Goal: Task Accomplishment & Management: Use online tool/utility

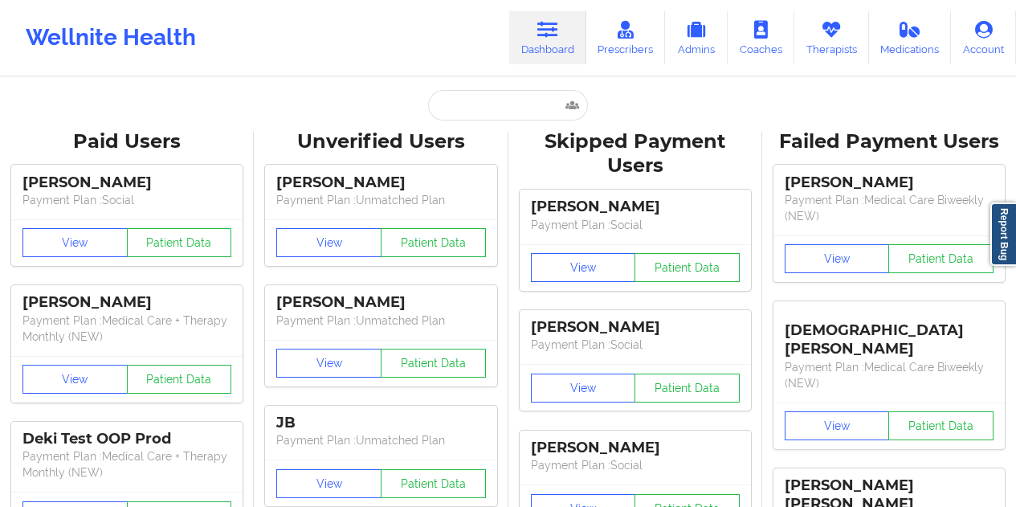
click at [486, 103] on input "text" at bounding box center [507, 105] width 159 height 31
type input "[EMAIL_ADDRESS][DOMAIN_NAME]"
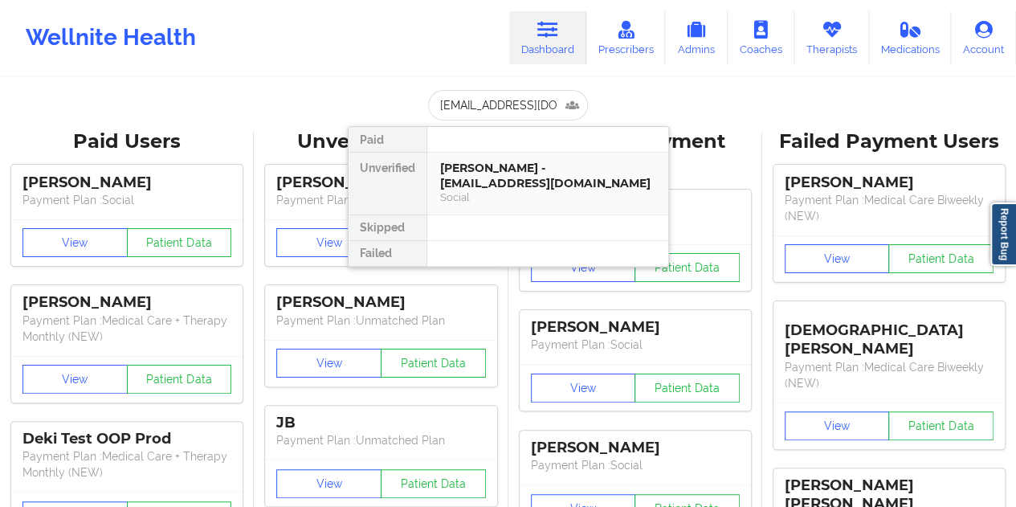
click at [520, 177] on div "[PERSON_NAME] - [EMAIL_ADDRESS][DOMAIN_NAME]" at bounding box center [547, 176] width 215 height 30
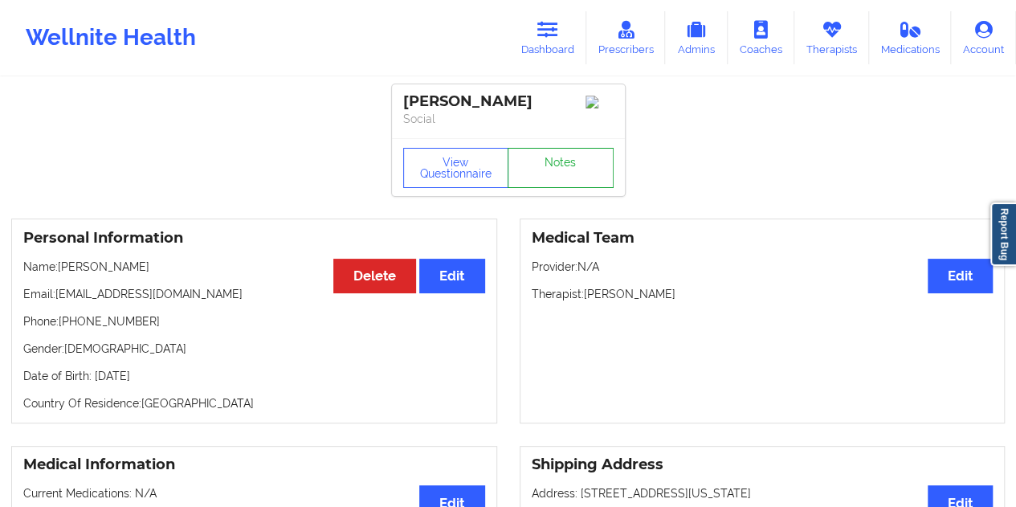
click at [556, 177] on link "Notes" at bounding box center [560, 168] width 106 height 40
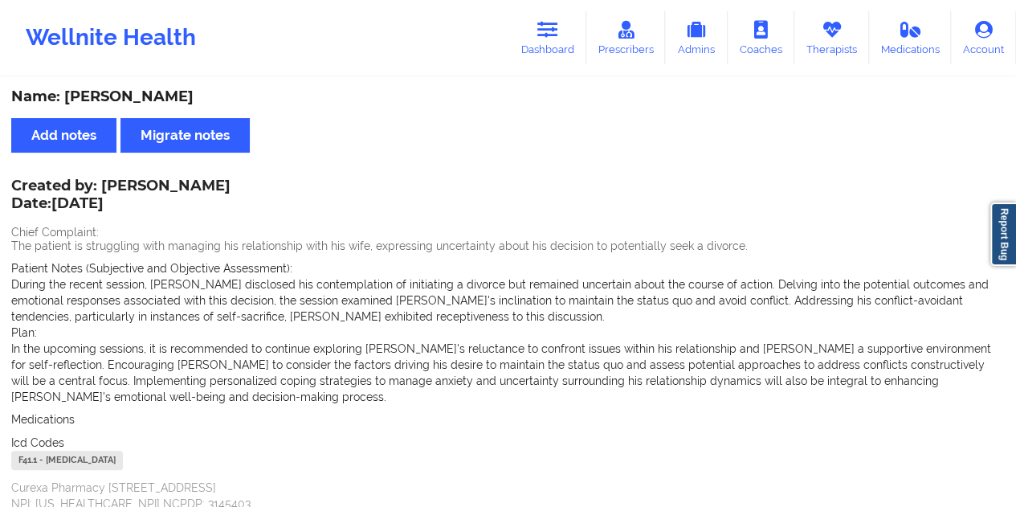
click at [170, 94] on div "Name: [PERSON_NAME]" at bounding box center [507, 97] width 993 height 18
click at [171, 94] on div "Name: [PERSON_NAME]" at bounding box center [507, 97] width 993 height 18
copy div "Lane"
click at [563, 46] on link "Dashboard" at bounding box center [547, 37] width 77 height 53
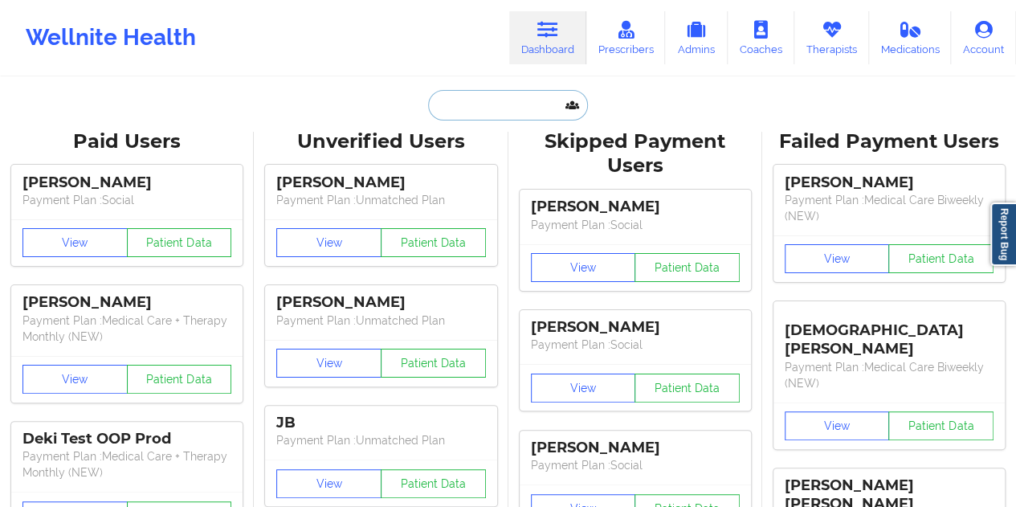
click at [511, 102] on input "text" at bounding box center [507, 105] width 159 height 31
paste input "[PERSON_NAME][EMAIL_ADDRESS][PERSON_NAME][DOMAIN_NAME]"
type input "[PERSON_NAME][EMAIL_ADDRESS][PERSON_NAME][DOMAIN_NAME]"
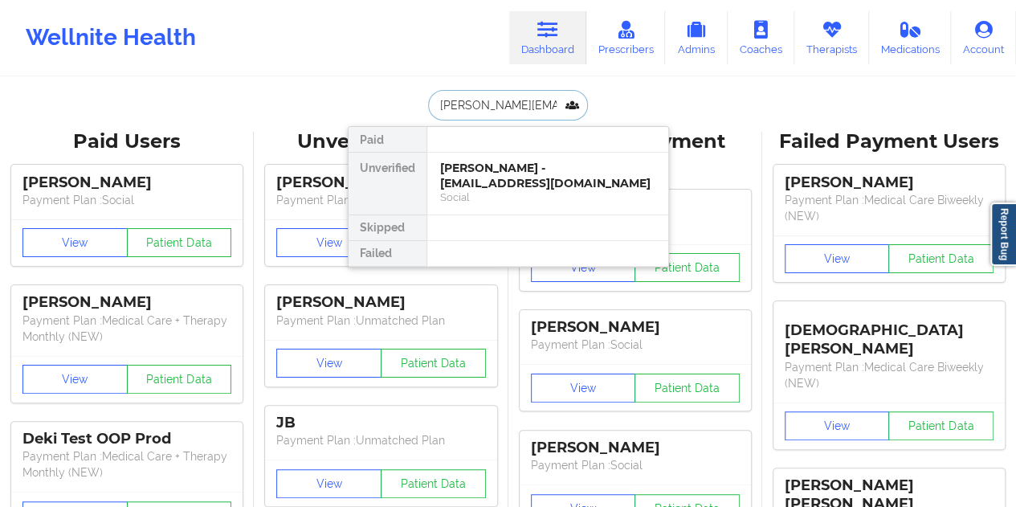
scroll to position [0, 9]
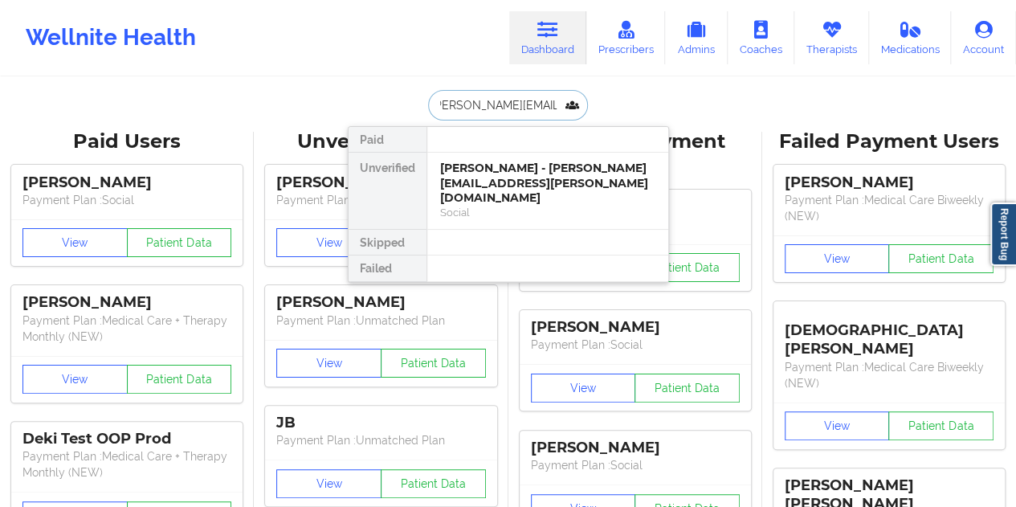
click at [518, 168] on div "[PERSON_NAME] - [PERSON_NAME][EMAIL_ADDRESS][PERSON_NAME][DOMAIN_NAME]" at bounding box center [547, 183] width 215 height 45
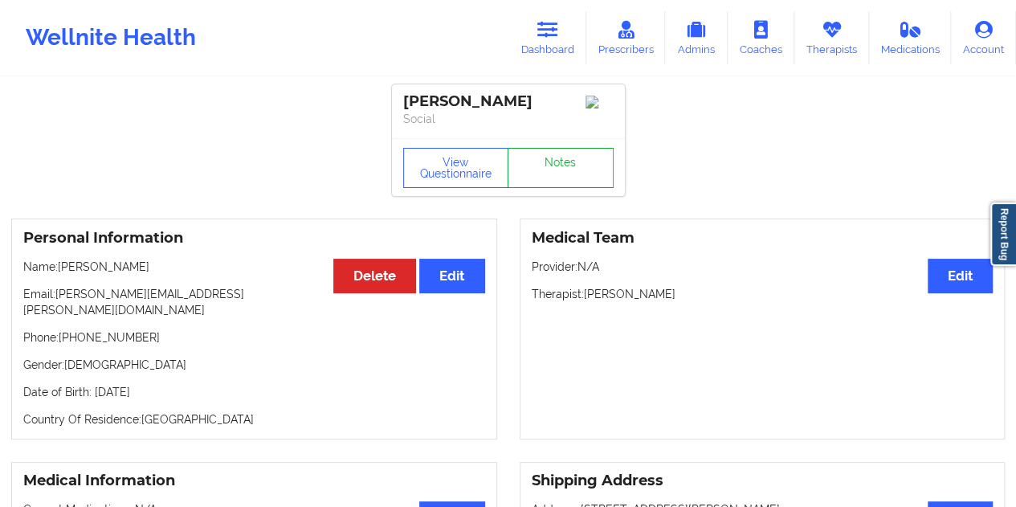
click at [563, 171] on link "Notes" at bounding box center [560, 168] width 106 height 40
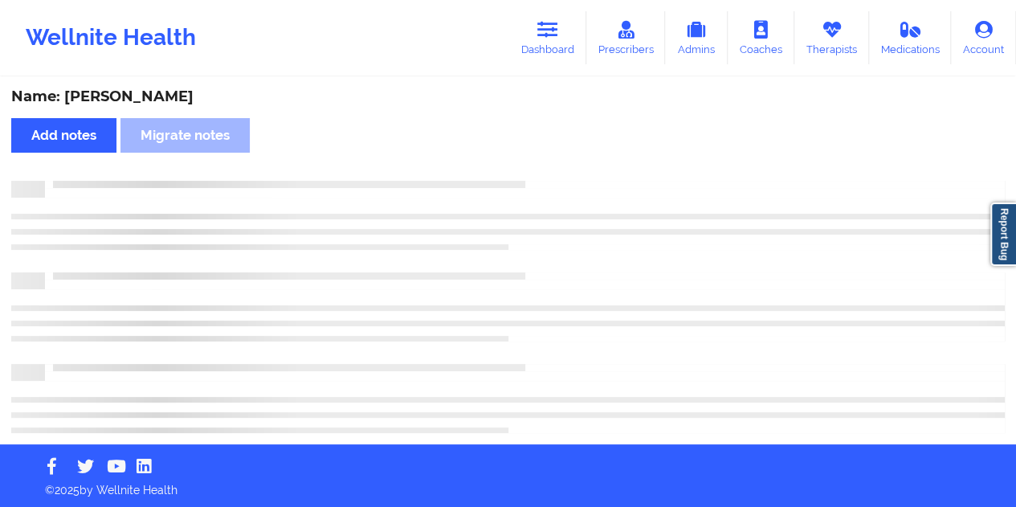
click at [145, 104] on div "Name: [PERSON_NAME]" at bounding box center [507, 97] width 993 height 18
copy div "[PERSON_NAME]"
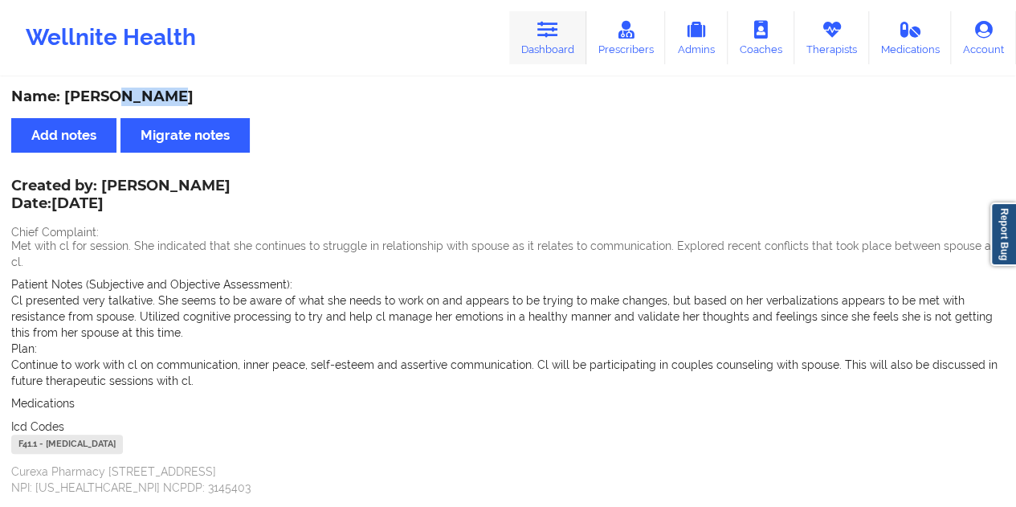
click at [551, 28] on icon at bounding box center [547, 30] width 21 height 18
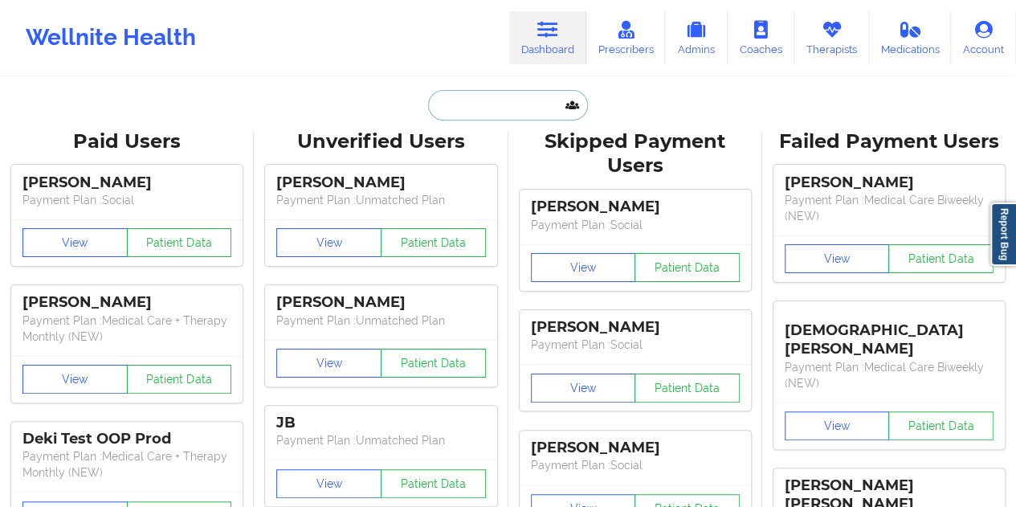
click at [462, 110] on input "text" at bounding box center [507, 105] width 159 height 31
paste input "[PERSON_NAME][EMAIL_ADDRESS][PERSON_NAME][DOMAIN_NAME]"
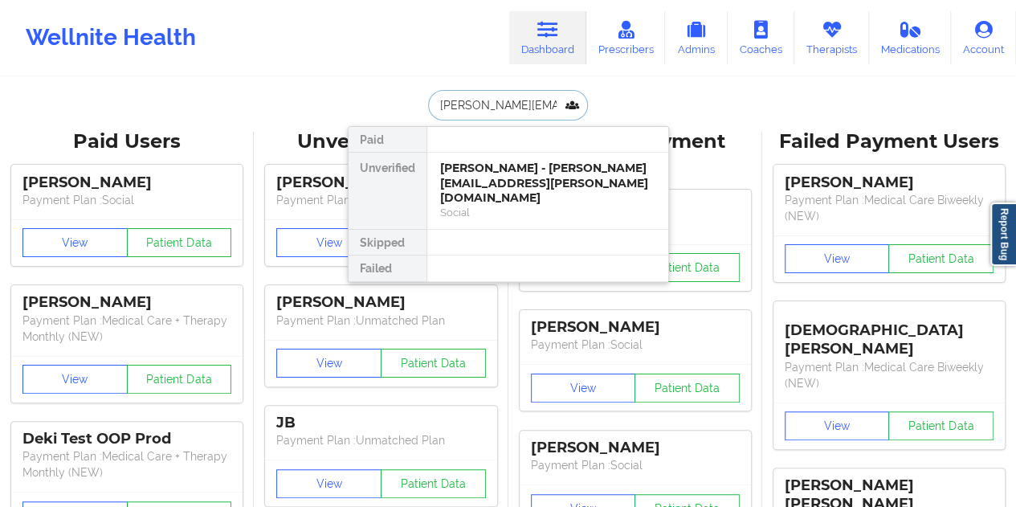
click at [520, 105] on input "[PERSON_NAME][EMAIL_ADDRESS][PERSON_NAME][DOMAIN_NAME]" at bounding box center [507, 105] width 159 height 31
paste input "eiacono"
type input "[EMAIL_ADDRESS][DOMAIN_NAME]"
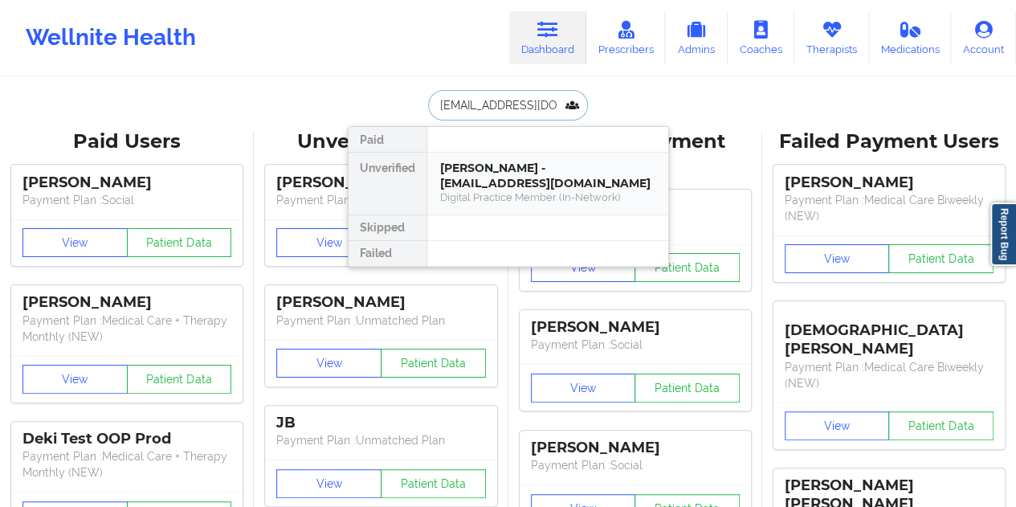
click at [478, 172] on div "[PERSON_NAME] - [EMAIL_ADDRESS][DOMAIN_NAME]" at bounding box center [547, 176] width 215 height 30
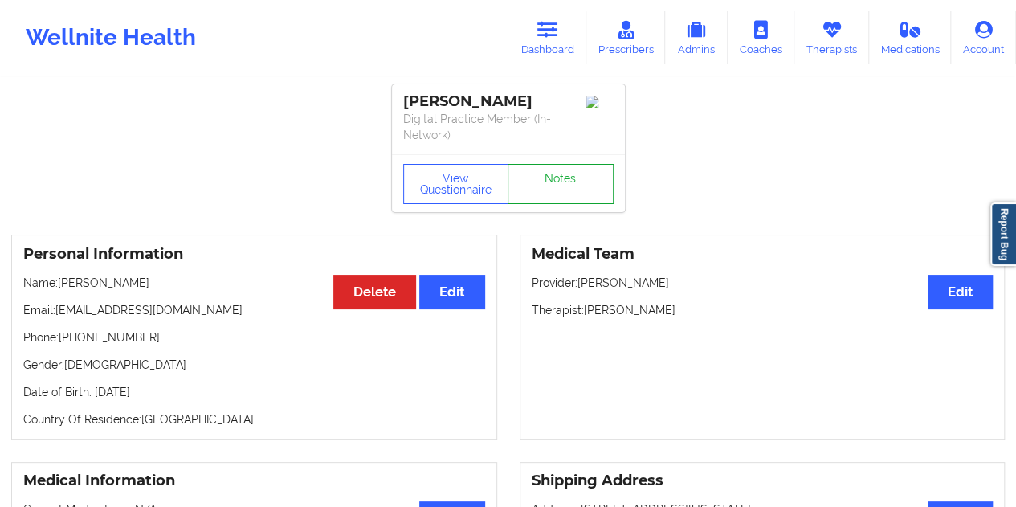
click at [554, 176] on link "Notes" at bounding box center [560, 184] width 106 height 40
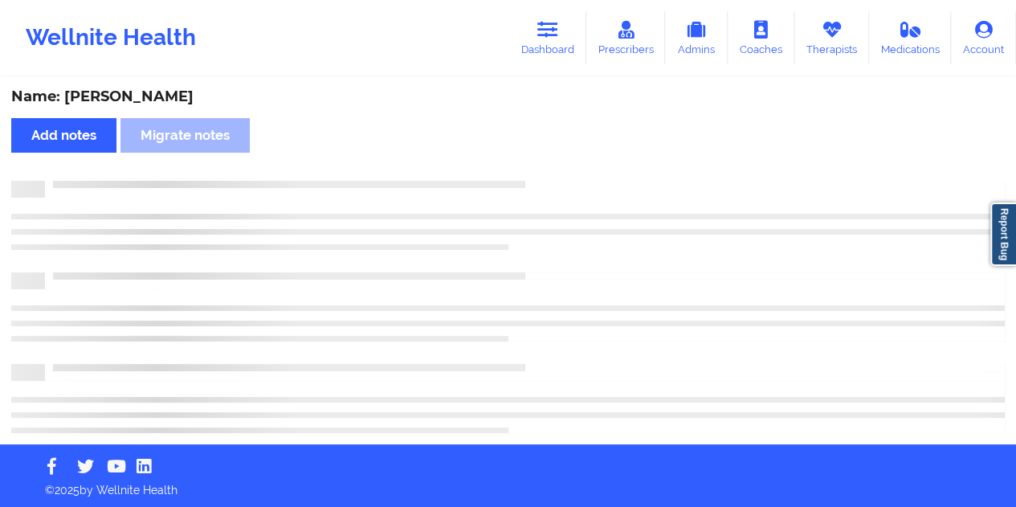
click at [128, 99] on div "Name: [PERSON_NAME]" at bounding box center [507, 97] width 993 height 18
copy div "[PERSON_NAME]"
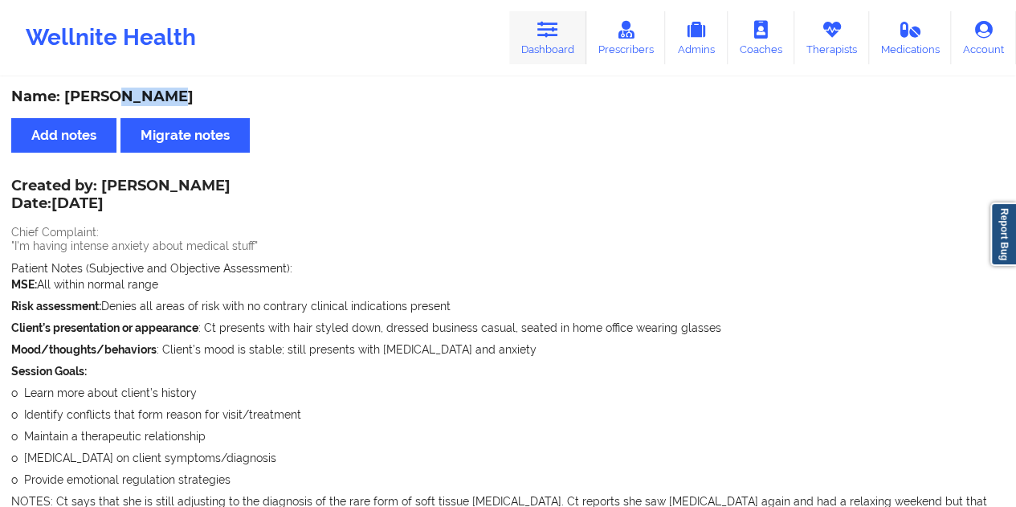
click at [531, 52] on link "Dashboard" at bounding box center [547, 37] width 77 height 53
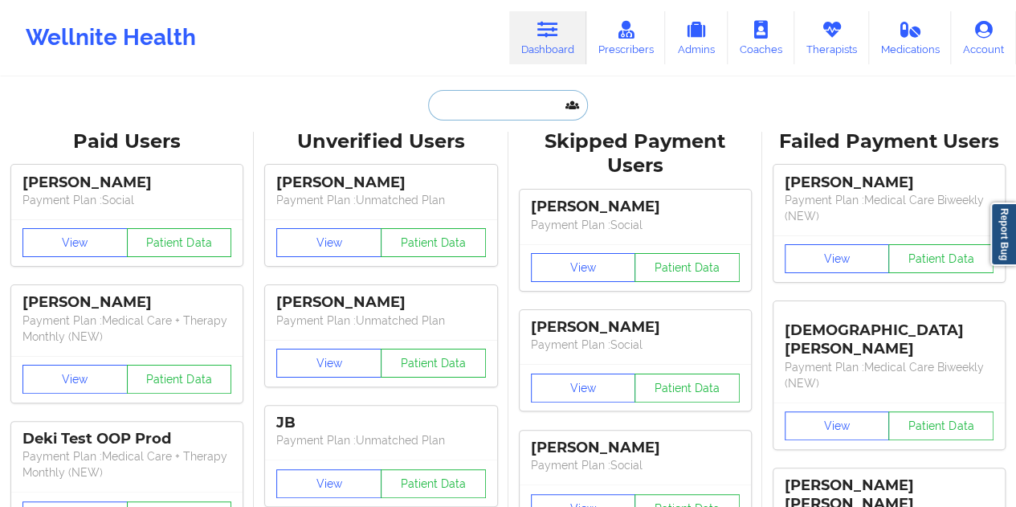
click at [476, 99] on input "text" at bounding box center [507, 105] width 159 height 31
paste input "[EMAIL_ADDRESS][DOMAIN_NAME]"
type input "[EMAIL_ADDRESS][DOMAIN_NAME]"
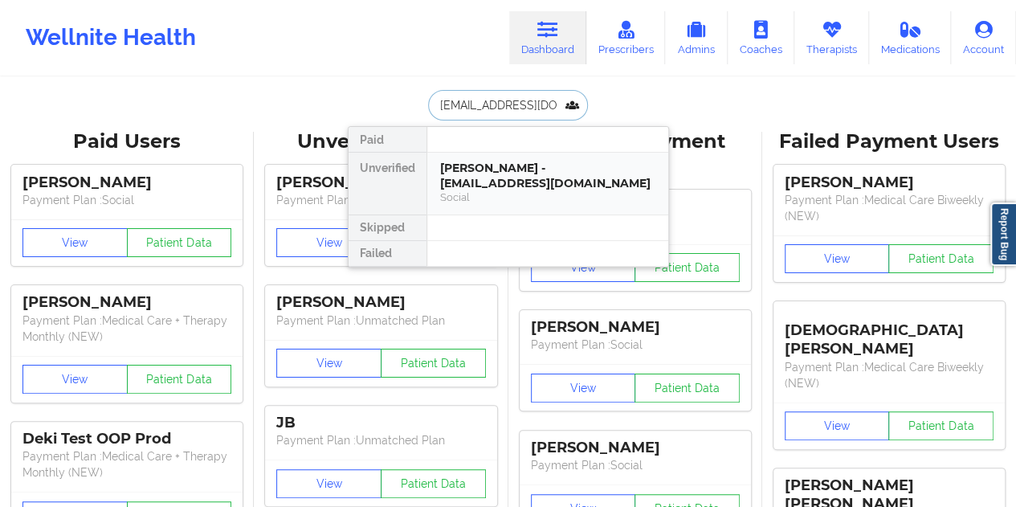
click at [512, 190] on div "Social" at bounding box center [547, 197] width 215 height 14
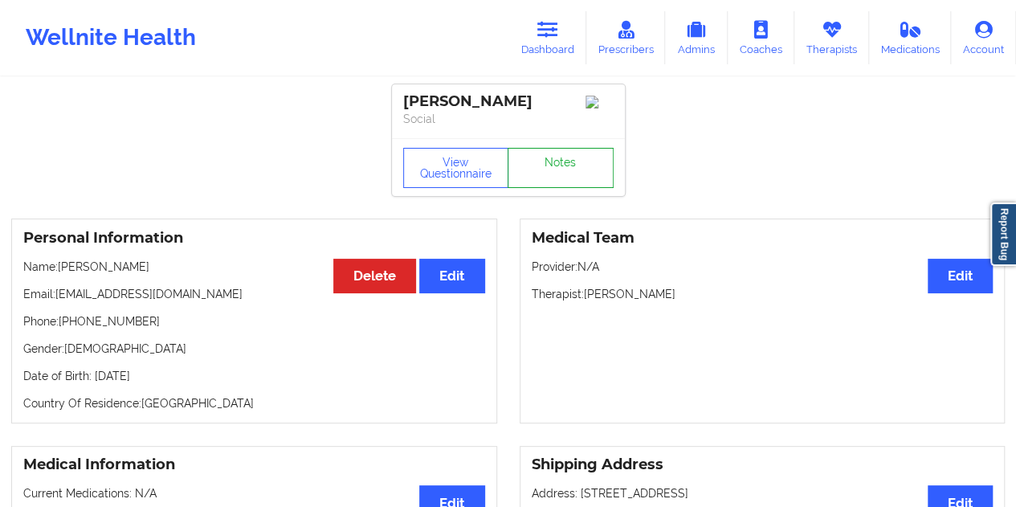
click at [557, 185] on link "Notes" at bounding box center [560, 168] width 106 height 40
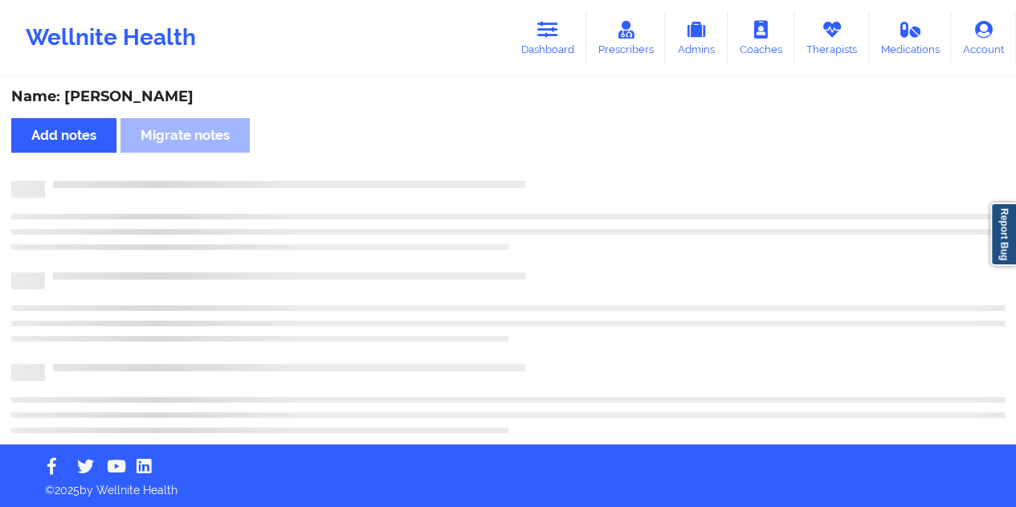
click at [158, 92] on div "Name: [PERSON_NAME]" at bounding box center [507, 97] width 993 height 18
click at [140, 95] on div "Name: [PERSON_NAME]" at bounding box center [507, 97] width 993 height 18
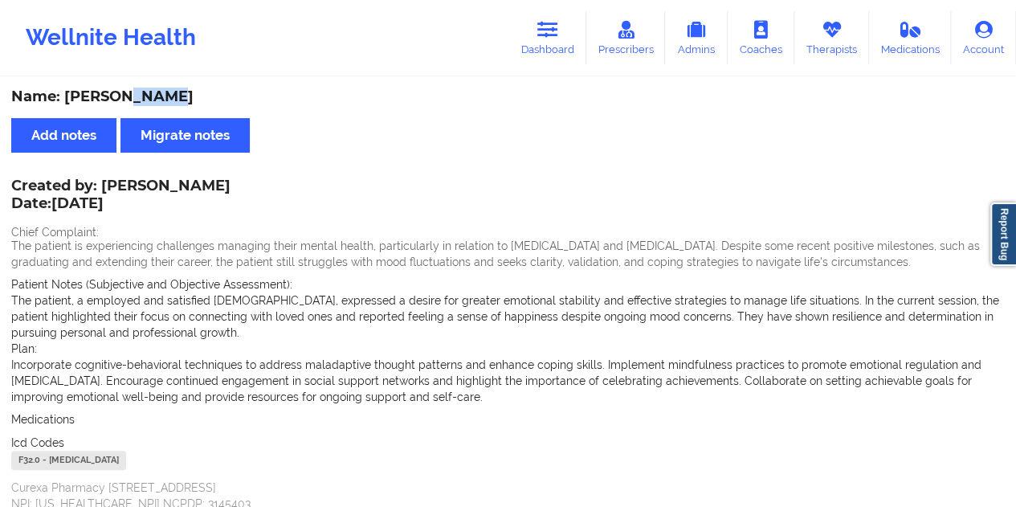
copy div "[PERSON_NAME]"
click at [557, 52] on link "Dashboard" at bounding box center [547, 37] width 77 height 53
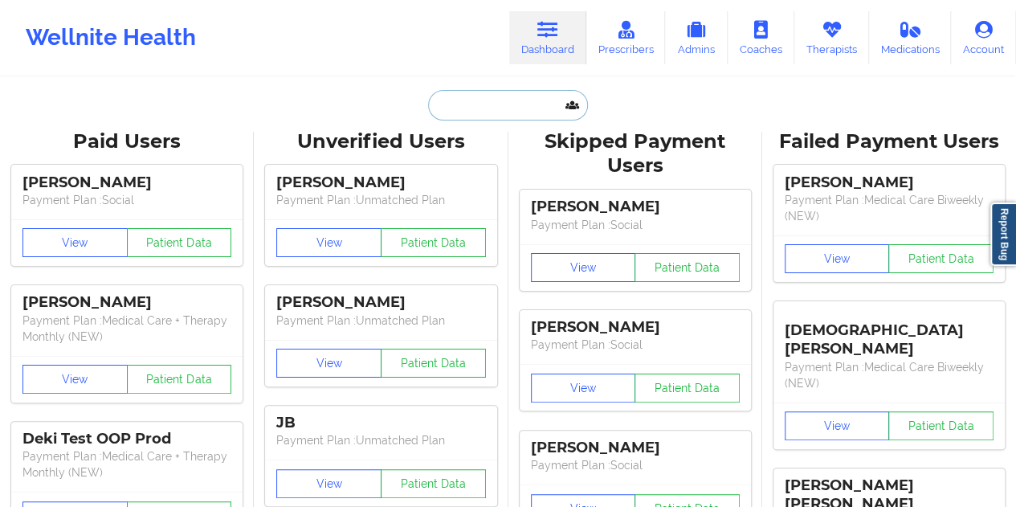
click at [467, 96] on input "text" at bounding box center [507, 105] width 159 height 31
paste input "[EMAIL_ADDRESS][DOMAIN_NAME]"
type input "[EMAIL_ADDRESS][DOMAIN_NAME]"
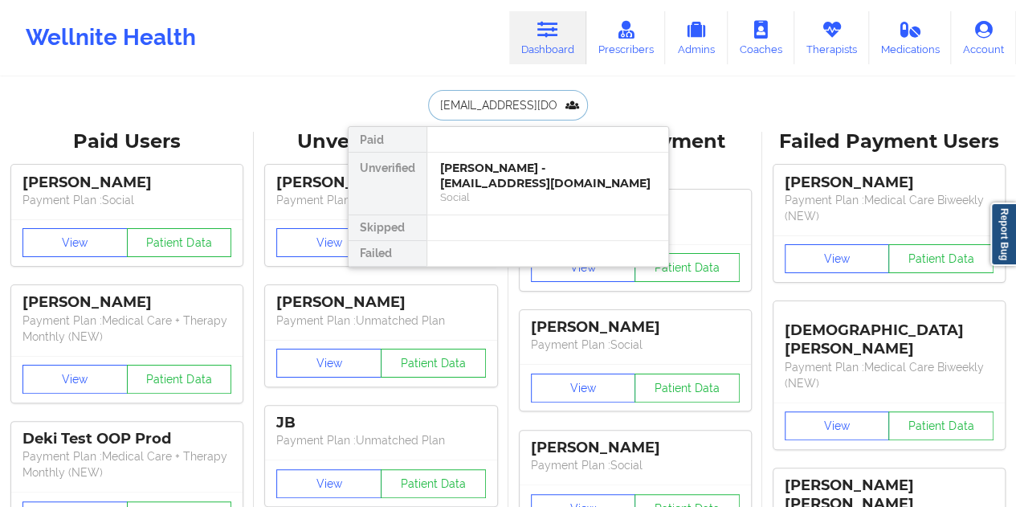
scroll to position [0, 1]
click at [546, 169] on div "[PERSON_NAME] - [EMAIL_ADDRESS][DOMAIN_NAME]" at bounding box center [547, 176] width 215 height 30
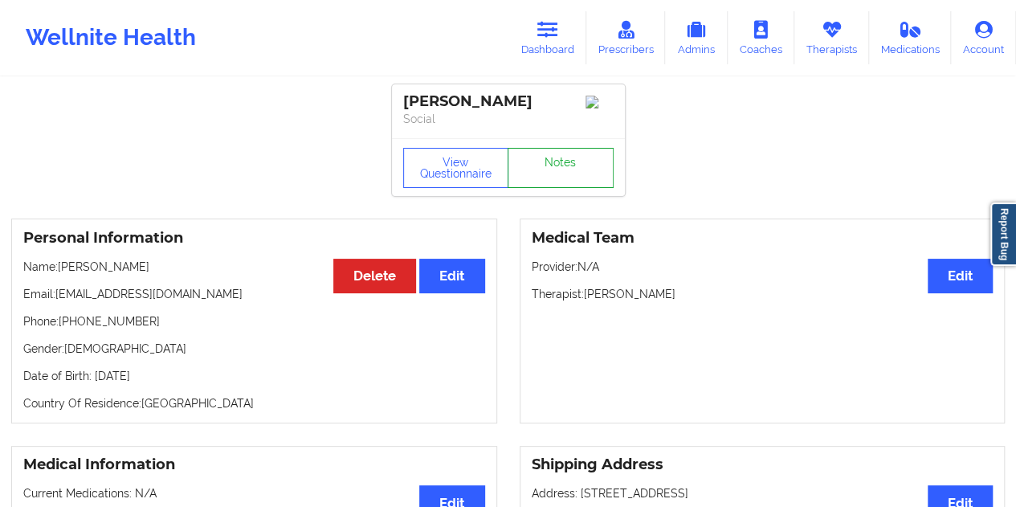
click at [533, 171] on link "Notes" at bounding box center [560, 168] width 106 height 40
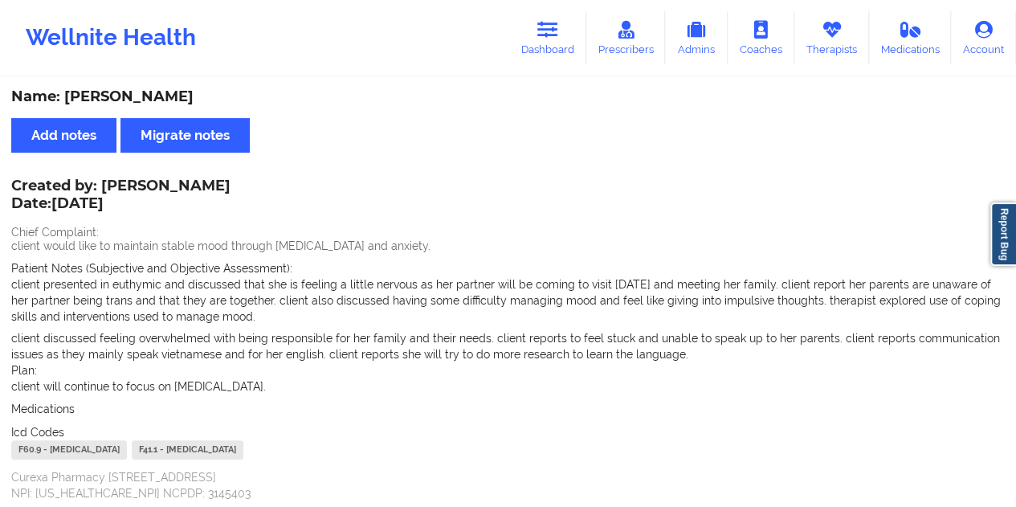
click at [122, 93] on div "Name: [PERSON_NAME]" at bounding box center [507, 97] width 993 height 18
copy div "[PERSON_NAME]"
drag, startPoint x: 551, startPoint y: 35, endPoint x: 535, endPoint y: 67, distance: 35.9
click at [551, 35] on icon at bounding box center [547, 30] width 21 height 18
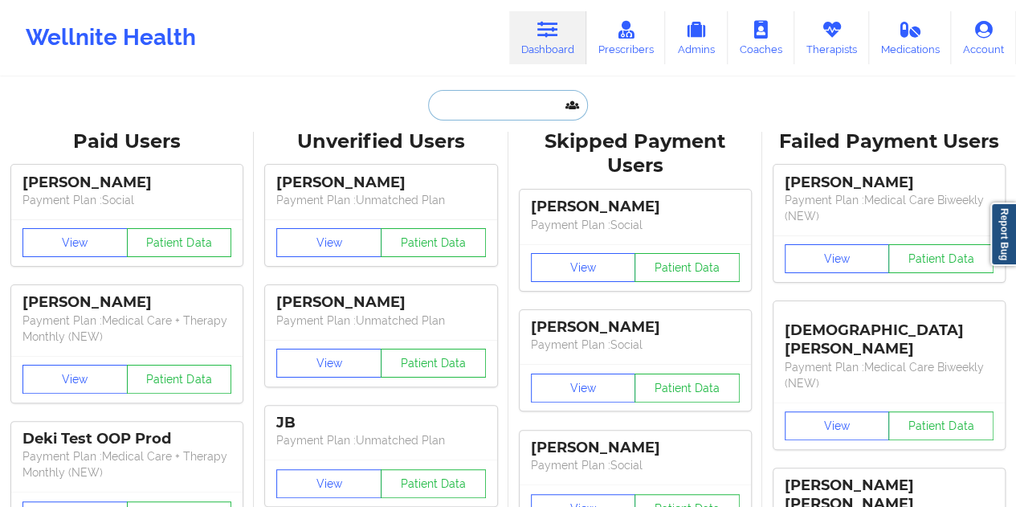
click at [506, 100] on input "text" at bounding box center [507, 105] width 159 height 31
paste input "[EMAIL_ADDRESS][DOMAIN_NAME]"
type input "[EMAIL_ADDRESS][DOMAIN_NAME]"
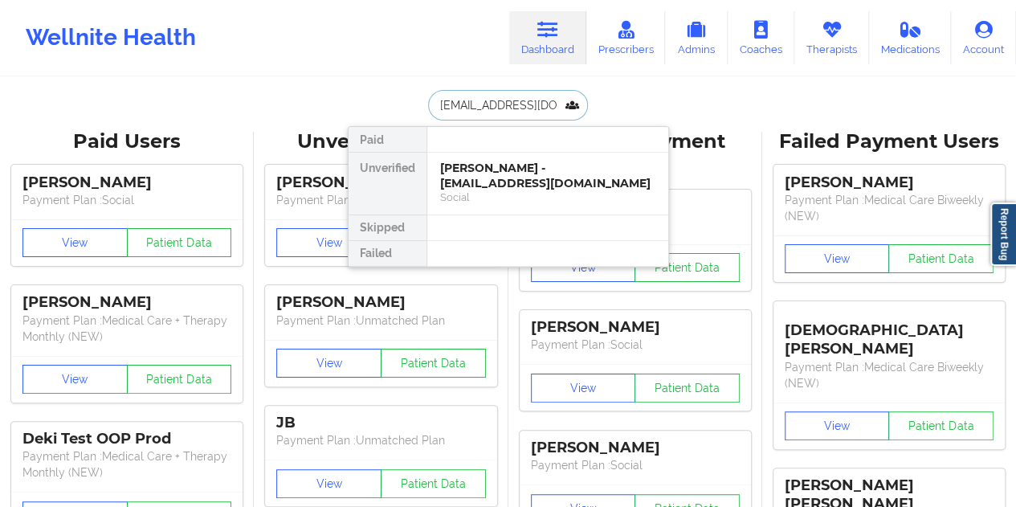
scroll to position [0, 8]
click at [503, 182] on div "[PERSON_NAME] - [EMAIL_ADDRESS][DOMAIN_NAME]" at bounding box center [547, 176] width 215 height 30
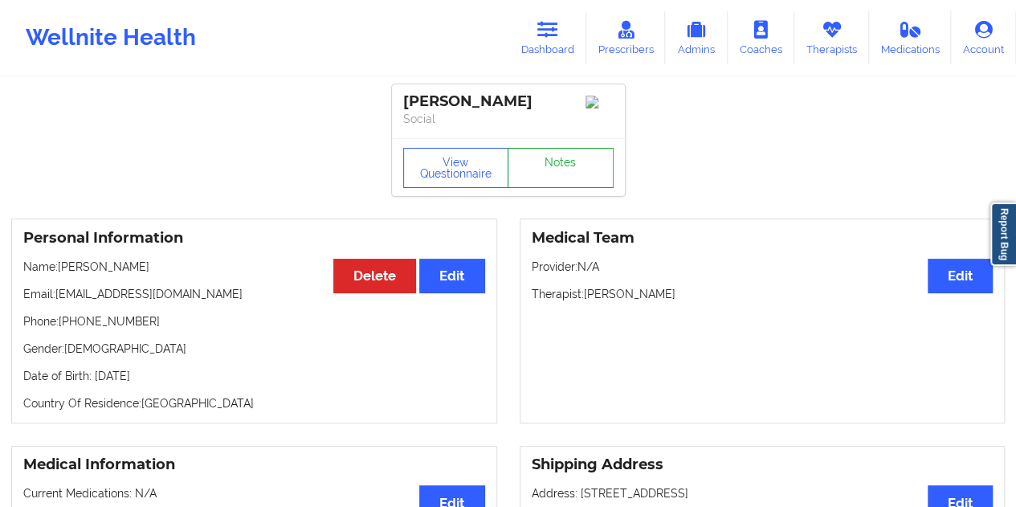
click at [575, 177] on link "Notes" at bounding box center [560, 168] width 106 height 40
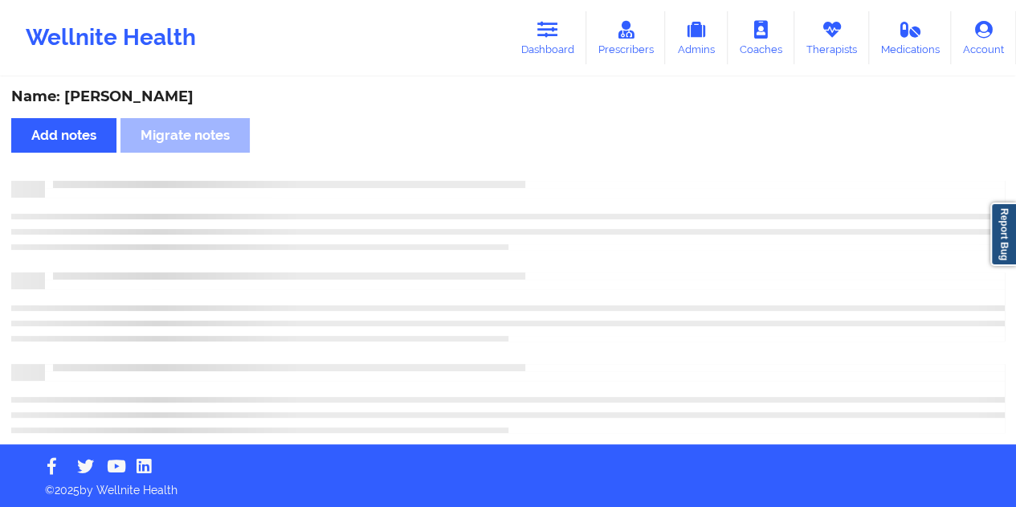
click at [150, 92] on div "Name: [PERSON_NAME]" at bounding box center [507, 97] width 993 height 18
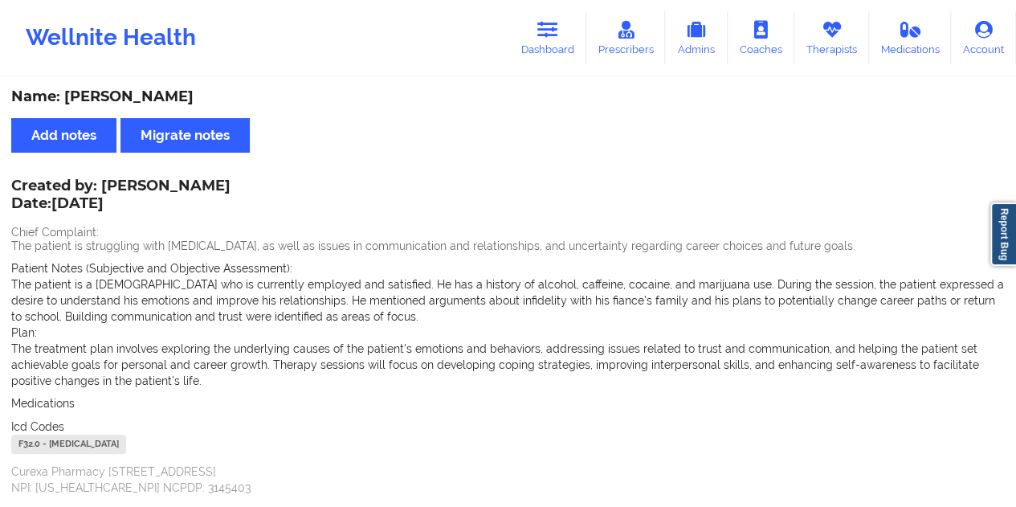
click at [150, 92] on div "Name: [PERSON_NAME]" at bounding box center [507, 97] width 993 height 18
copy div "Farrelly"
drag, startPoint x: 531, startPoint y: 51, endPoint x: 523, endPoint y: 73, distance: 23.6
click at [531, 51] on link "Dashboard" at bounding box center [547, 37] width 77 height 53
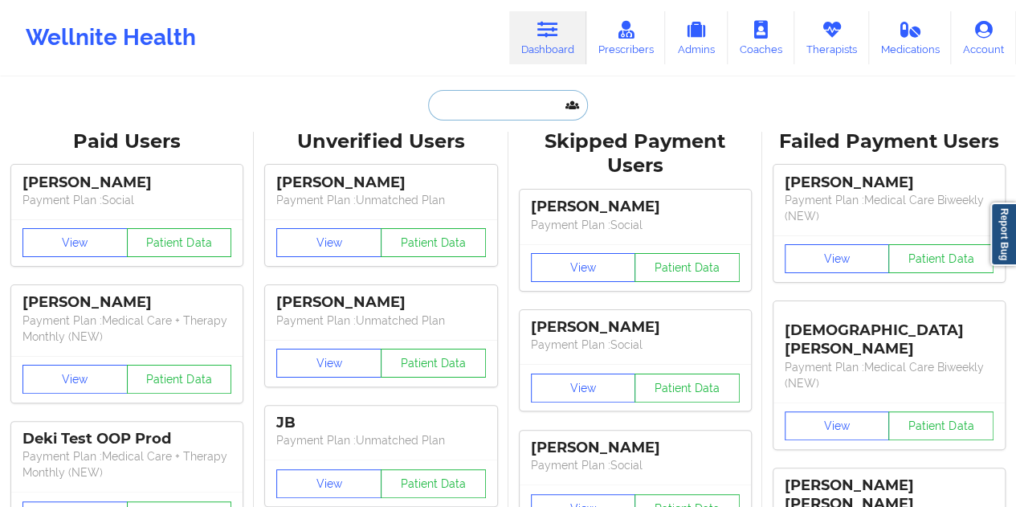
click at [478, 113] on input "text" at bounding box center [507, 105] width 159 height 31
paste input "[EMAIL_ADDRESS][DOMAIN_NAME]"
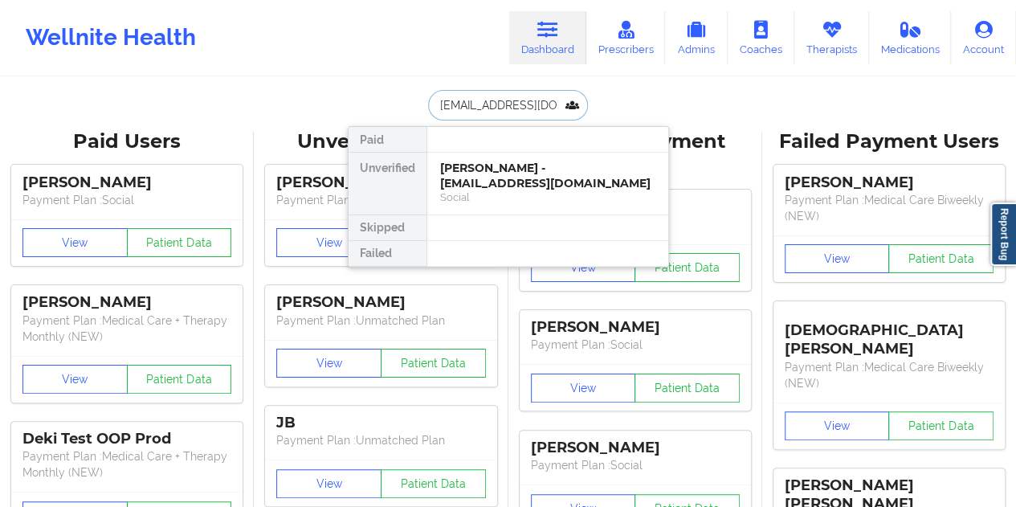
scroll to position [0, 15]
type input "[EMAIL_ADDRESS][DOMAIN_NAME]"
click at [511, 149] on div at bounding box center [547, 140] width 242 height 26
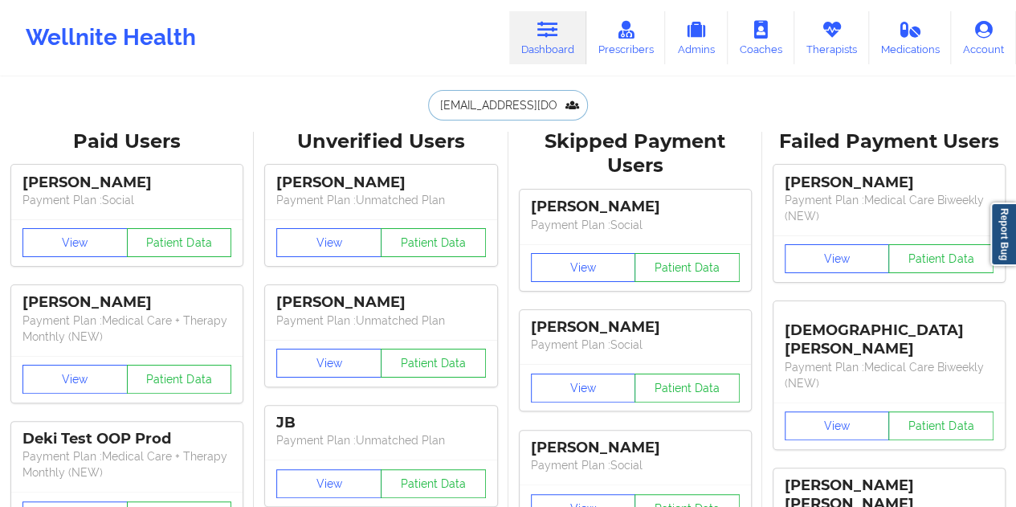
click at [515, 110] on input "[EMAIL_ADDRESS][DOMAIN_NAME]" at bounding box center [507, 105] width 159 height 31
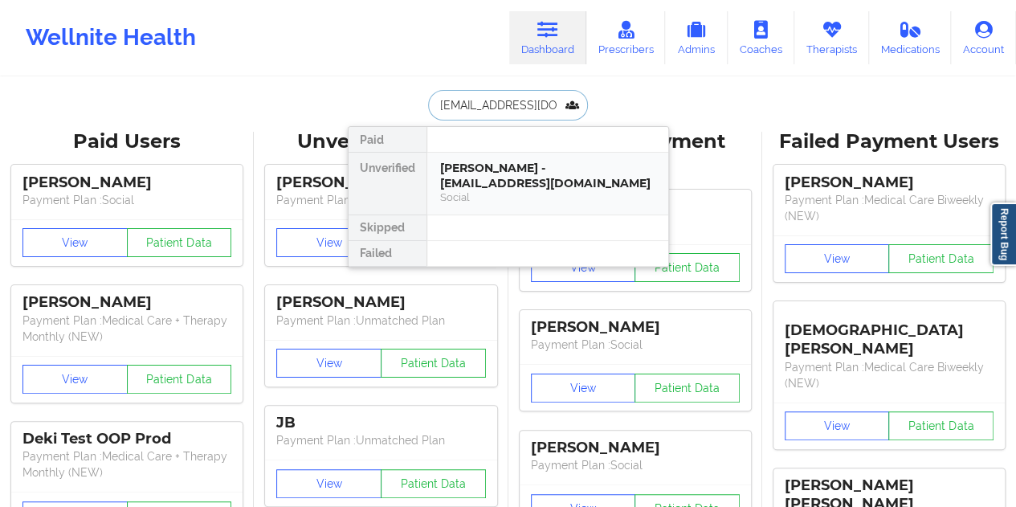
click at [548, 181] on div "[PERSON_NAME] - [EMAIL_ADDRESS][DOMAIN_NAME]" at bounding box center [547, 176] width 215 height 30
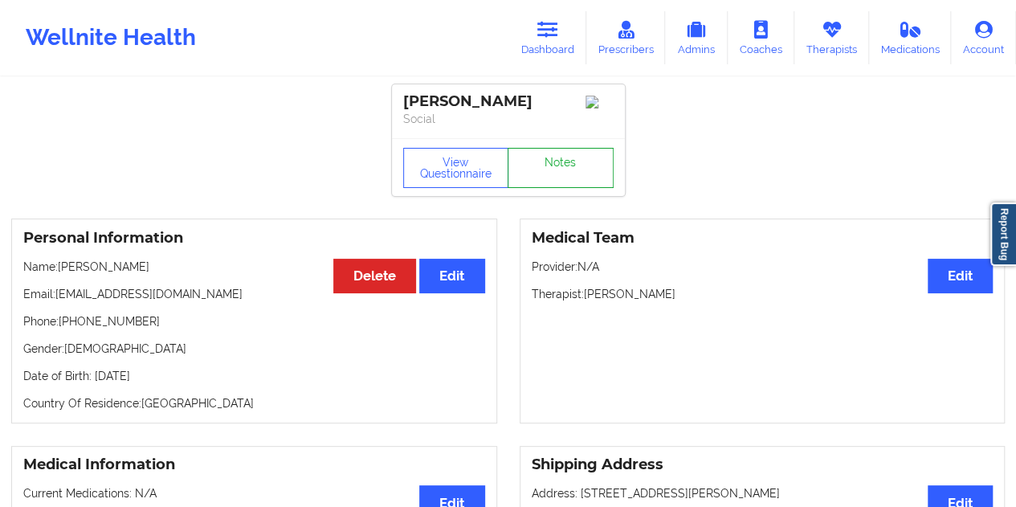
click at [556, 187] on link "Notes" at bounding box center [560, 168] width 106 height 40
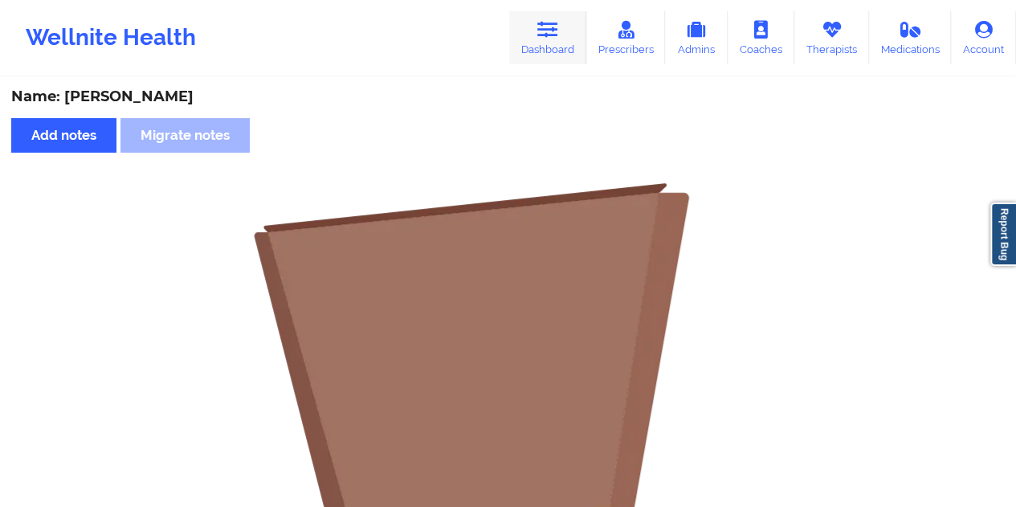
click at [556, 55] on link "Dashboard" at bounding box center [547, 37] width 77 height 53
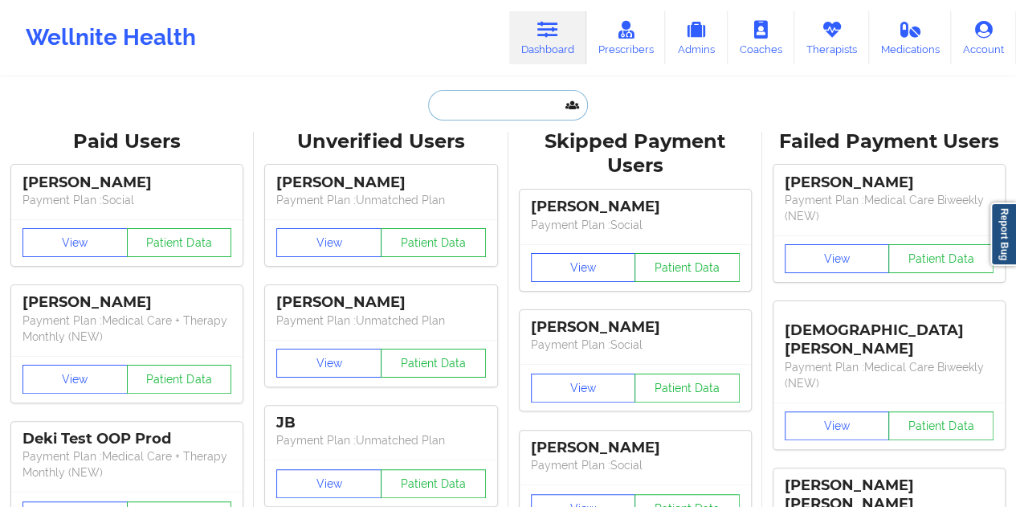
click at [491, 94] on input "text" at bounding box center [507, 105] width 159 height 31
paste input "[EMAIL_ADDRESS][DOMAIN_NAME]"
type input "[EMAIL_ADDRESS][DOMAIN_NAME]"
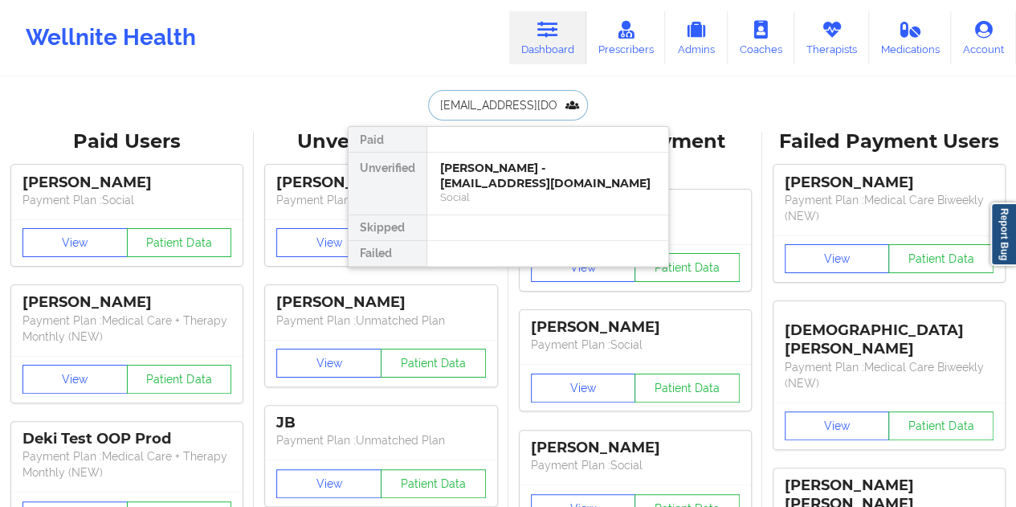
click at [492, 174] on div "[PERSON_NAME] - [EMAIL_ADDRESS][DOMAIN_NAME]" at bounding box center [547, 176] width 215 height 30
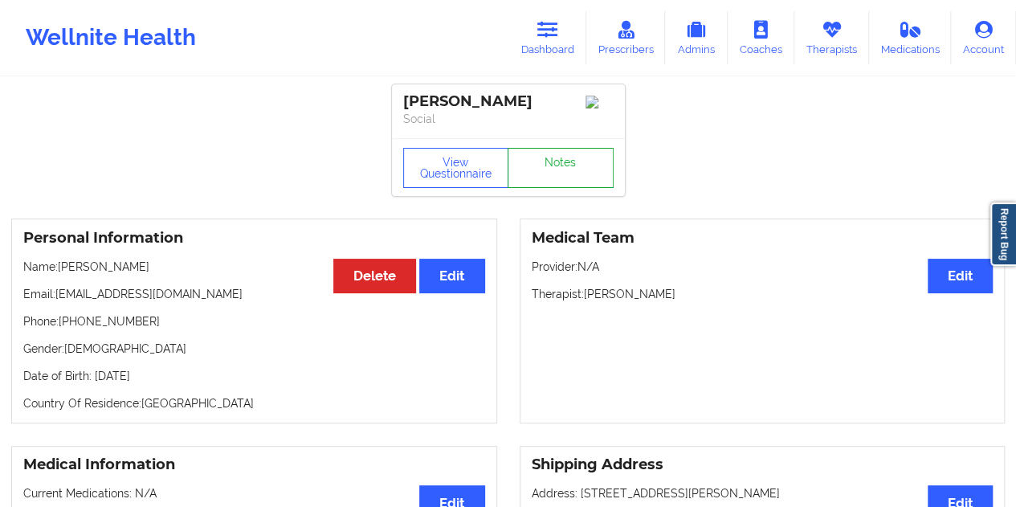
click at [550, 173] on link "Notes" at bounding box center [560, 168] width 106 height 40
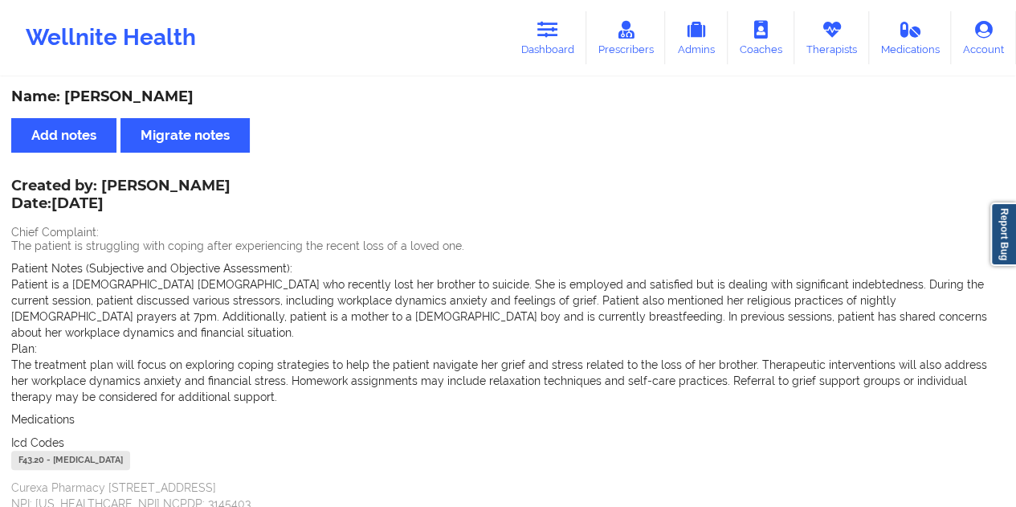
click at [132, 92] on div "Name: [PERSON_NAME]" at bounding box center [507, 97] width 993 height 18
copy div "paz"
click at [554, 43] on link "Dashboard" at bounding box center [547, 37] width 77 height 53
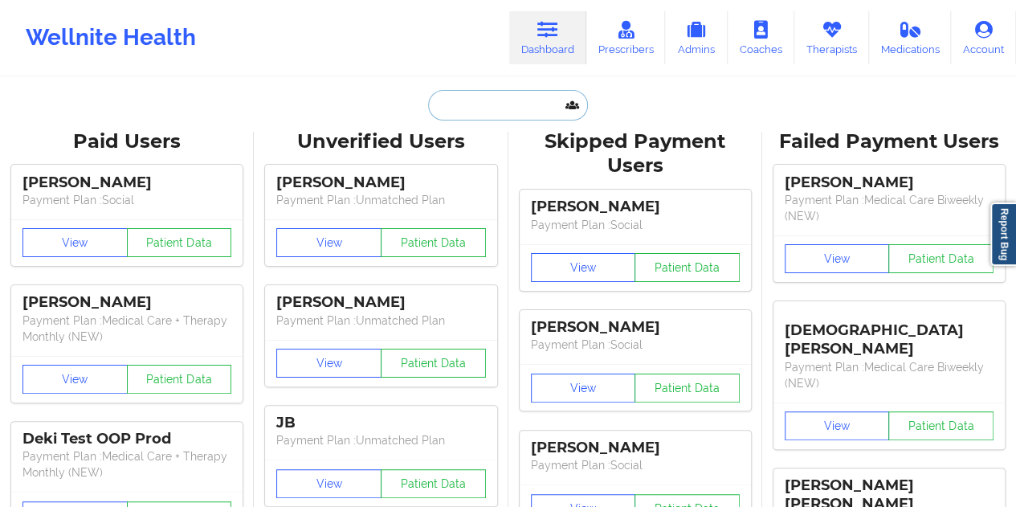
click at [513, 103] on input "text" at bounding box center [507, 105] width 159 height 31
paste input "[EMAIL_ADDRESS][DOMAIN_NAME]"
type input "[EMAIL_ADDRESS][DOMAIN_NAME]"
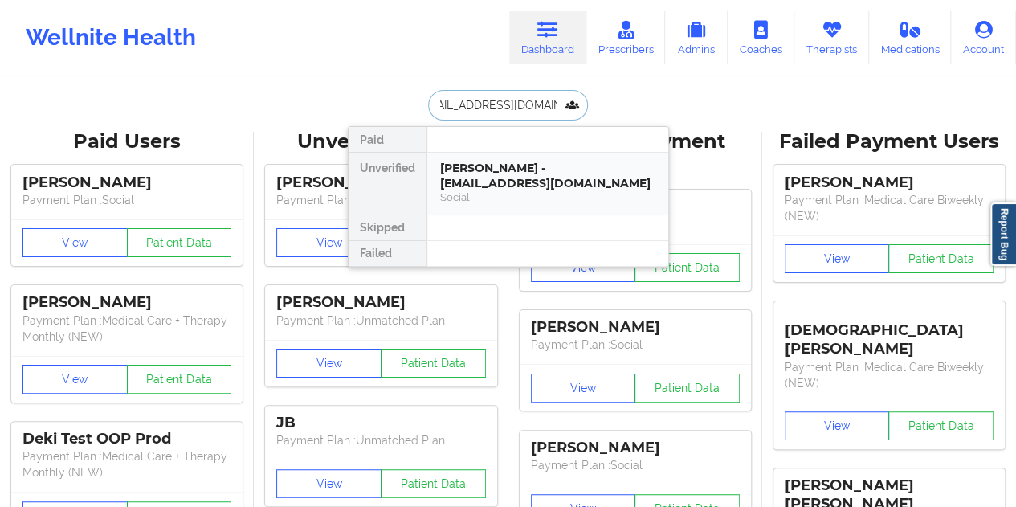
click at [515, 181] on div "[PERSON_NAME] - [EMAIL_ADDRESS][DOMAIN_NAME]" at bounding box center [547, 176] width 215 height 30
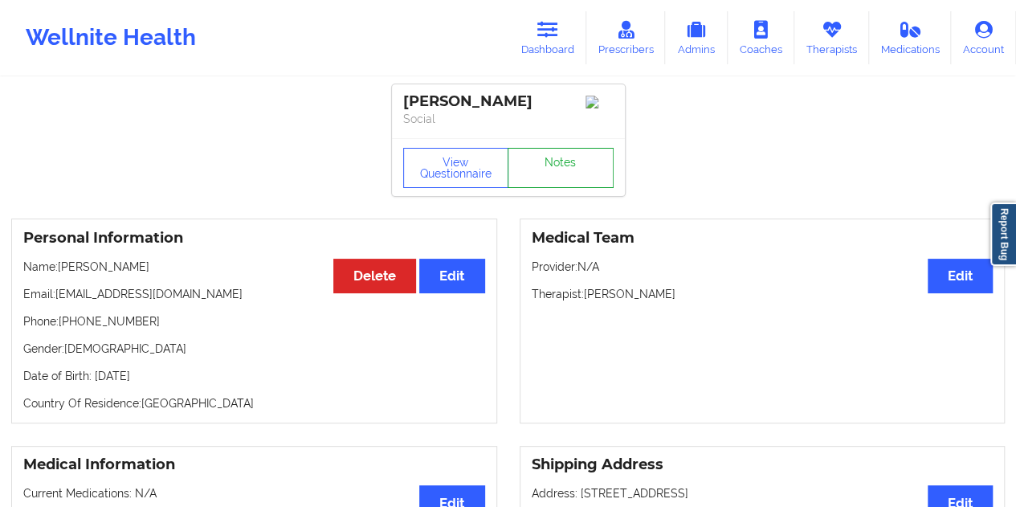
click at [552, 173] on link "Notes" at bounding box center [560, 168] width 106 height 40
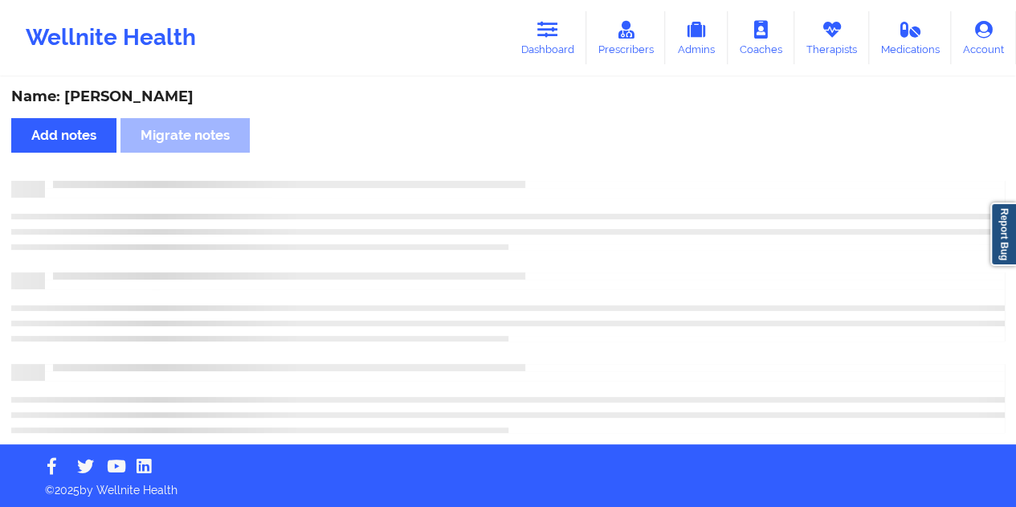
click at [161, 101] on div "Name: [PERSON_NAME]" at bounding box center [507, 97] width 993 height 18
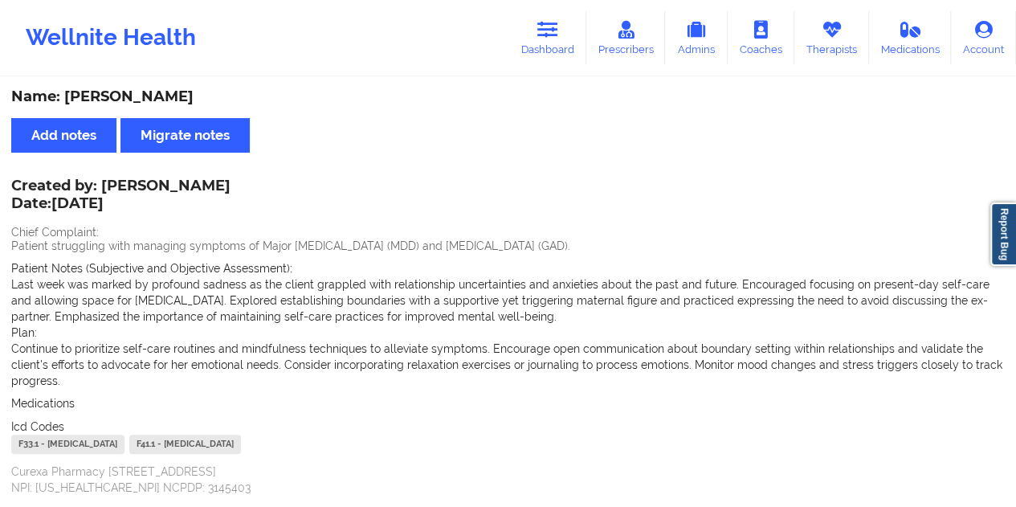
copy div "[PERSON_NAME]"
click at [549, 42] on link "Dashboard" at bounding box center [547, 37] width 77 height 53
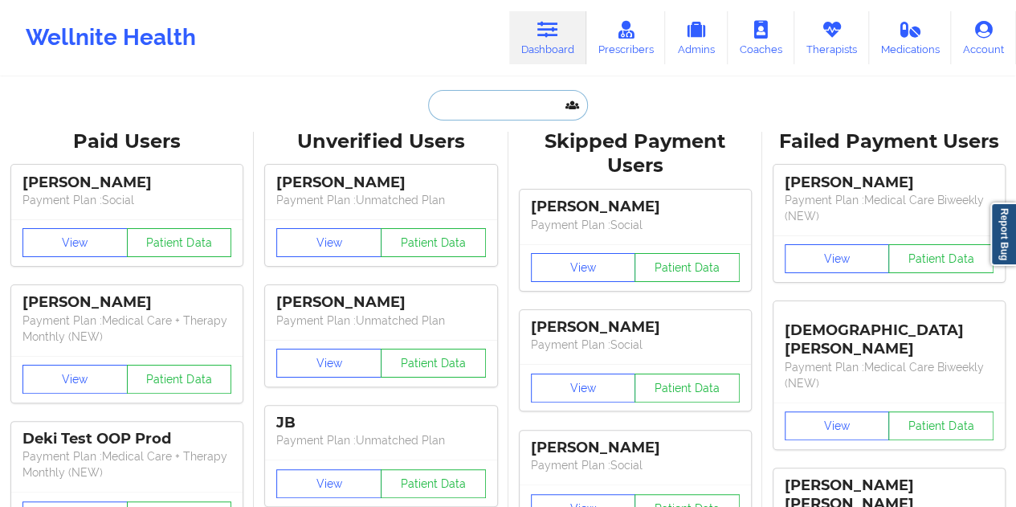
click at [480, 113] on input "text" at bounding box center [507, 105] width 159 height 31
paste input "[EMAIL_ADDRESS][DOMAIN_NAME]"
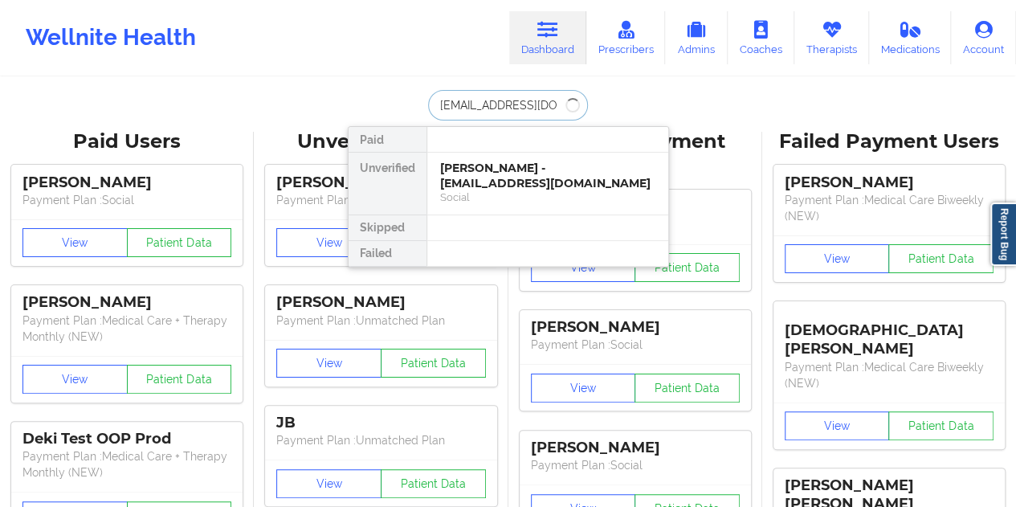
type input "[EMAIL_ADDRESS][DOMAIN_NAME]"
click at [519, 172] on div "[PERSON_NAME] - [EMAIL_ADDRESS][DOMAIN_NAME]" at bounding box center [547, 176] width 215 height 30
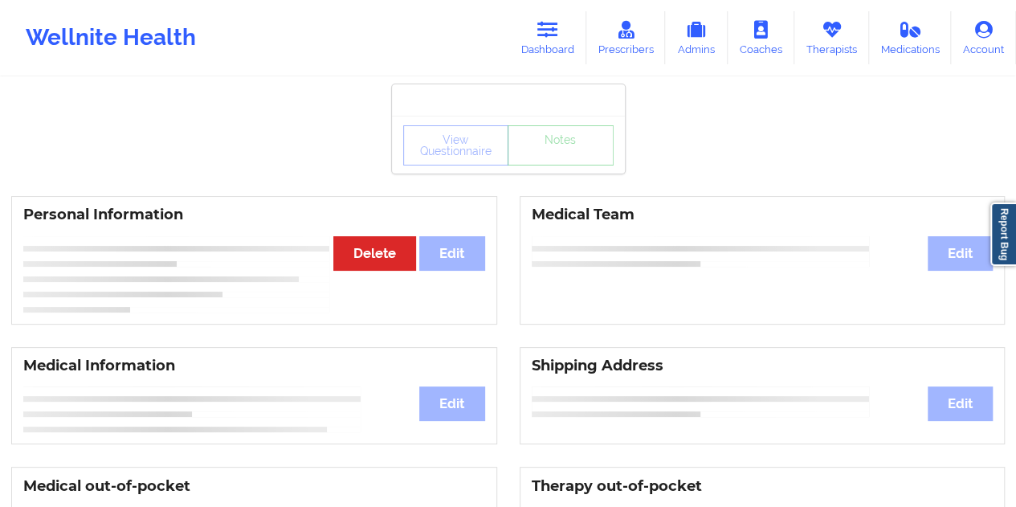
click at [552, 169] on div "View Questionnaire Notes" at bounding box center [508, 145] width 233 height 58
click at [548, 167] on div "View Questionnaire Notes" at bounding box center [508, 145] width 233 height 58
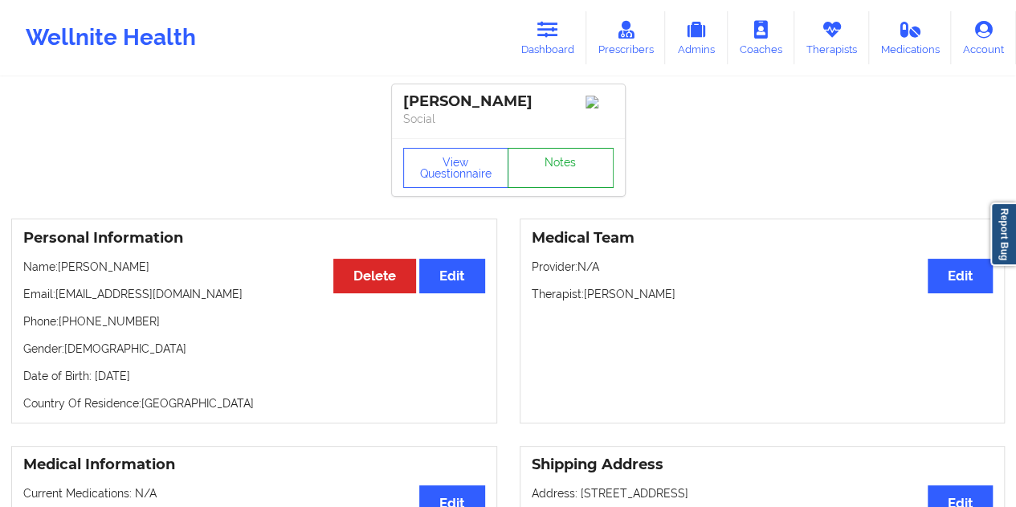
click at [549, 167] on link "Notes" at bounding box center [560, 168] width 106 height 40
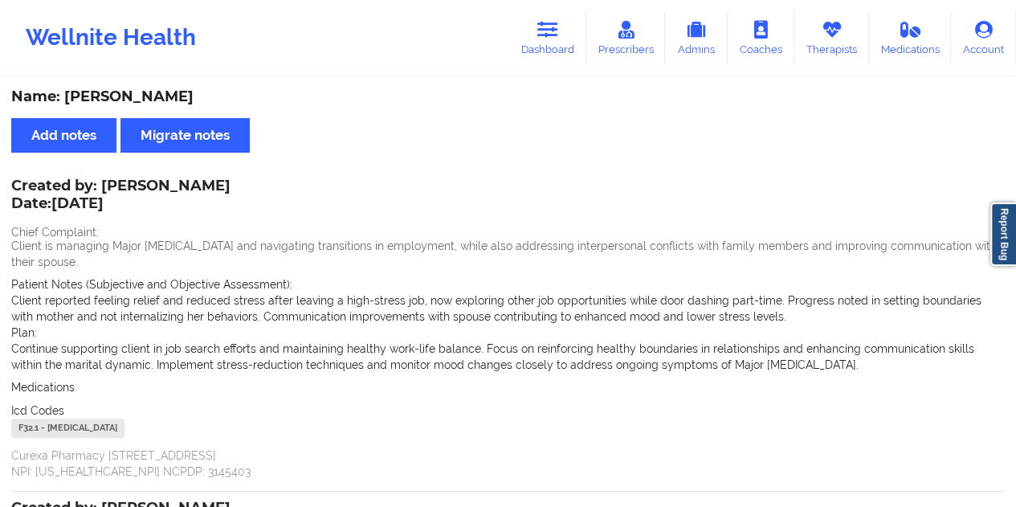
click at [169, 97] on div "Name: [PERSON_NAME]" at bounding box center [507, 97] width 993 height 18
copy div "[PERSON_NAME]"
drag, startPoint x: 554, startPoint y: 44, endPoint x: 538, endPoint y: 73, distance: 33.1
click at [554, 45] on link "Dashboard" at bounding box center [547, 37] width 77 height 53
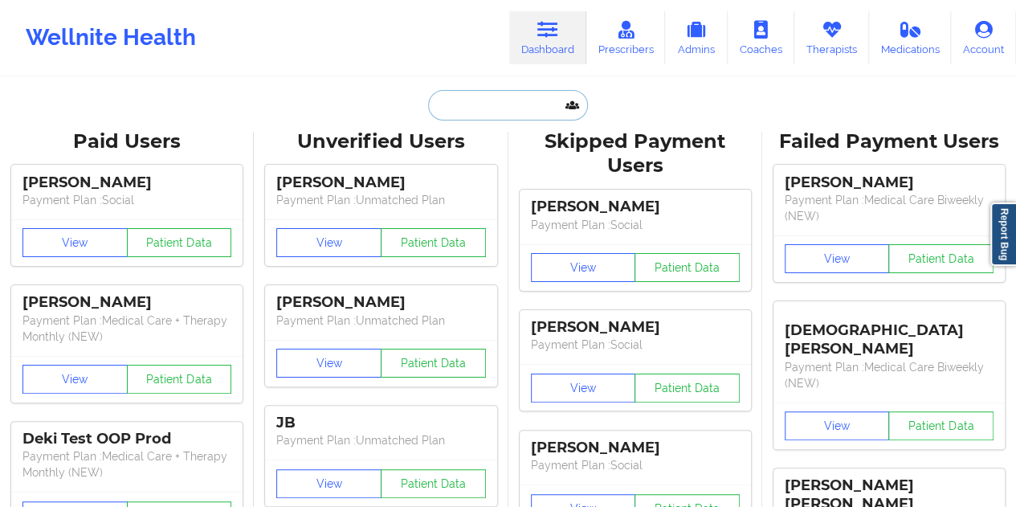
click at [486, 100] on input "text" at bounding box center [507, 105] width 159 height 31
paste input "[EMAIL_ADDRESS][DOMAIN_NAME]"
type input "[EMAIL_ADDRESS][DOMAIN_NAME]"
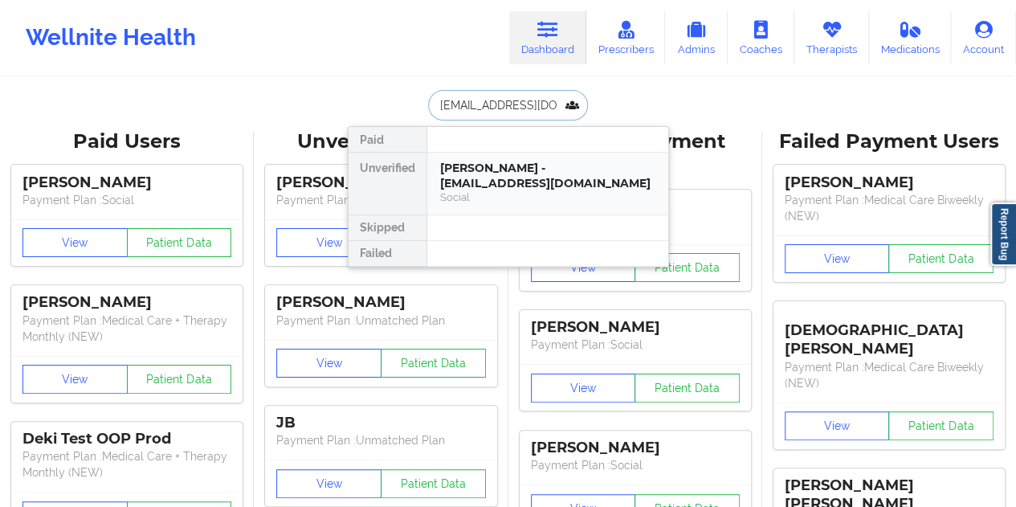
click at [487, 186] on div "[PERSON_NAME] - [EMAIL_ADDRESS][DOMAIN_NAME]" at bounding box center [547, 176] width 215 height 30
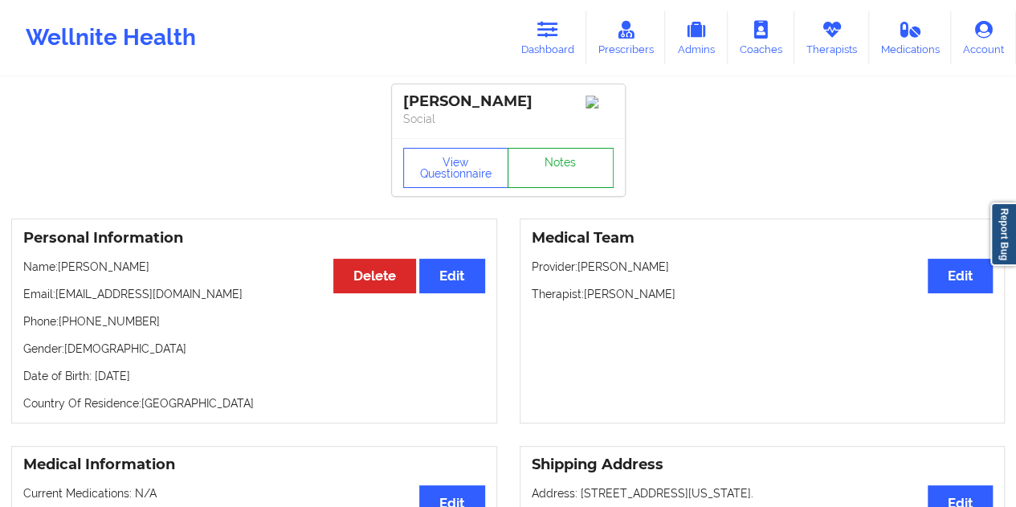
click at [552, 175] on link "Notes" at bounding box center [560, 168] width 106 height 40
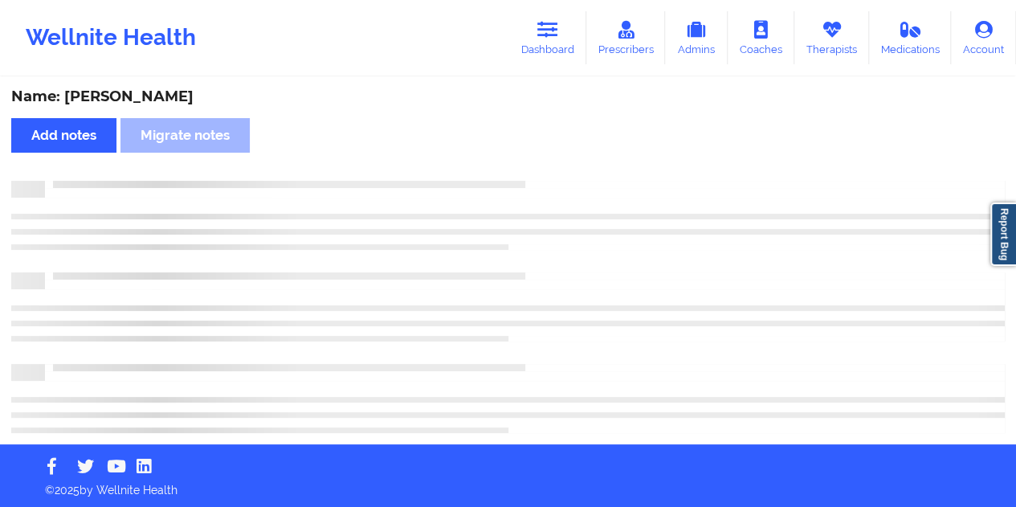
click at [148, 91] on div "Name: [PERSON_NAME]" at bounding box center [507, 97] width 993 height 18
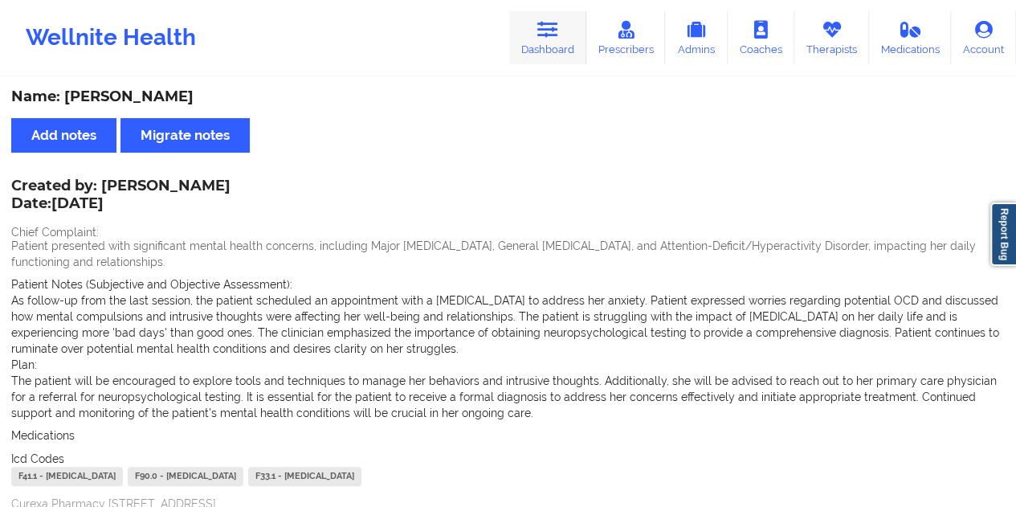
drag, startPoint x: 539, startPoint y: 34, endPoint x: 539, endPoint y: 47, distance: 13.7
click at [539, 33] on link "Dashboard" at bounding box center [547, 37] width 77 height 53
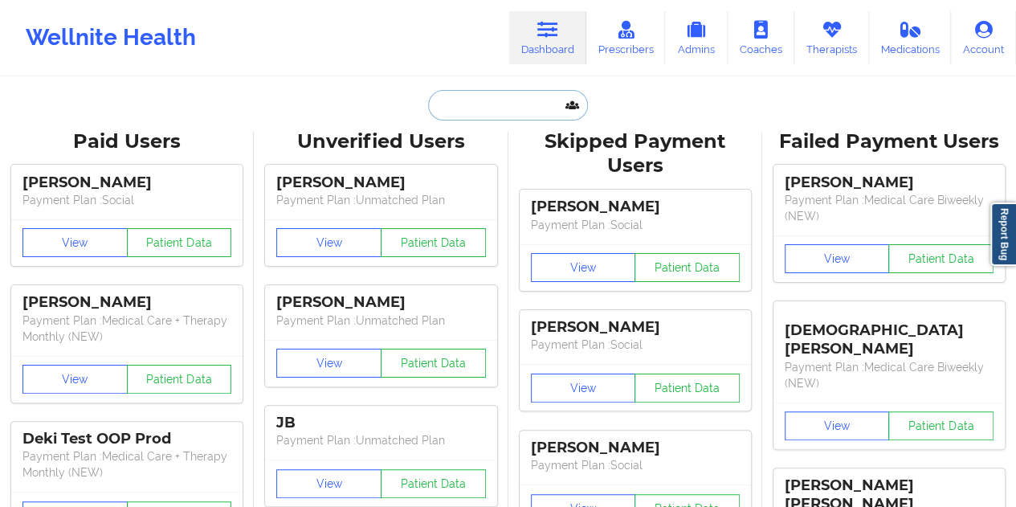
click at [500, 99] on input "text" at bounding box center [507, 105] width 159 height 31
paste input "[EMAIL_ADDRESS][DOMAIN_NAME]"
type input "[EMAIL_ADDRESS][DOMAIN_NAME]"
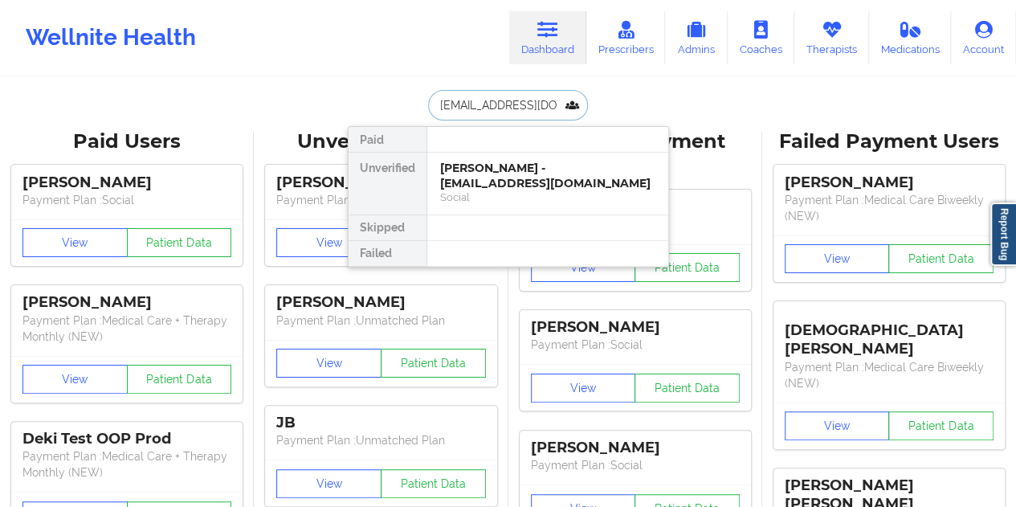
click at [504, 188] on div "[PERSON_NAME] - [EMAIL_ADDRESS][DOMAIN_NAME]" at bounding box center [547, 176] width 215 height 30
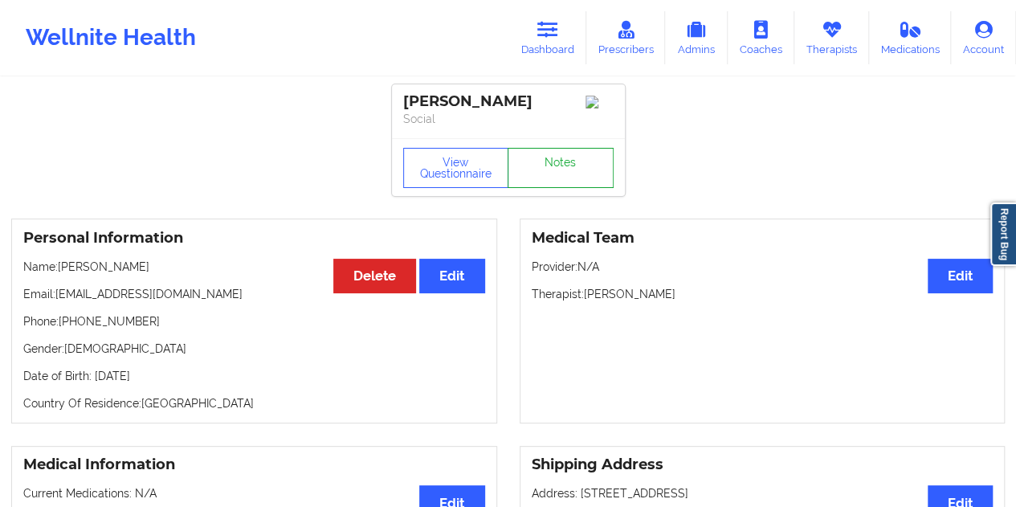
click at [552, 176] on link "Notes" at bounding box center [560, 168] width 106 height 40
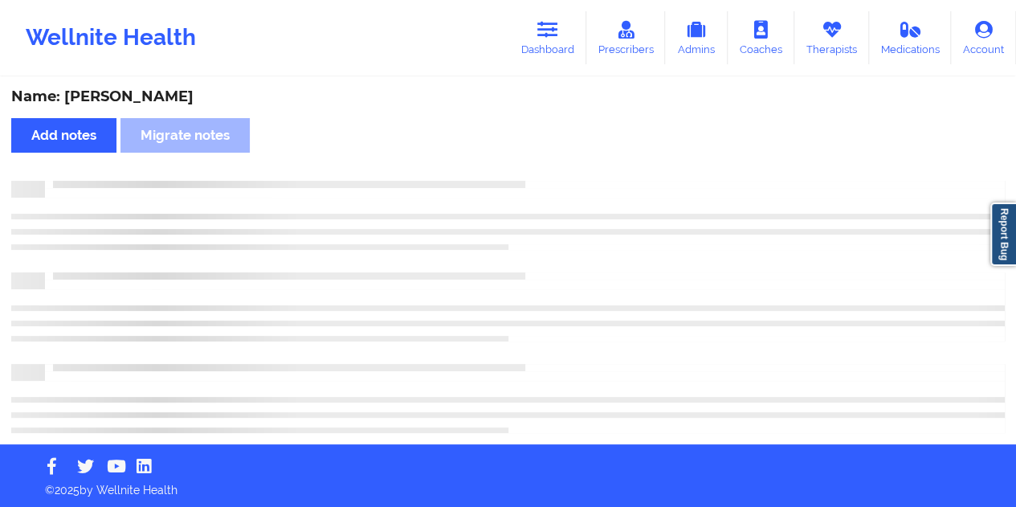
click at [146, 100] on div "Name: [PERSON_NAME]" at bounding box center [507, 97] width 993 height 18
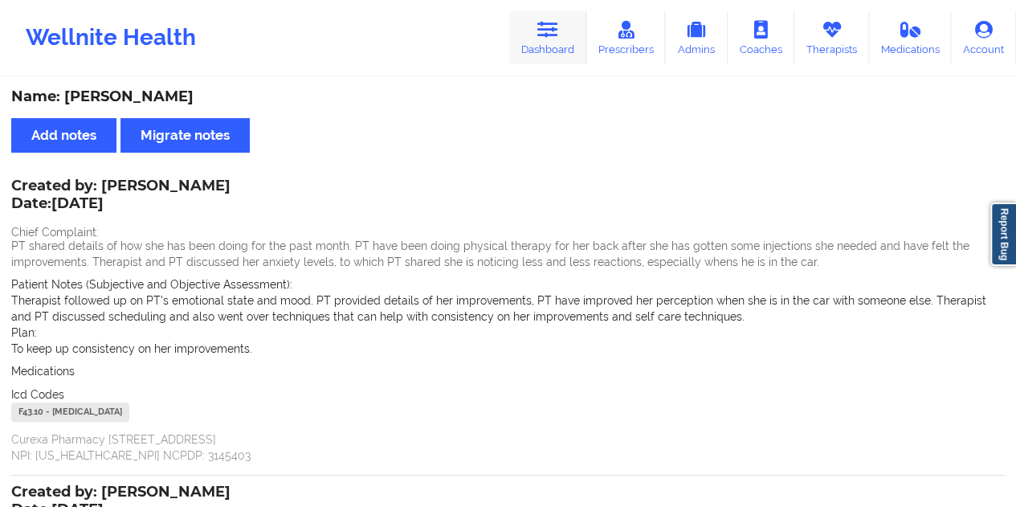
click at [563, 47] on link "Dashboard" at bounding box center [547, 37] width 77 height 53
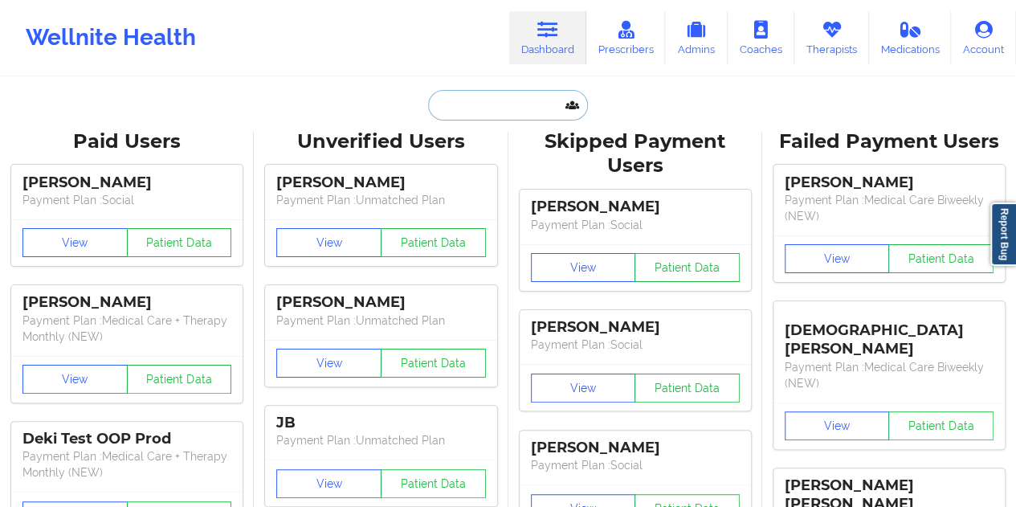
drag, startPoint x: 563, startPoint y: 47, endPoint x: 489, endPoint y: 104, distance: 92.8
click at [489, 104] on input "text" at bounding box center [507, 105] width 159 height 31
paste input "[EMAIL_ADDRESS][DOMAIN_NAME]"
type input "[EMAIL_ADDRESS][DOMAIN_NAME]"
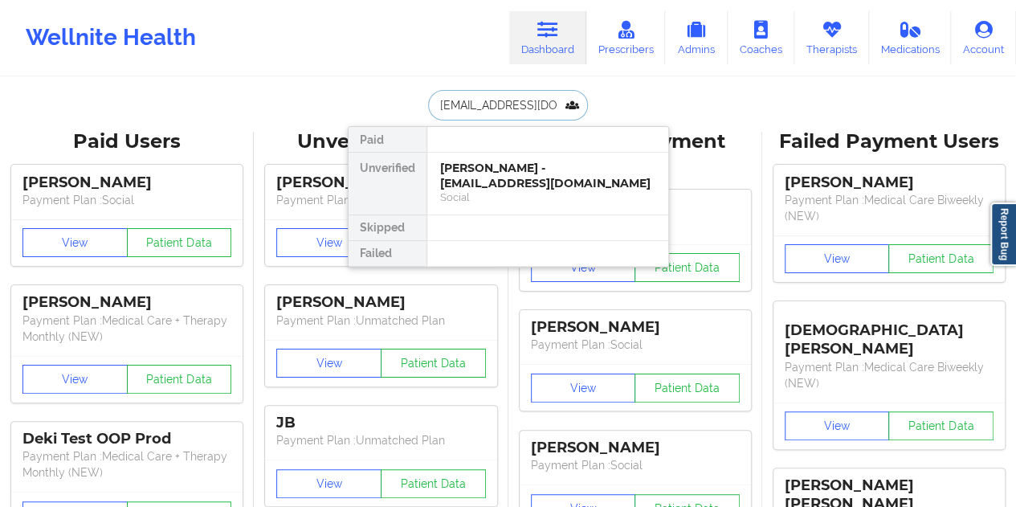
click at [515, 185] on div "[PERSON_NAME] - [EMAIL_ADDRESS][DOMAIN_NAME]" at bounding box center [547, 176] width 215 height 30
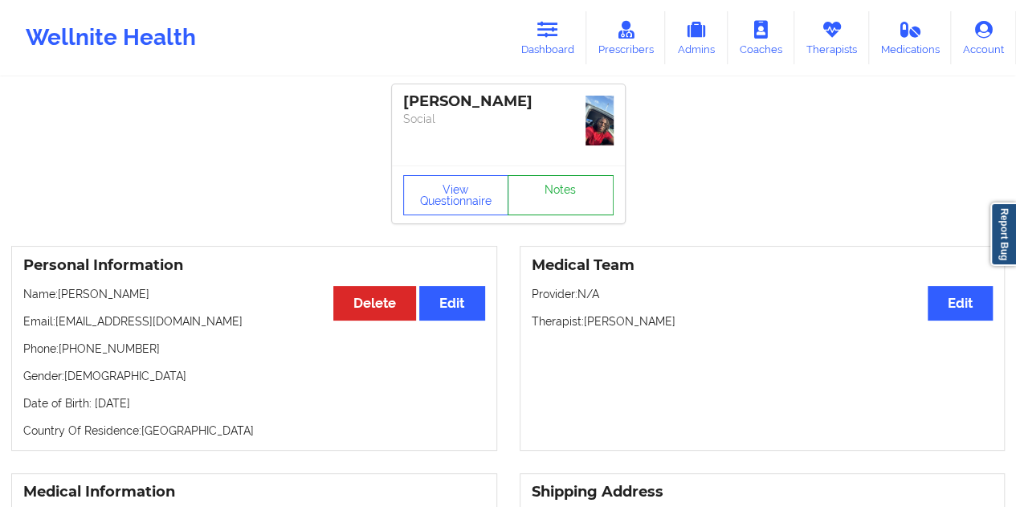
click at [531, 177] on link "Notes" at bounding box center [560, 195] width 106 height 40
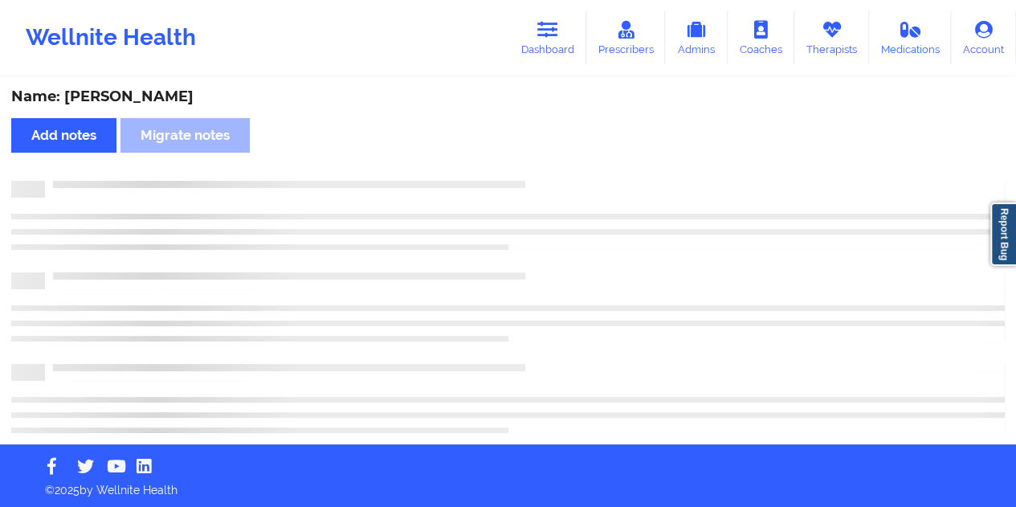
click at [141, 98] on div "Name: [PERSON_NAME]" at bounding box center [507, 97] width 993 height 18
click at [142, 98] on div "Name: [PERSON_NAME]" at bounding box center [507, 97] width 993 height 18
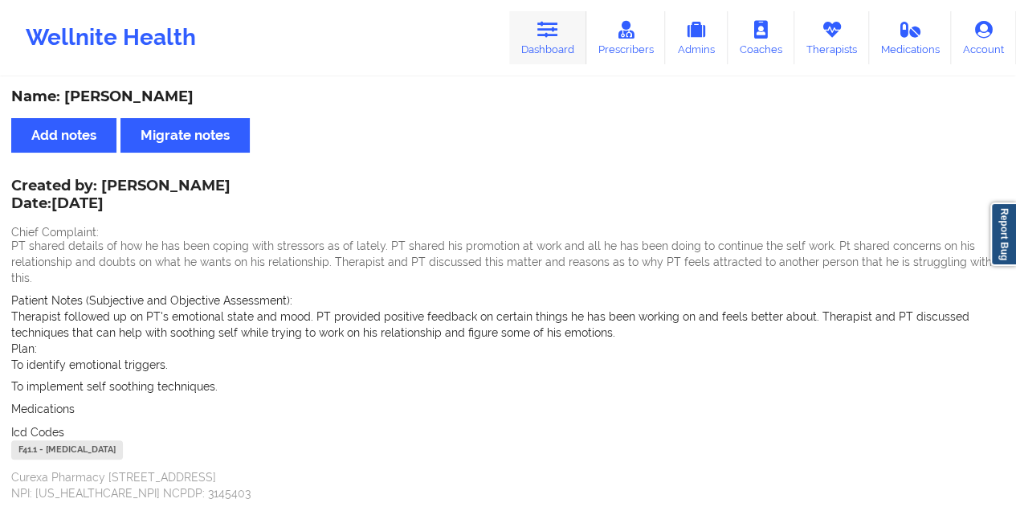
click at [523, 38] on link "Dashboard" at bounding box center [547, 37] width 77 height 53
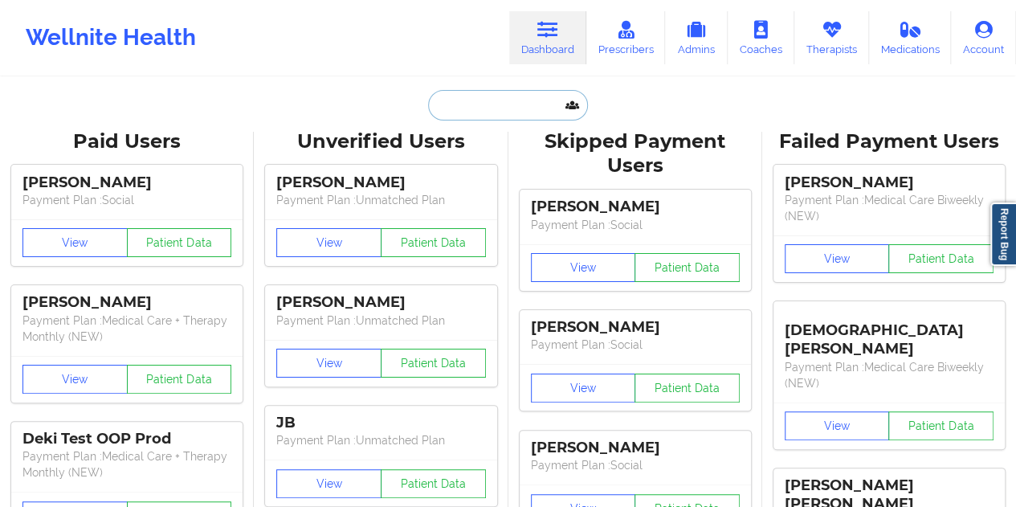
click at [517, 92] on input "text" at bounding box center [507, 105] width 159 height 31
paste input "[EMAIL_ADDRESS][DOMAIN_NAME]"
type input "[EMAIL_ADDRESS][DOMAIN_NAME]"
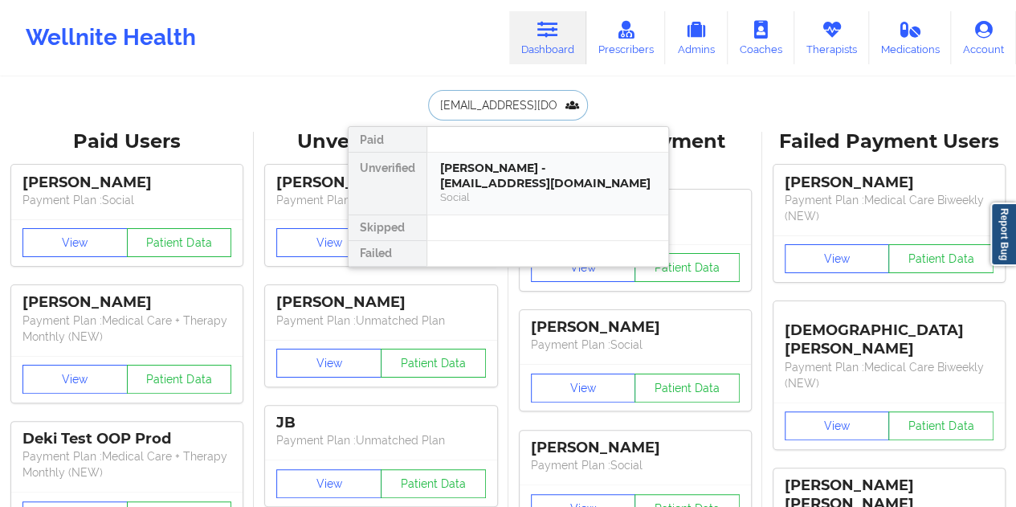
click at [515, 184] on div "[PERSON_NAME] - [EMAIL_ADDRESS][DOMAIN_NAME]" at bounding box center [547, 176] width 215 height 30
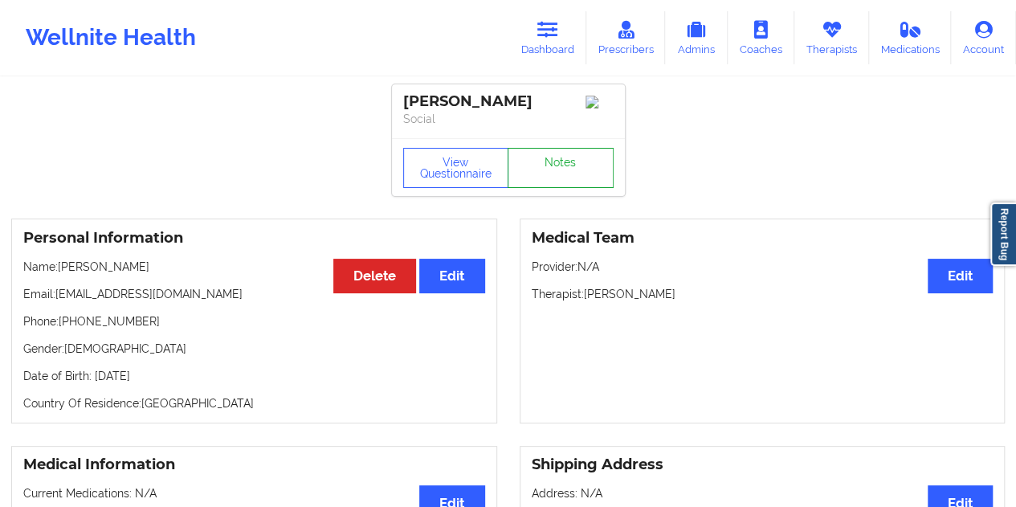
click at [554, 174] on link "Notes" at bounding box center [560, 168] width 106 height 40
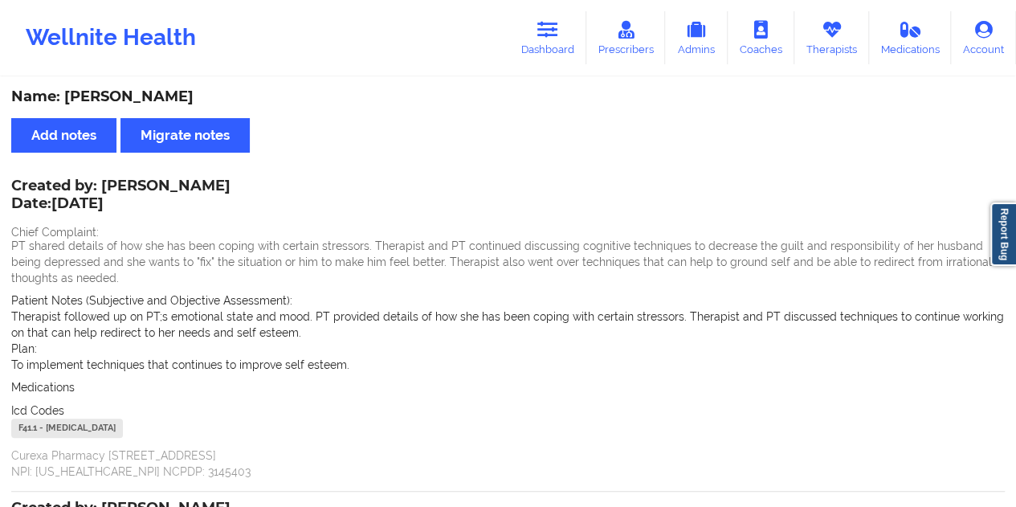
drag, startPoint x: 543, startPoint y: 43, endPoint x: 537, endPoint y: 71, distance: 28.7
click at [543, 43] on link "Dashboard" at bounding box center [547, 37] width 77 height 53
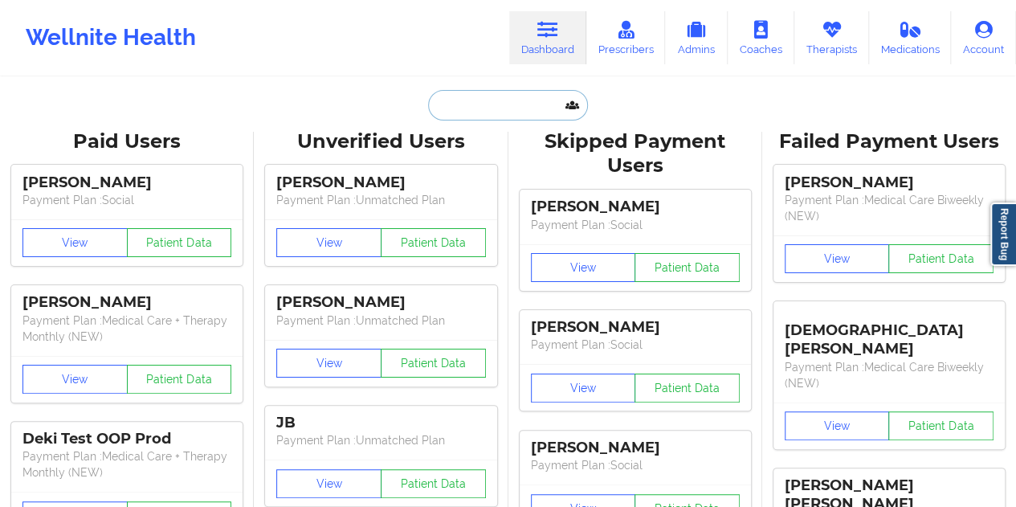
click at [493, 107] on input "text" at bounding box center [507, 105] width 159 height 31
paste input "[EMAIL_ADDRESS][DOMAIN_NAME]"
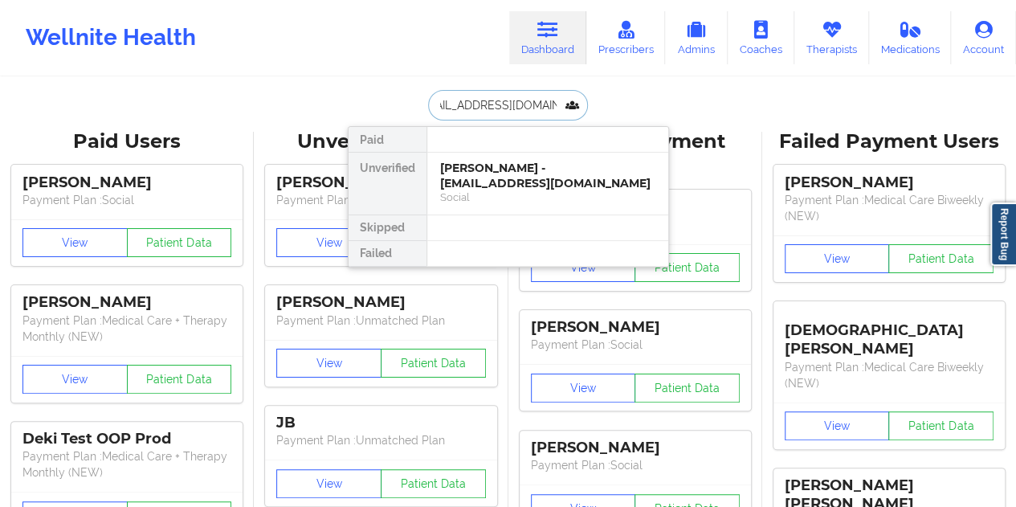
type input "[EMAIL_ADDRESS][DOMAIN_NAME]"
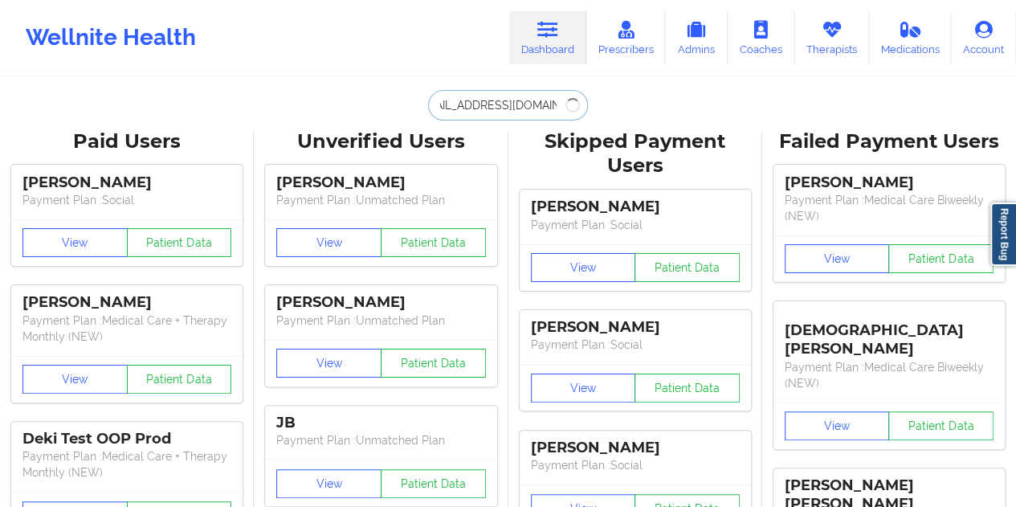
scroll to position [0, 0]
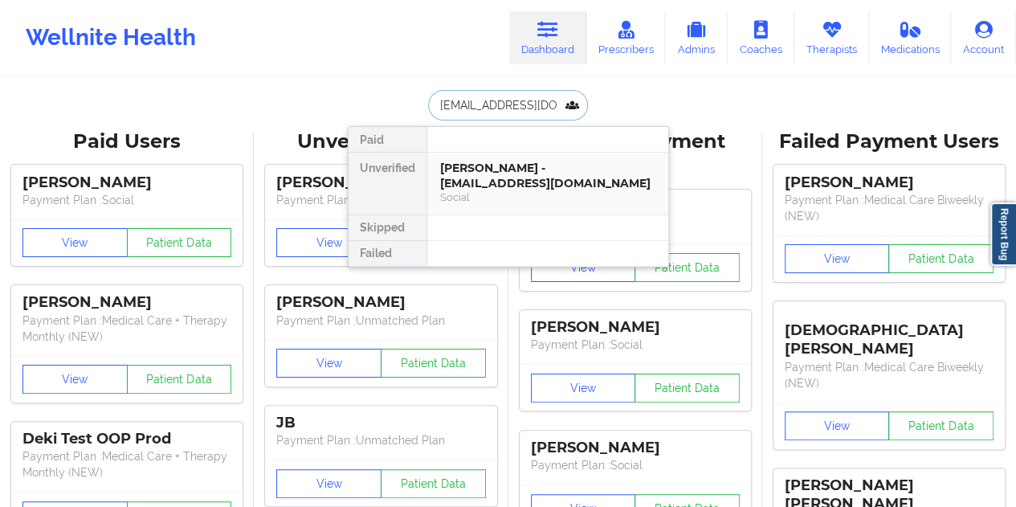
click at [491, 189] on div "[PERSON_NAME] - [EMAIL_ADDRESS][DOMAIN_NAME]" at bounding box center [547, 176] width 215 height 30
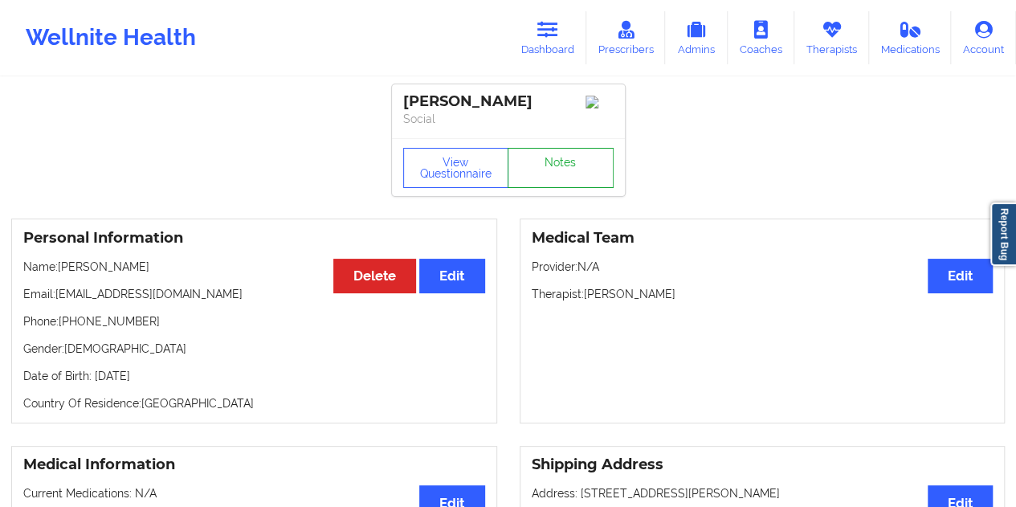
click at [564, 171] on link "Notes" at bounding box center [560, 168] width 106 height 40
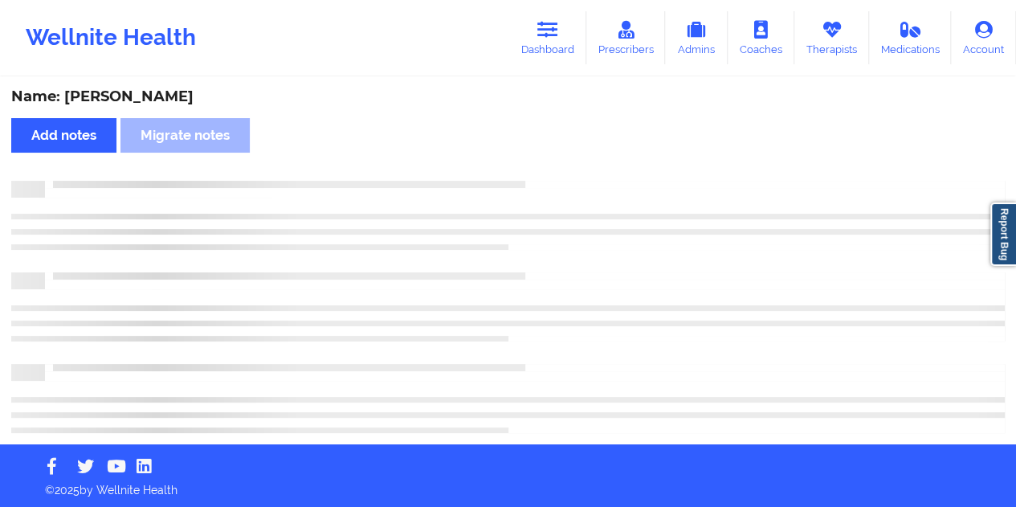
click at [176, 95] on div "Name: [PERSON_NAME]" at bounding box center [507, 97] width 993 height 18
click at [175, 95] on div "Name: [PERSON_NAME]" at bounding box center [507, 97] width 993 height 18
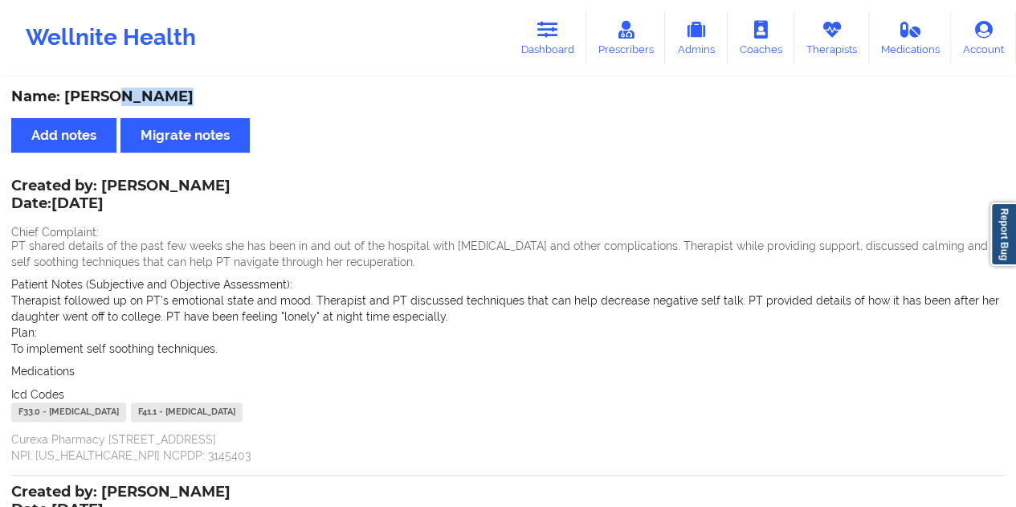
click at [557, 45] on link "Dashboard" at bounding box center [547, 37] width 77 height 53
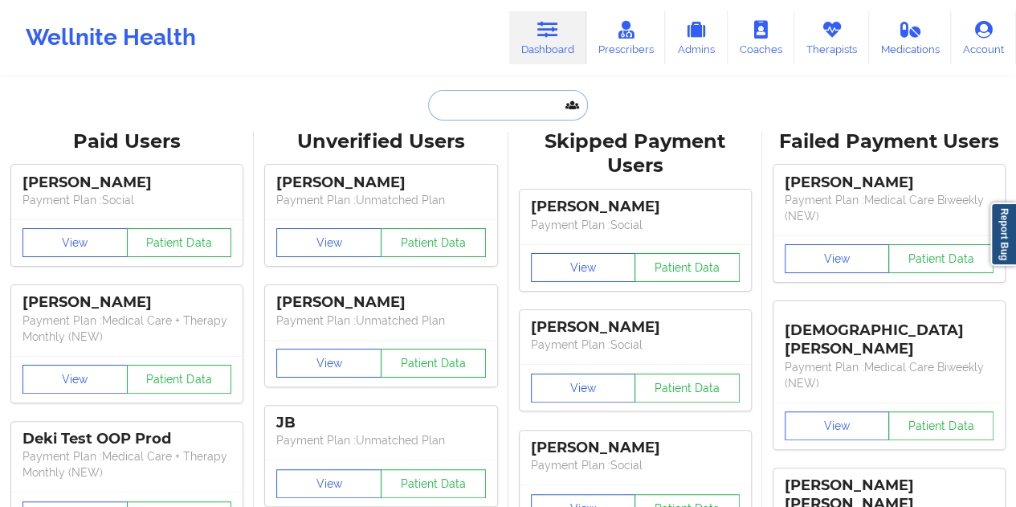
click at [485, 96] on input "text" at bounding box center [507, 105] width 159 height 31
paste input "[EMAIL_ADDRESS][DOMAIN_NAME]"
type input "[EMAIL_ADDRESS][DOMAIN_NAME]"
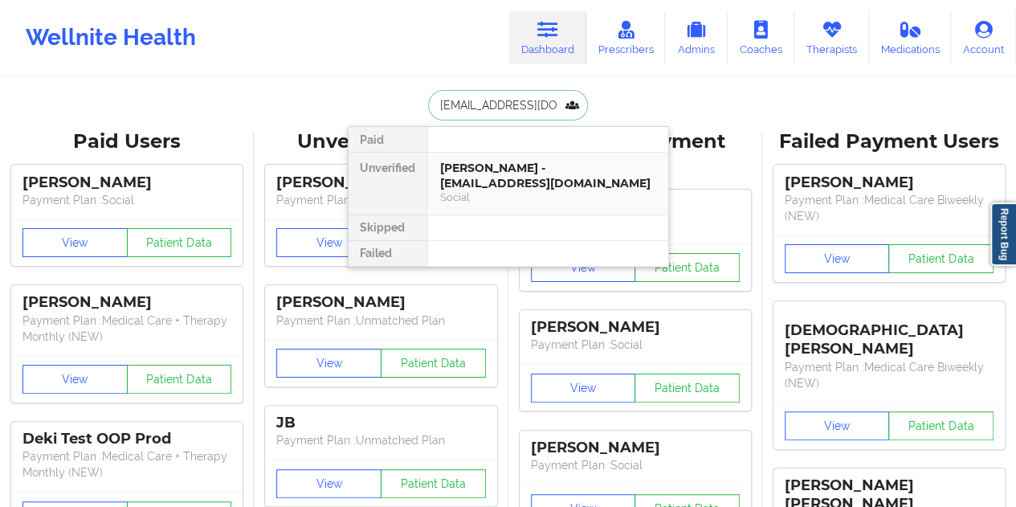
click at [503, 180] on div "[PERSON_NAME] - [EMAIL_ADDRESS][DOMAIN_NAME]" at bounding box center [547, 176] width 215 height 30
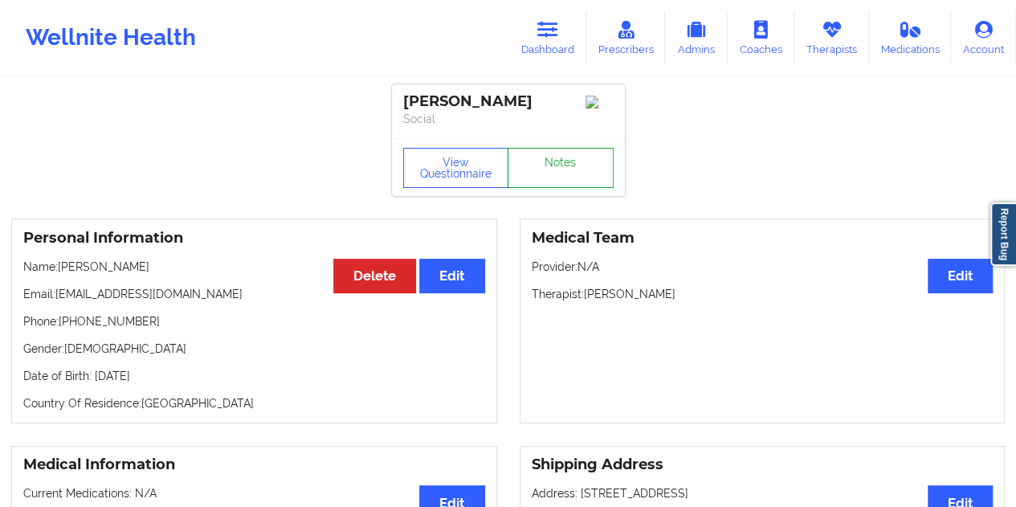
click at [562, 165] on link "Notes" at bounding box center [560, 168] width 106 height 40
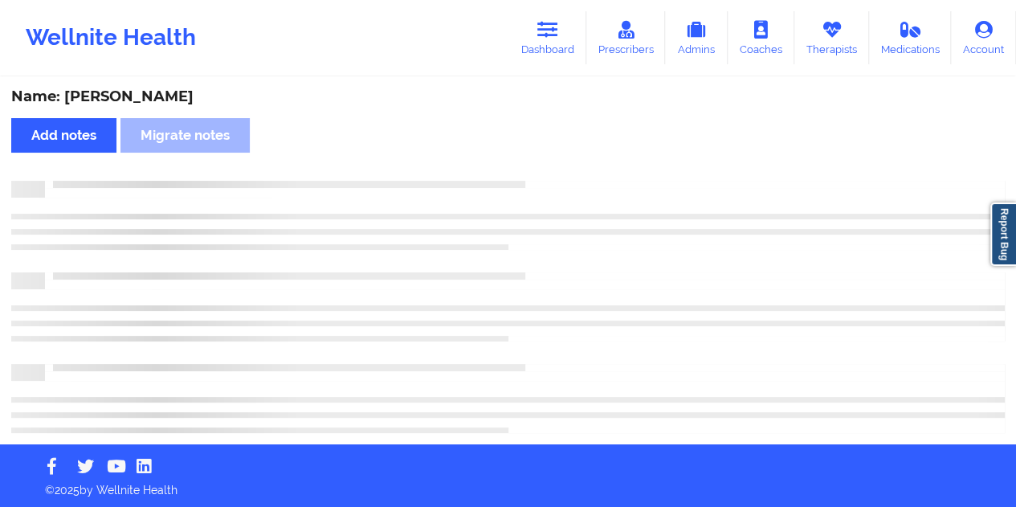
click at [146, 86] on div "Name: [PERSON_NAME] Add notes Migrate notes" at bounding box center [508, 261] width 1016 height 365
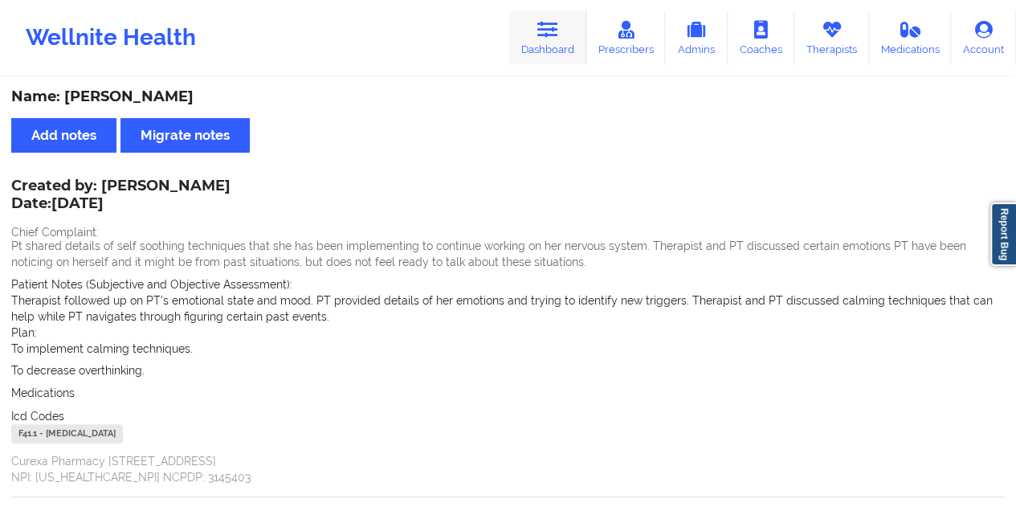
click at [528, 52] on link "Dashboard" at bounding box center [547, 37] width 77 height 53
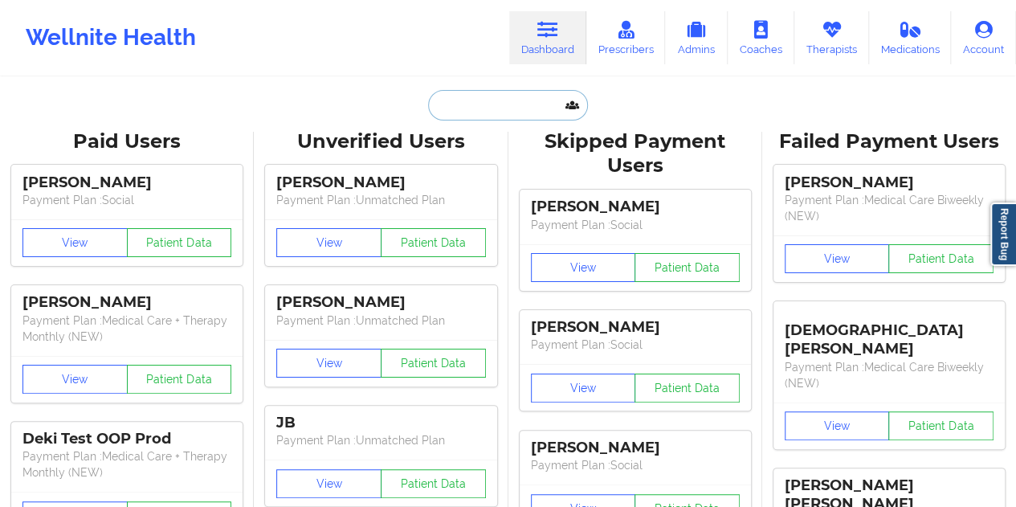
click at [482, 108] on input "text" at bounding box center [507, 105] width 159 height 31
paste input "[EMAIL_ADDRESS][DOMAIN_NAME]"
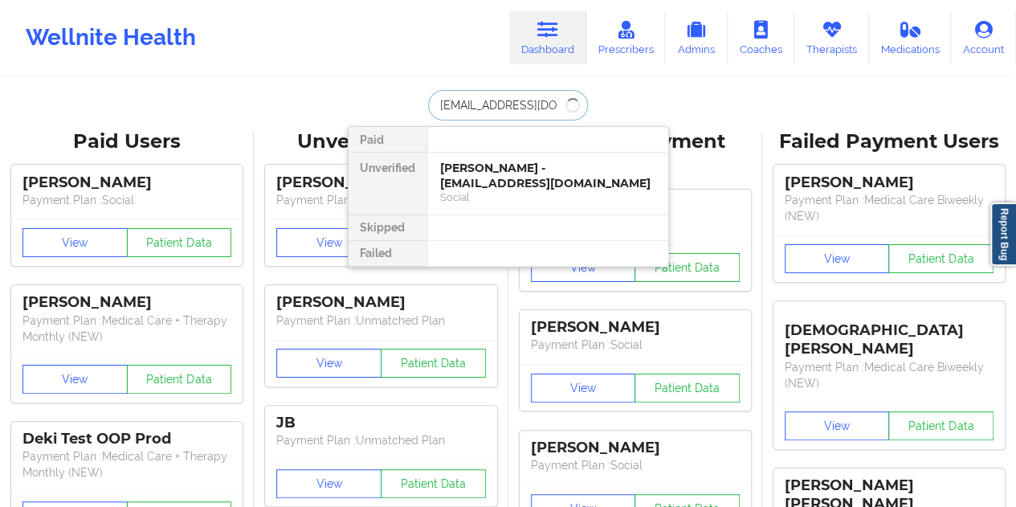
type input "[EMAIL_ADDRESS][DOMAIN_NAME]"
click at [507, 190] on div "Social" at bounding box center [547, 197] width 215 height 14
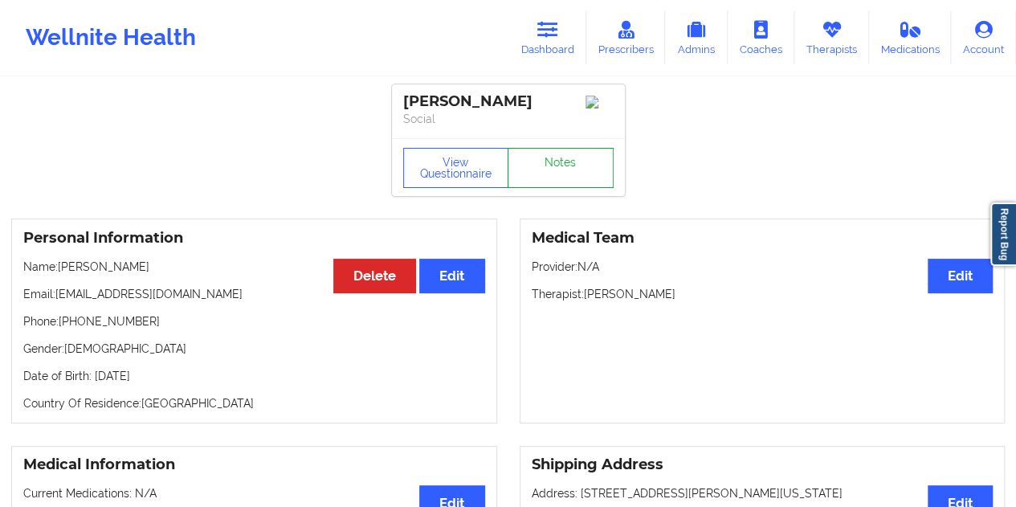
click at [562, 162] on link "Notes" at bounding box center [560, 168] width 106 height 40
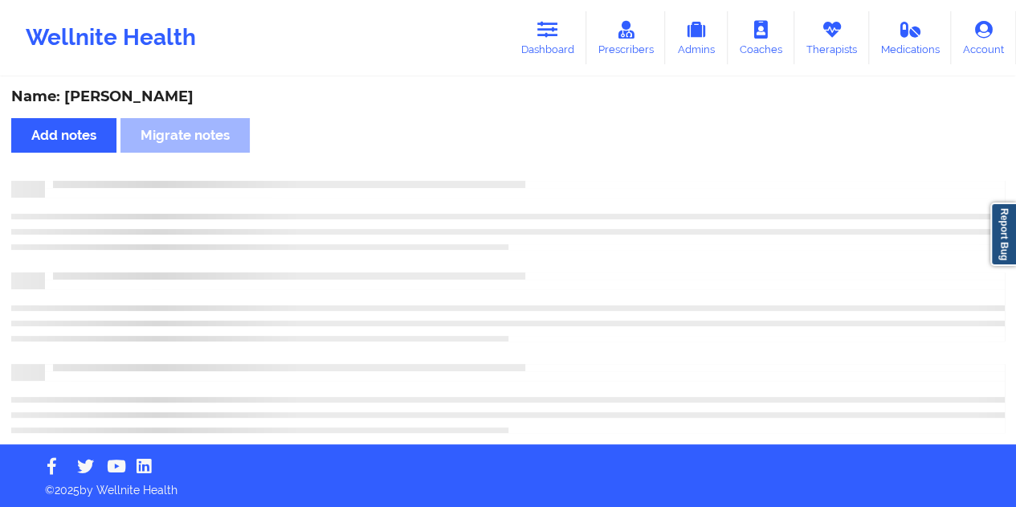
click at [151, 83] on div "Name: [PERSON_NAME] Add notes Migrate notes" at bounding box center [508, 261] width 1016 height 365
click at [161, 102] on div "Name: [PERSON_NAME]" at bounding box center [507, 97] width 993 height 18
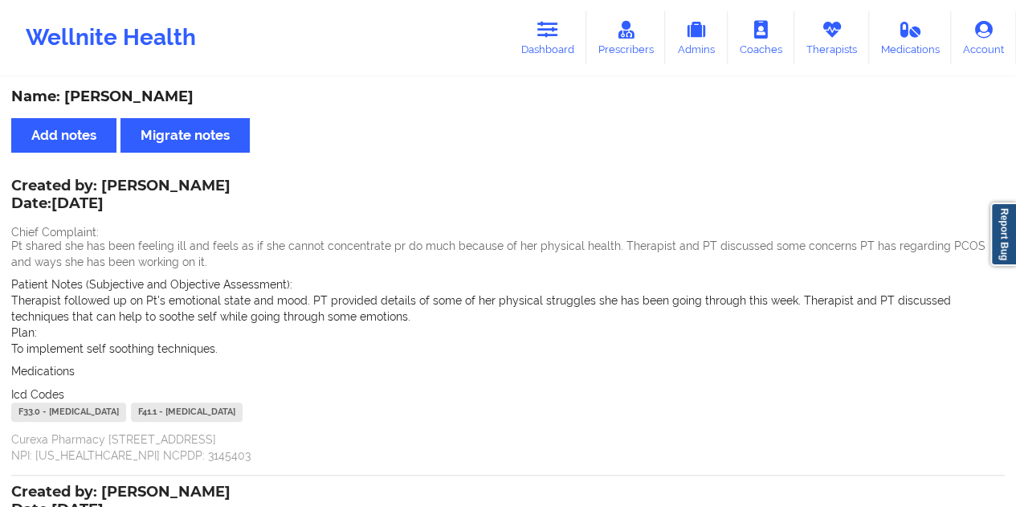
drag, startPoint x: 560, startPoint y: 46, endPoint x: 544, endPoint y: 71, distance: 30.7
click at [560, 46] on link "Dashboard" at bounding box center [547, 37] width 77 height 53
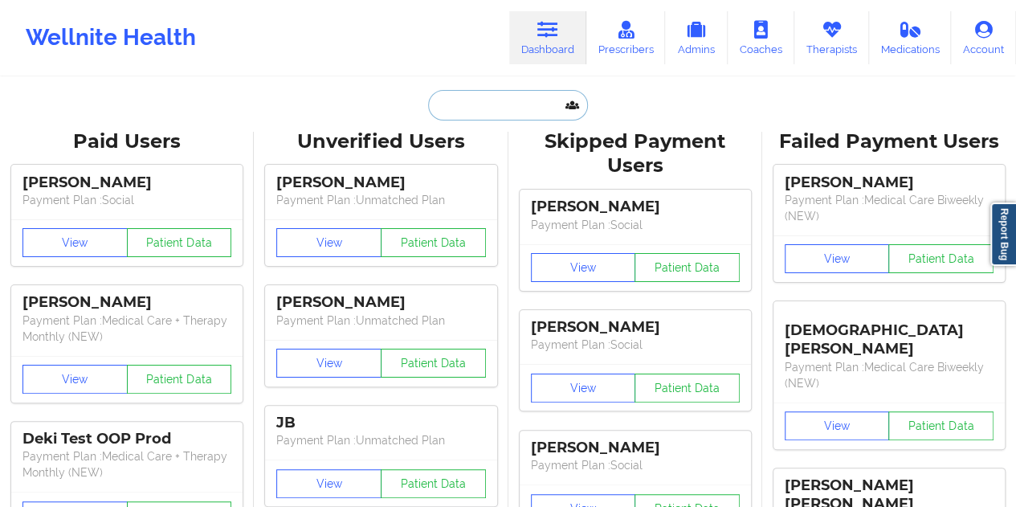
click at [487, 95] on input "text" at bounding box center [507, 105] width 159 height 31
paste input "[EMAIL_ADDRESS][DOMAIN_NAME]"
type input "[EMAIL_ADDRESS][DOMAIN_NAME]"
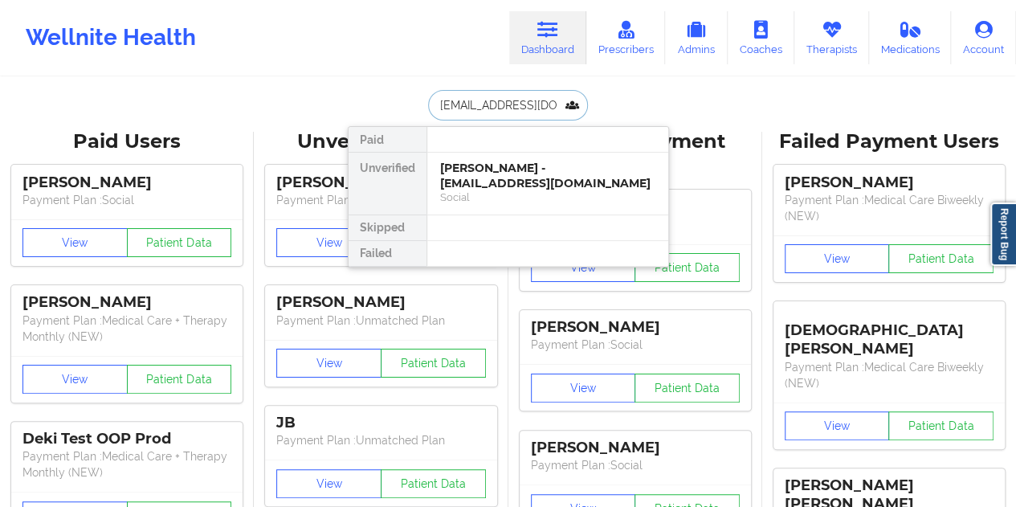
click at [475, 190] on div "Social" at bounding box center [547, 197] width 215 height 14
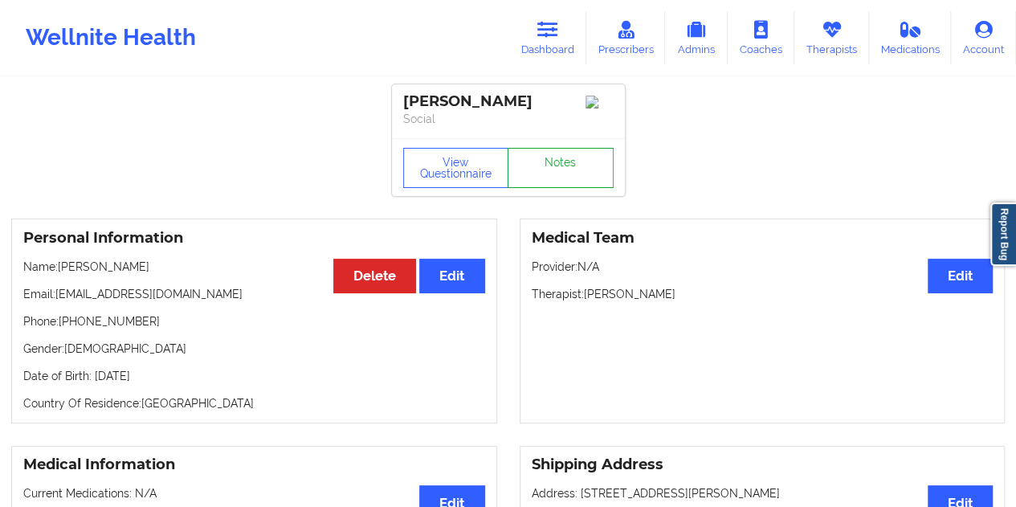
click at [584, 173] on link "Notes" at bounding box center [560, 168] width 106 height 40
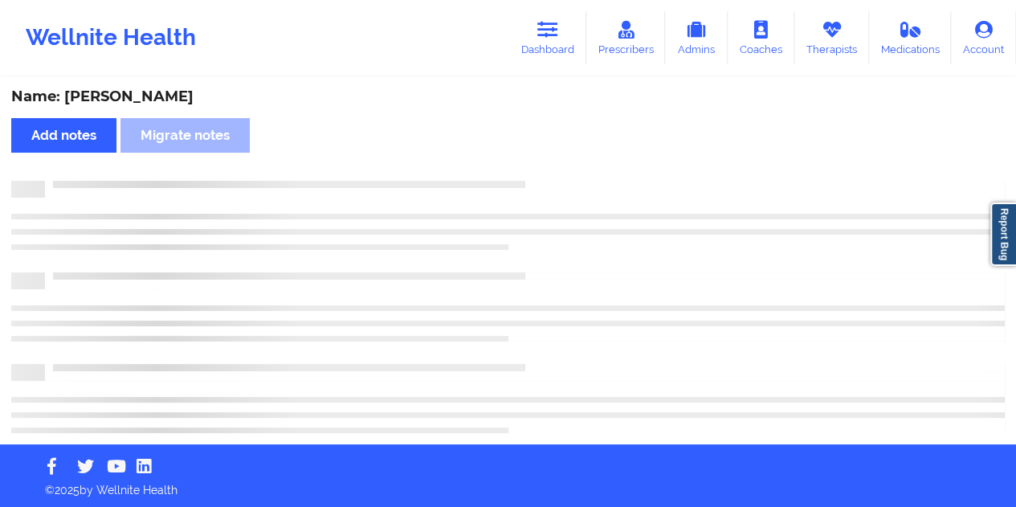
click at [132, 95] on div "Name: [PERSON_NAME]" at bounding box center [507, 97] width 993 height 18
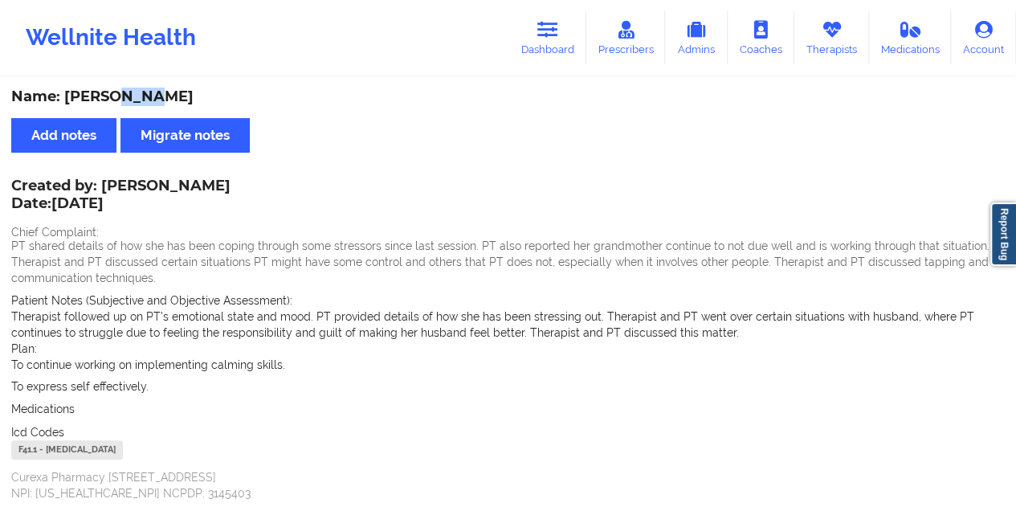
drag, startPoint x: 559, startPoint y: 44, endPoint x: 547, endPoint y: 70, distance: 28.4
click at [559, 44] on link "Dashboard" at bounding box center [547, 37] width 77 height 53
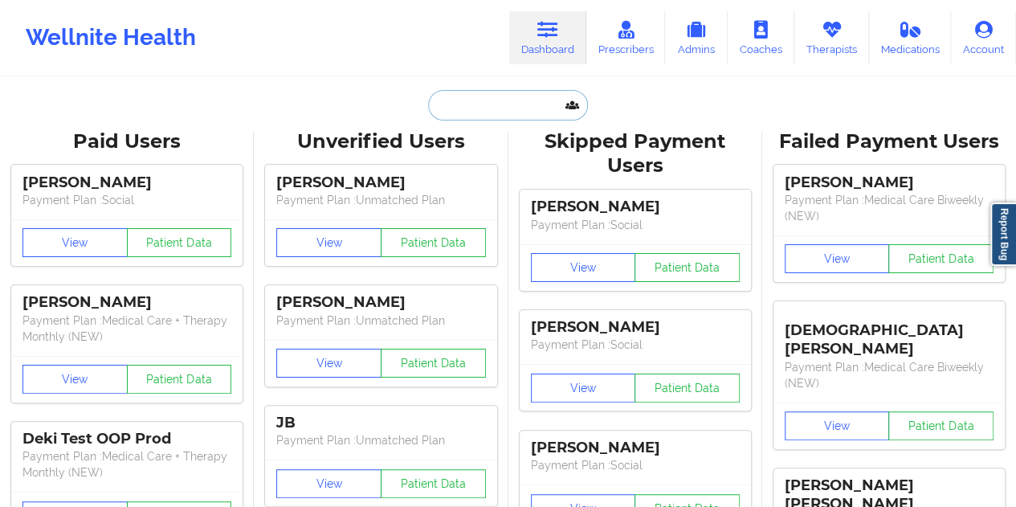
click at [502, 111] on input "text" at bounding box center [507, 105] width 159 height 31
paste input "[EMAIL_ADDRESS][DOMAIN_NAME]"
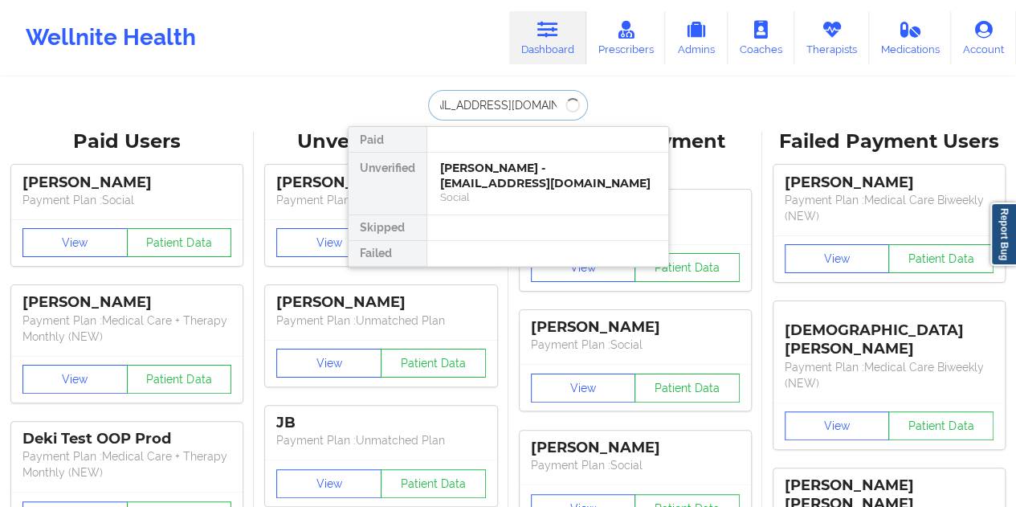
type input "[EMAIL_ADDRESS][DOMAIN_NAME]"
click at [508, 179] on div "[PERSON_NAME] - [EMAIL_ADDRESS][DOMAIN_NAME]" at bounding box center [547, 176] width 215 height 30
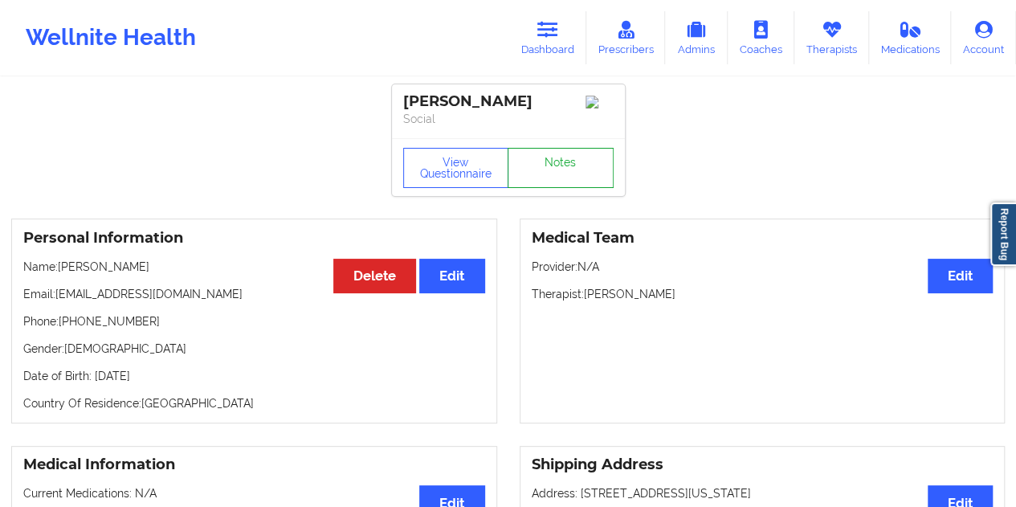
click at [550, 169] on link "Notes" at bounding box center [560, 168] width 106 height 40
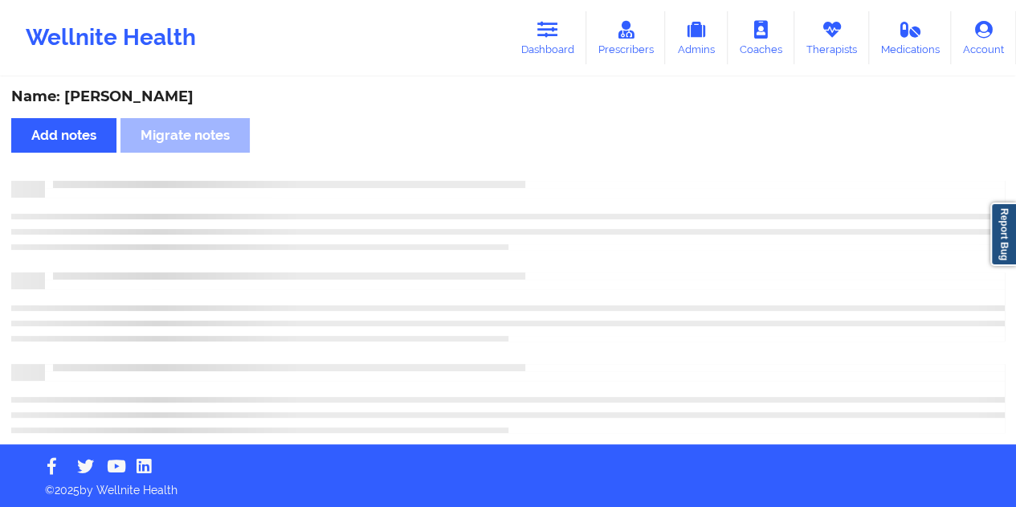
click at [154, 100] on div "Name: [PERSON_NAME]" at bounding box center [507, 97] width 993 height 18
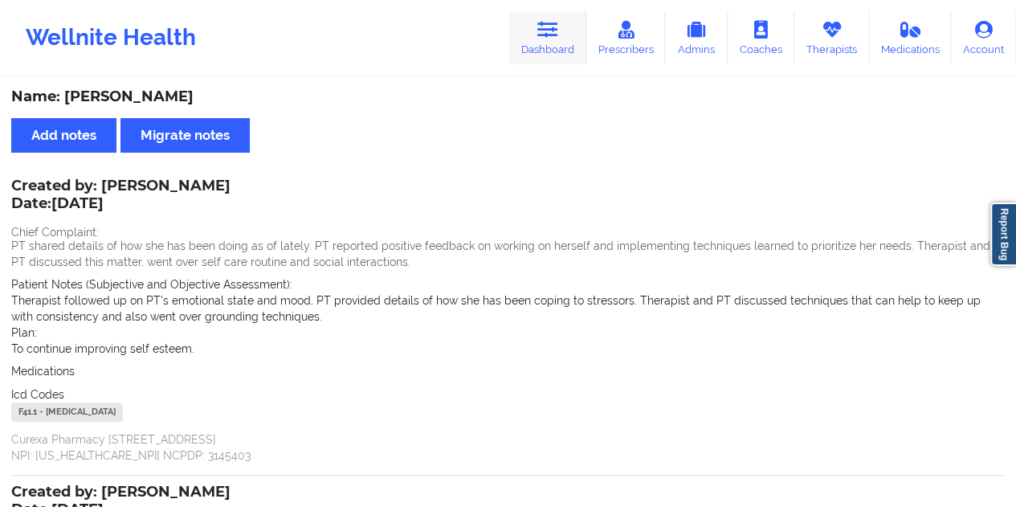
click at [559, 60] on link "Dashboard" at bounding box center [547, 37] width 77 height 53
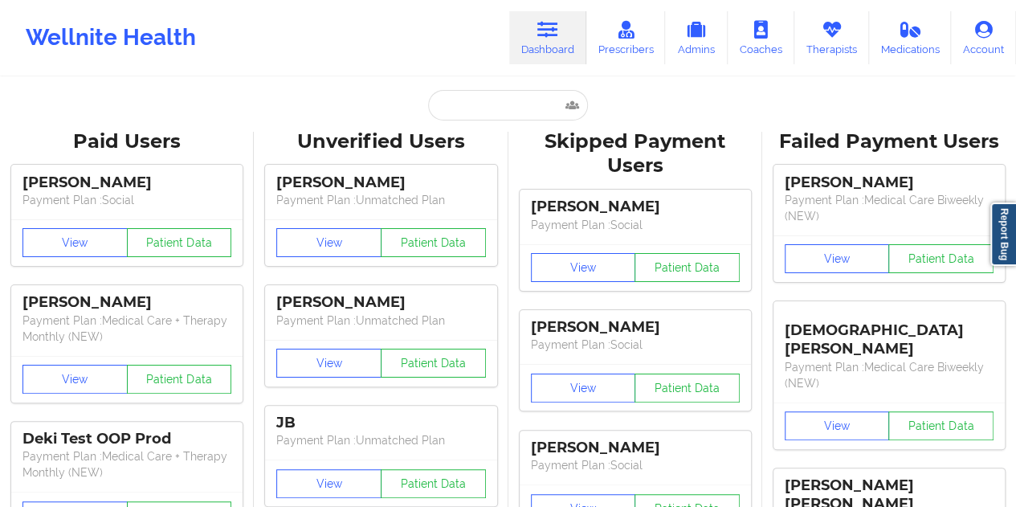
click at [486, 116] on input "text" at bounding box center [507, 105] width 159 height 31
paste input "[EMAIL_ADDRESS][DOMAIN_NAME]"
type input "[EMAIL_ADDRESS][DOMAIN_NAME]"
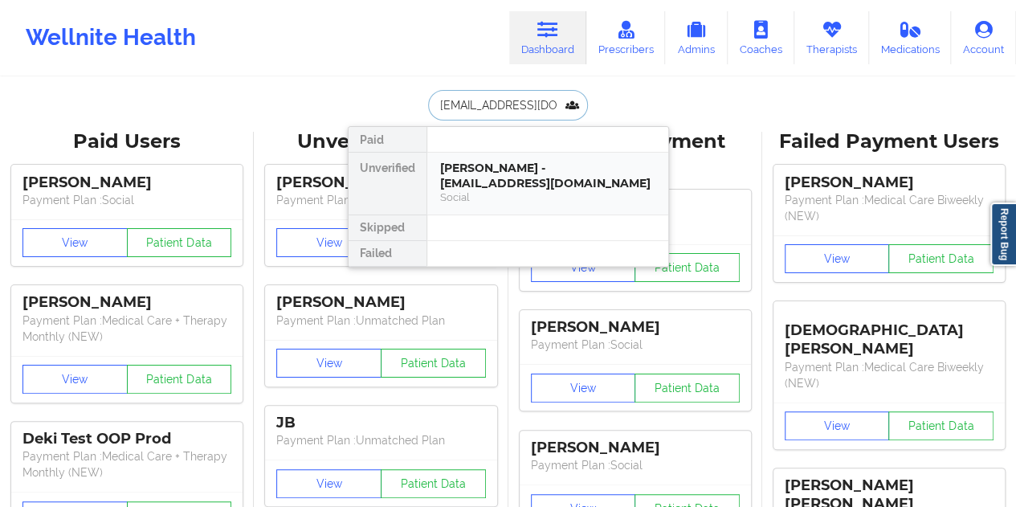
click at [524, 189] on div "[PERSON_NAME] - [EMAIL_ADDRESS][DOMAIN_NAME] Social" at bounding box center [547, 184] width 241 height 62
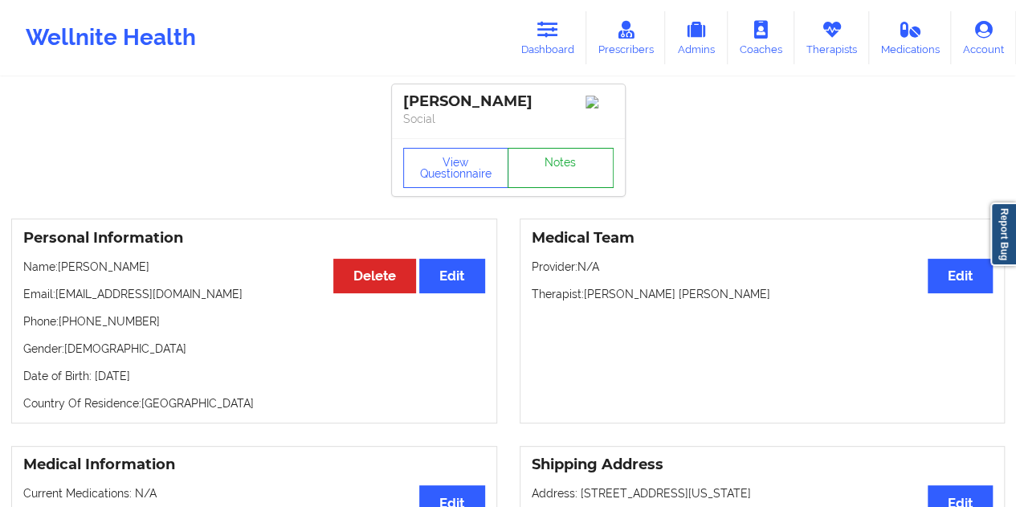
click at [552, 171] on link "Notes" at bounding box center [560, 168] width 106 height 40
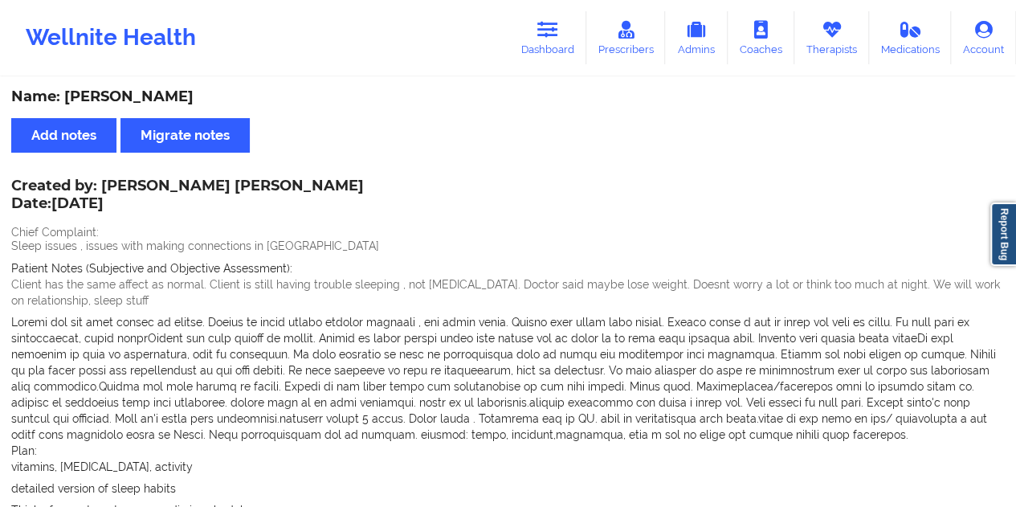
click at [143, 89] on div "Name: [PERSON_NAME]" at bounding box center [507, 97] width 993 height 18
drag, startPoint x: 534, startPoint y: 51, endPoint x: 517, endPoint y: 75, distance: 29.4
click at [534, 51] on link "Dashboard" at bounding box center [547, 37] width 77 height 53
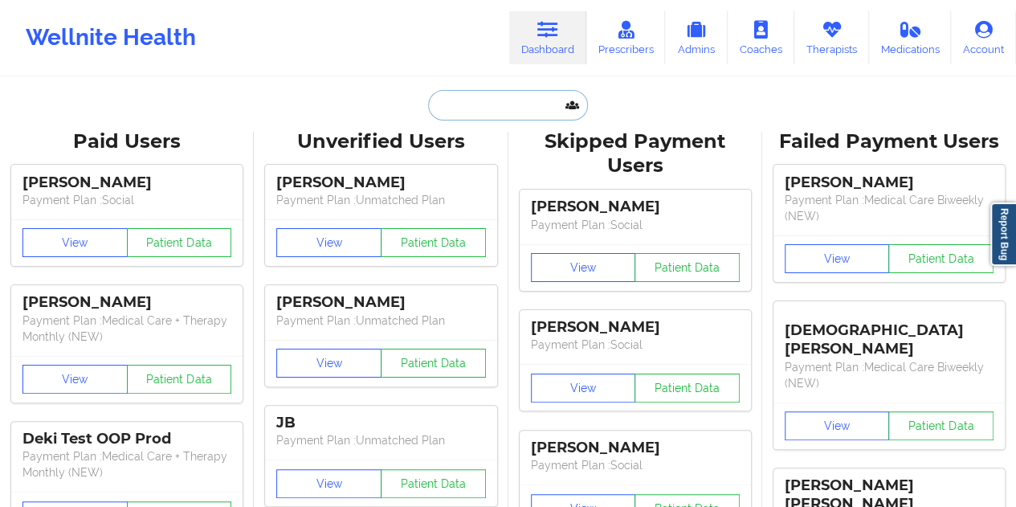
click at [488, 100] on input "text" at bounding box center [507, 105] width 159 height 31
paste input "[EMAIL_ADDRESS][DOMAIN_NAME]"
type input "[EMAIL_ADDRESS][DOMAIN_NAME]"
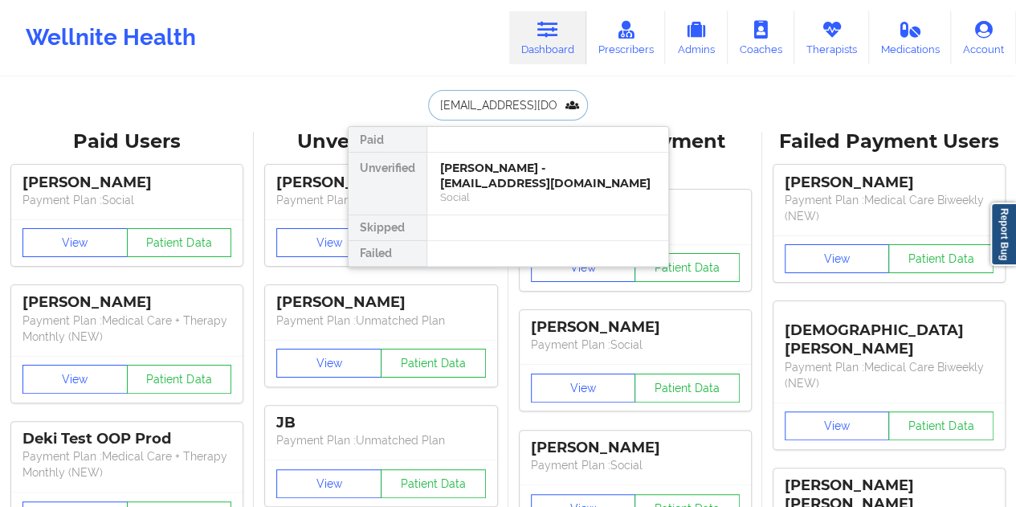
click at [531, 179] on div "[PERSON_NAME] - [EMAIL_ADDRESS][DOMAIN_NAME]" at bounding box center [547, 176] width 215 height 30
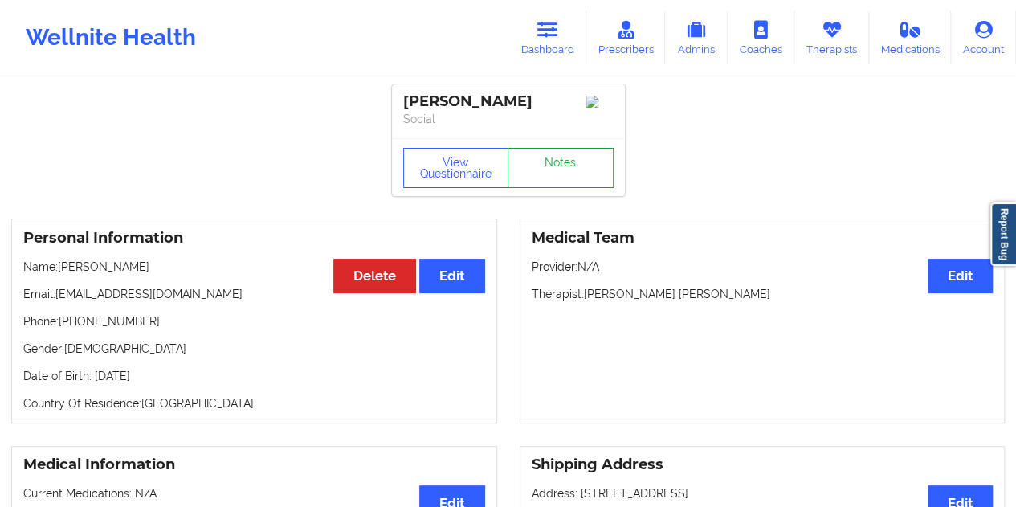
click at [548, 169] on link "Notes" at bounding box center [560, 168] width 106 height 40
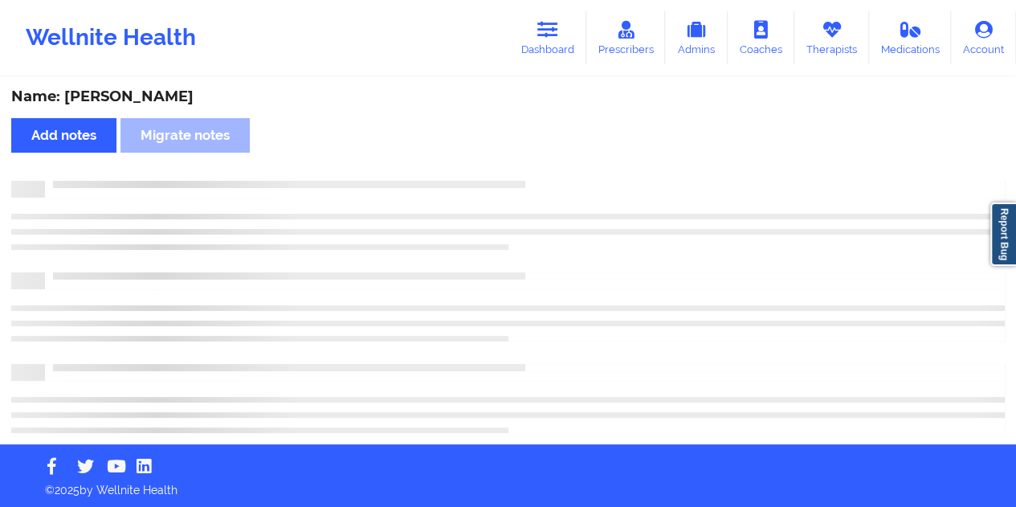
click at [153, 94] on div "Name: [PERSON_NAME]" at bounding box center [507, 97] width 993 height 18
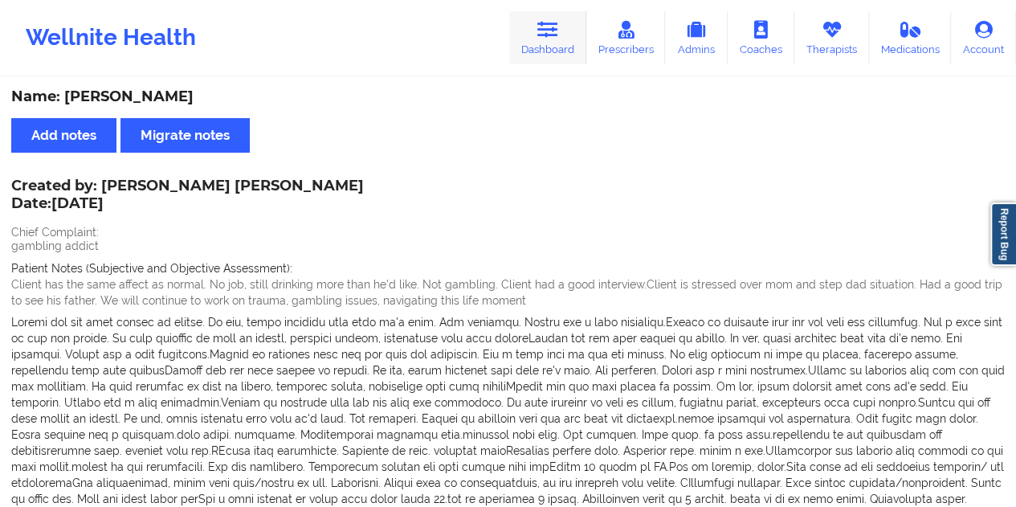
click at [560, 41] on link "Dashboard" at bounding box center [547, 37] width 77 height 53
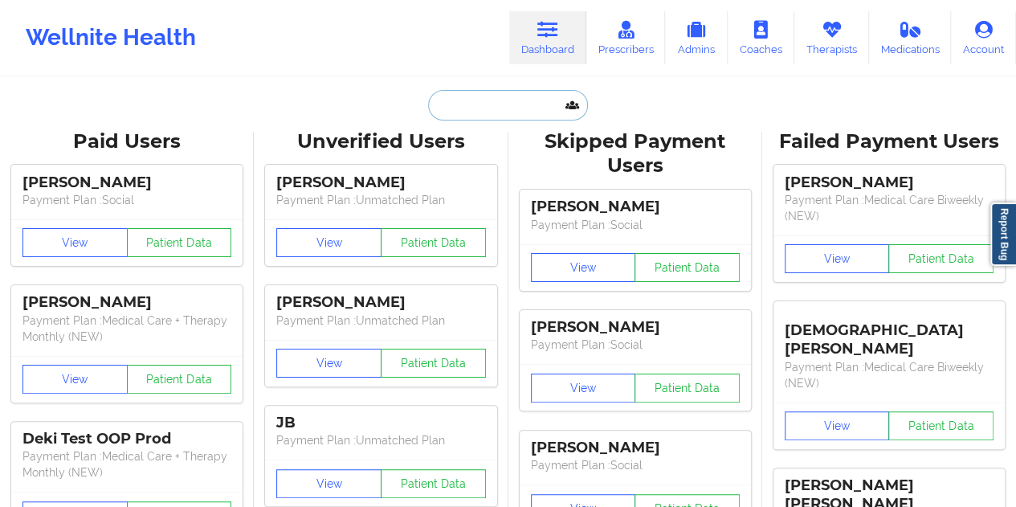
click at [480, 107] on input "text" at bounding box center [507, 105] width 159 height 31
paste input "[PERSON_NAME][EMAIL_ADDRESS][DOMAIN_NAME]"
type input "[PERSON_NAME][EMAIL_ADDRESS][DOMAIN_NAME]"
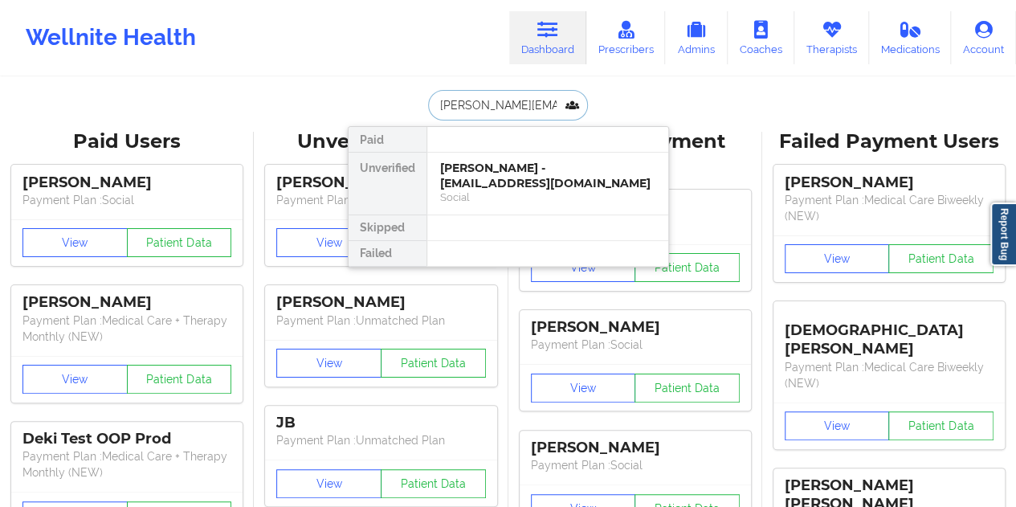
scroll to position [0, 19]
click at [554, 196] on div "Social" at bounding box center [547, 197] width 215 height 14
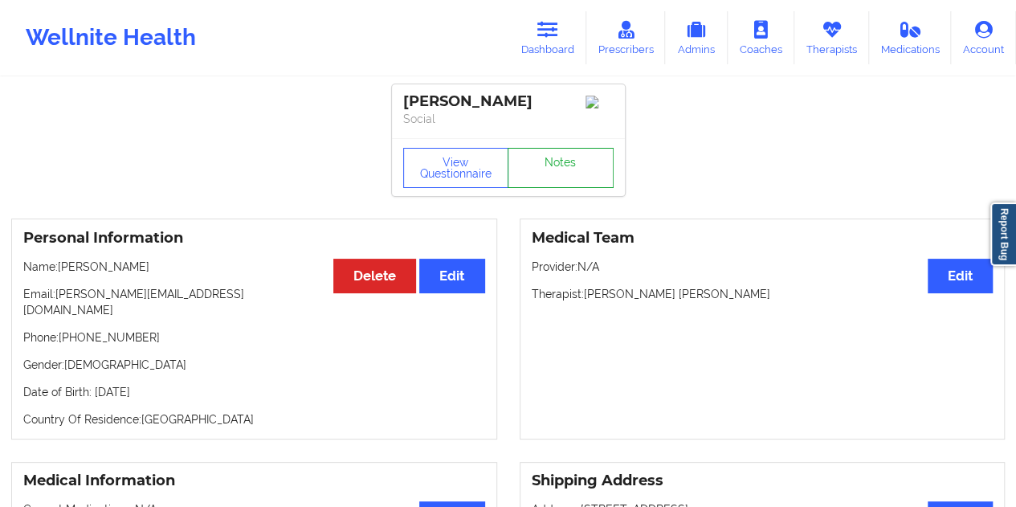
click at [567, 184] on link "Notes" at bounding box center [560, 168] width 106 height 40
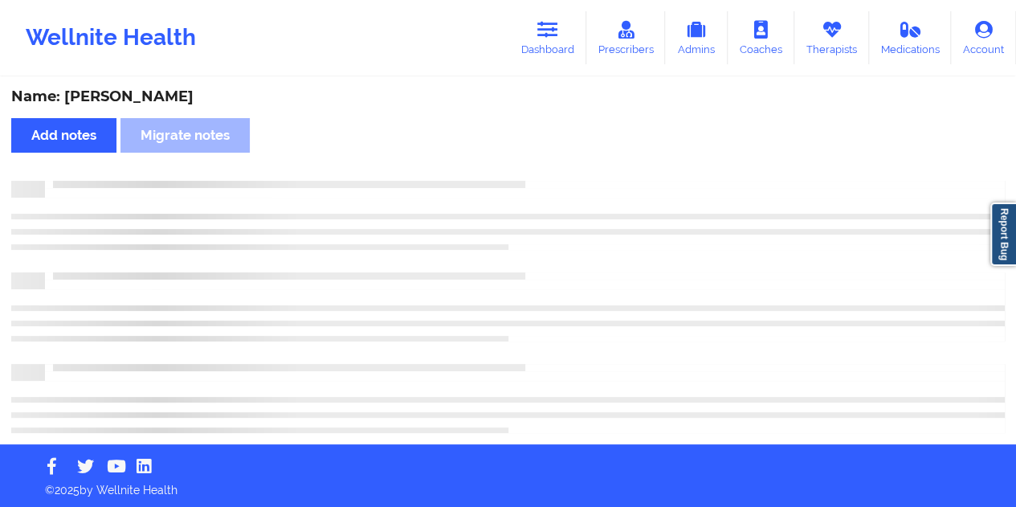
click at [145, 95] on div "Name: [PERSON_NAME]" at bounding box center [507, 97] width 993 height 18
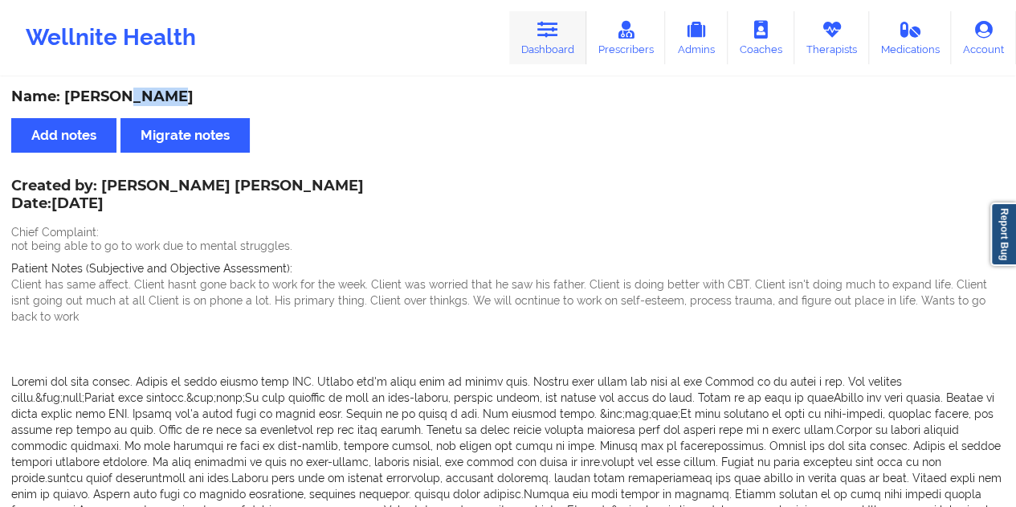
click at [557, 46] on link "Dashboard" at bounding box center [547, 37] width 77 height 53
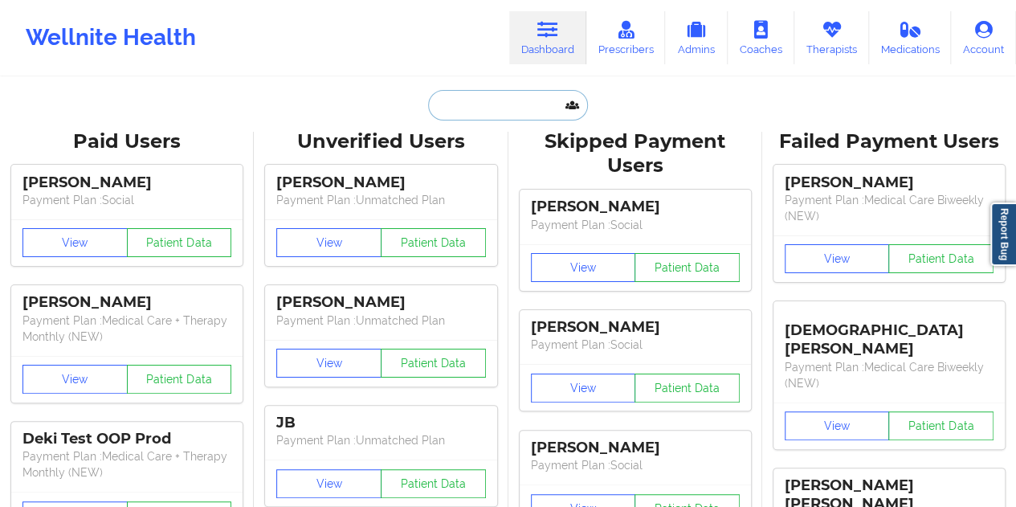
click at [472, 105] on input "text" at bounding box center [507, 105] width 159 height 31
paste input "[EMAIL_ADDRESS][DOMAIN_NAME]"
type input "[EMAIL_ADDRESS][DOMAIN_NAME]"
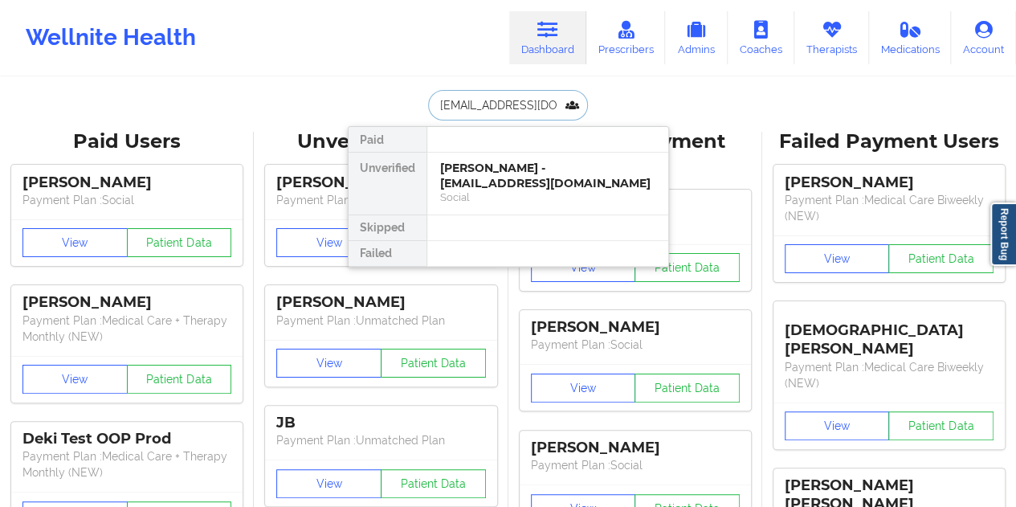
click at [512, 174] on div "[PERSON_NAME] - [EMAIL_ADDRESS][DOMAIN_NAME]" at bounding box center [547, 176] width 215 height 30
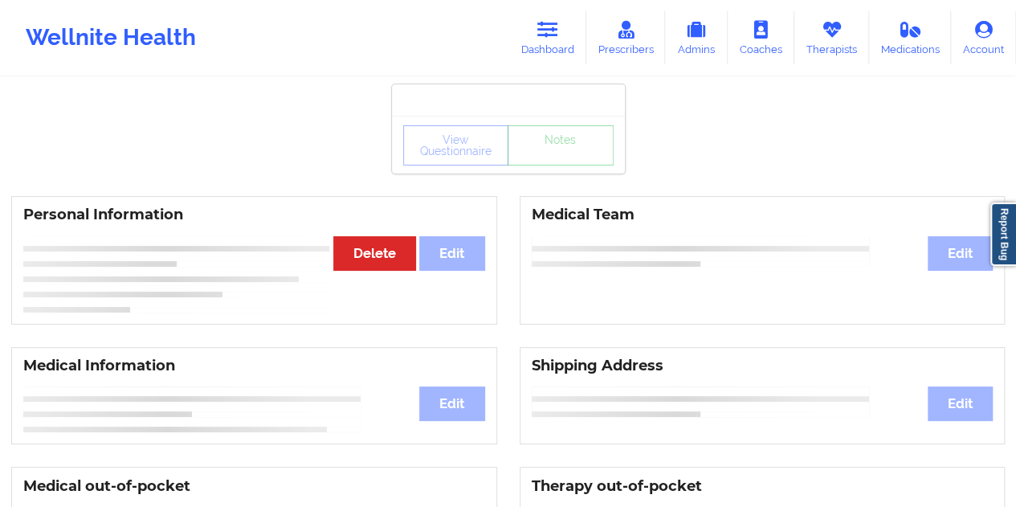
click at [547, 163] on div "View Questionnaire Notes" at bounding box center [508, 145] width 210 height 40
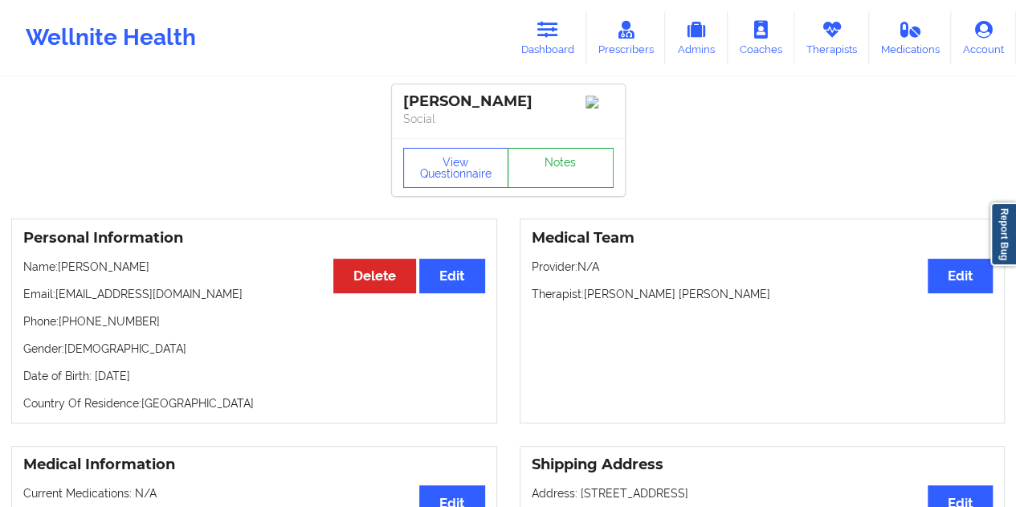
click at [564, 187] on link "Notes" at bounding box center [560, 168] width 106 height 40
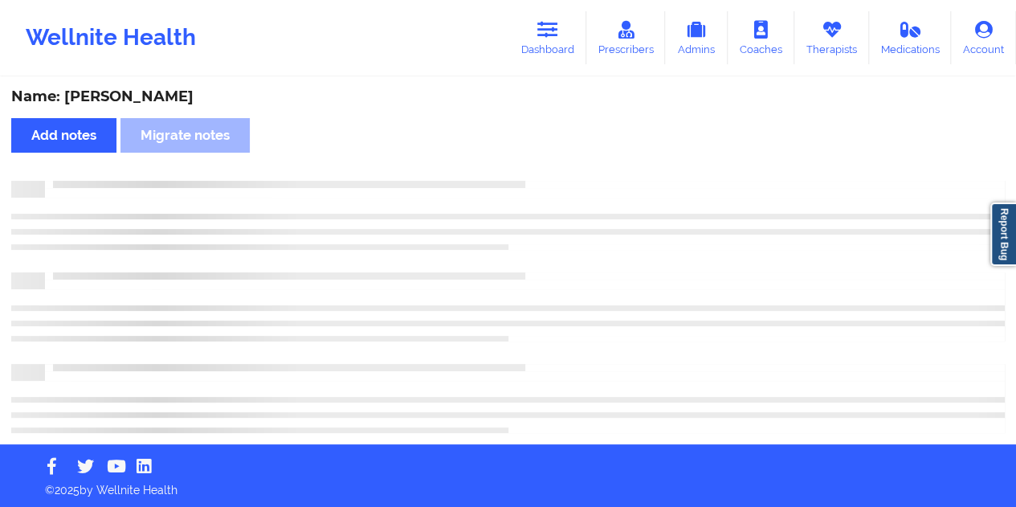
click at [151, 98] on div "Name: [PERSON_NAME]" at bounding box center [507, 97] width 993 height 18
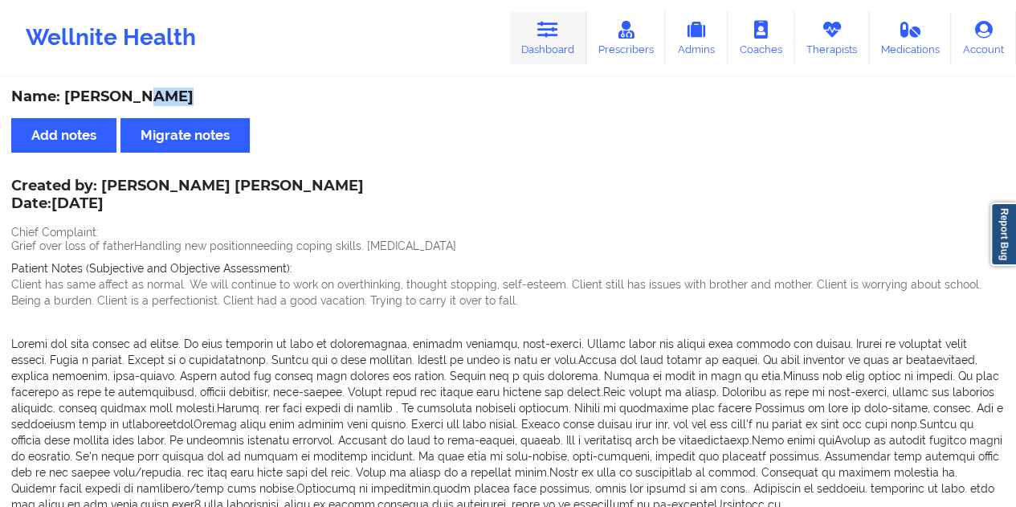
click at [558, 36] on icon at bounding box center [547, 30] width 21 height 18
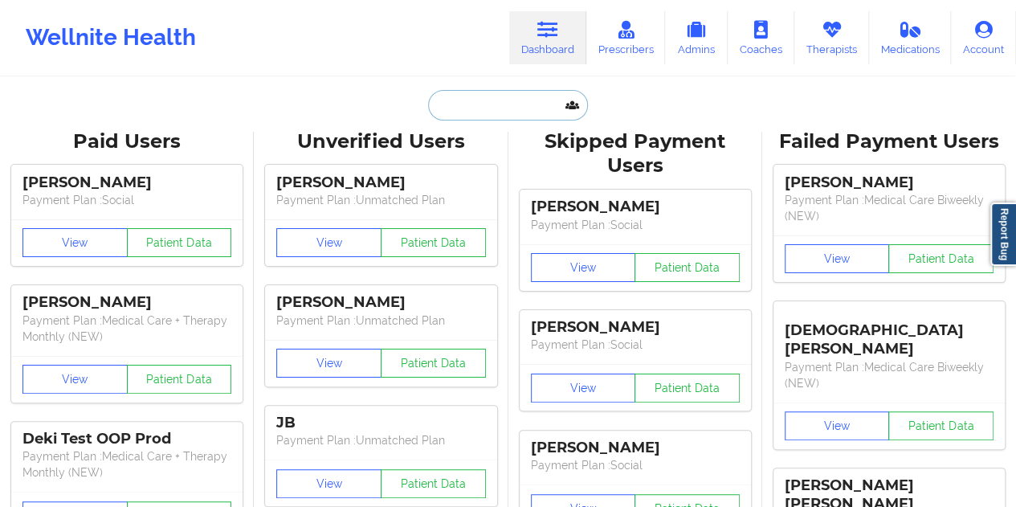
click at [489, 108] on input "text" at bounding box center [507, 105] width 159 height 31
paste input "[EMAIL_ADDRESS][DOMAIN_NAME]"
type input "[EMAIL_ADDRESS][DOMAIN_NAME]"
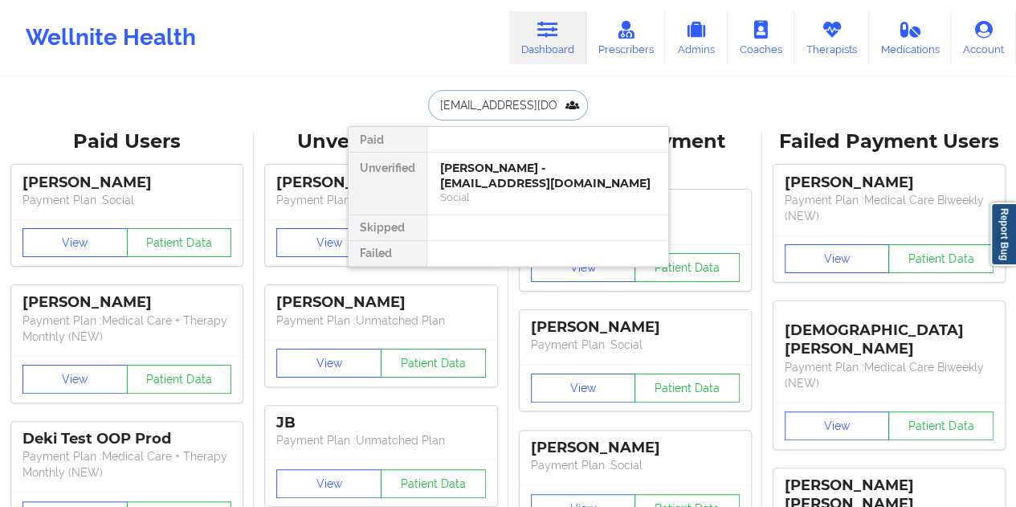
scroll to position [0, 28]
click at [499, 182] on div "[PERSON_NAME] - [EMAIL_ADDRESS][DOMAIN_NAME]" at bounding box center [547, 176] width 215 height 30
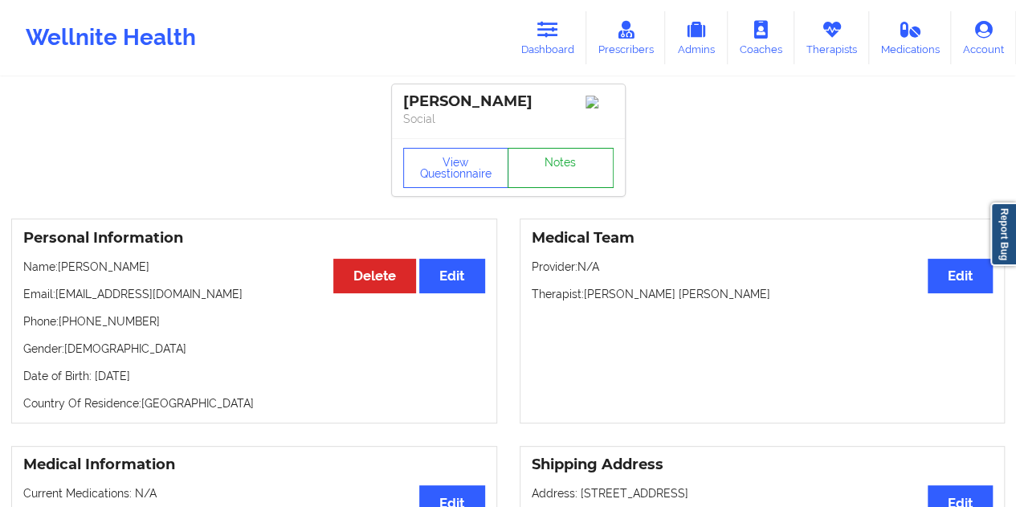
click at [531, 167] on link "Notes" at bounding box center [560, 168] width 106 height 40
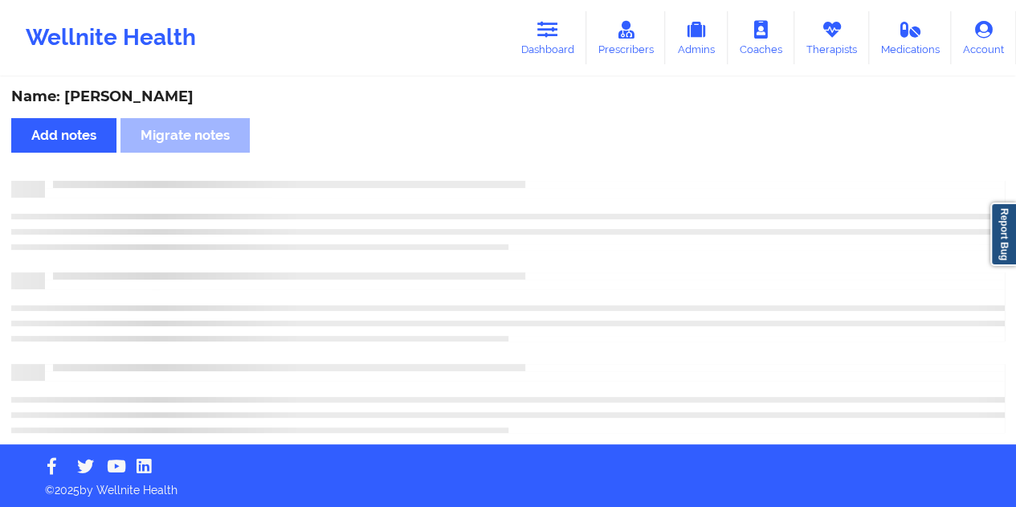
click at [184, 96] on div "Name: [PERSON_NAME]" at bounding box center [507, 97] width 993 height 18
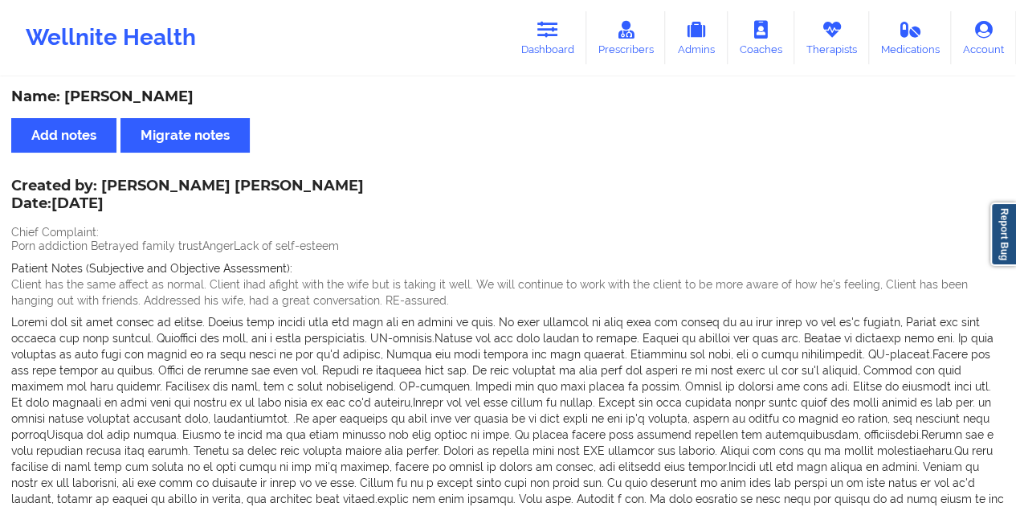
click at [554, 42] on link "Dashboard" at bounding box center [547, 37] width 77 height 53
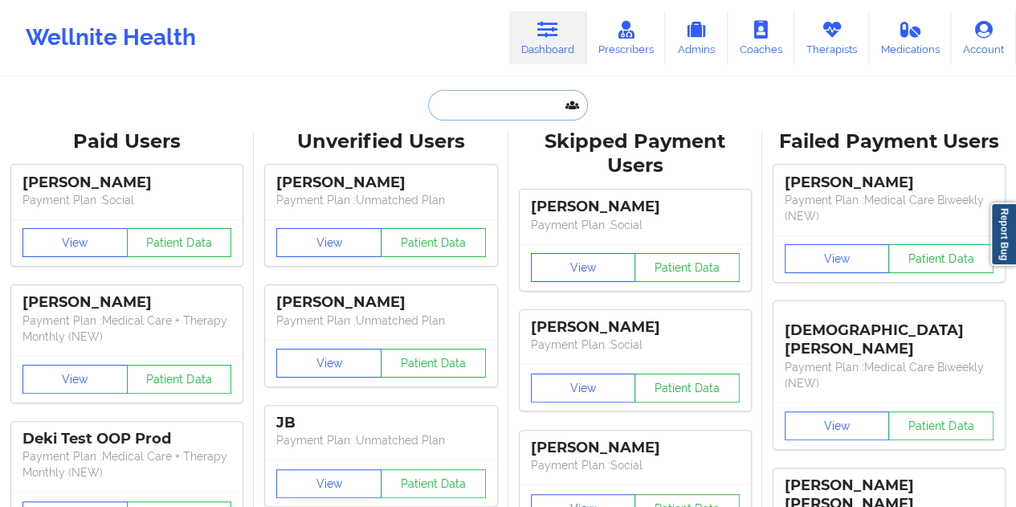
click at [509, 96] on input "text" at bounding box center [507, 105] width 159 height 31
paste input "[EMAIL_ADDRESS][DOMAIN_NAME]"
type input "[EMAIL_ADDRESS][DOMAIN_NAME]"
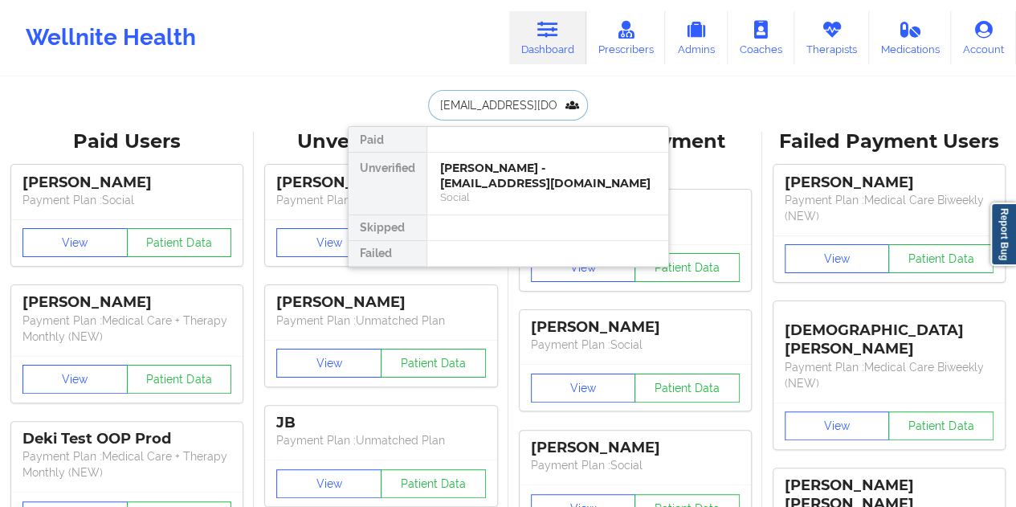
scroll to position [0, 28]
click at [495, 181] on div "[PERSON_NAME] - [EMAIL_ADDRESS][DOMAIN_NAME]" at bounding box center [547, 176] width 215 height 30
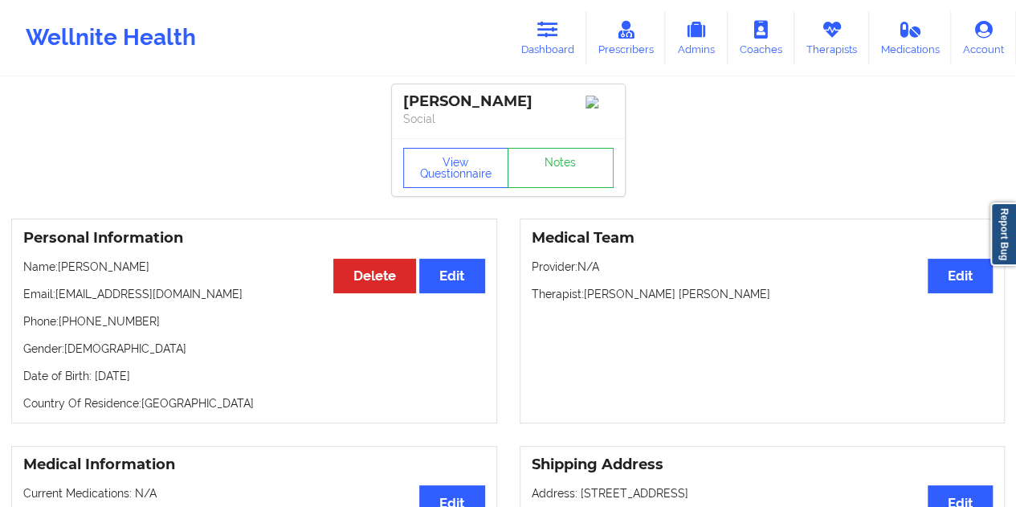
click at [572, 165] on div "View Questionnaire Notes" at bounding box center [508, 167] width 233 height 58
click at [568, 185] on link "Notes" at bounding box center [560, 168] width 106 height 40
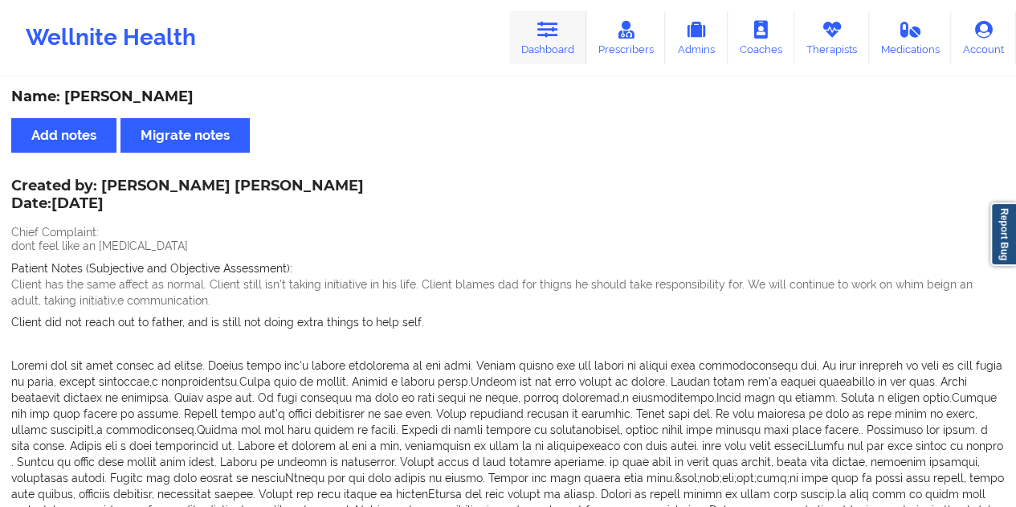
click at [559, 51] on link "Dashboard" at bounding box center [547, 37] width 77 height 53
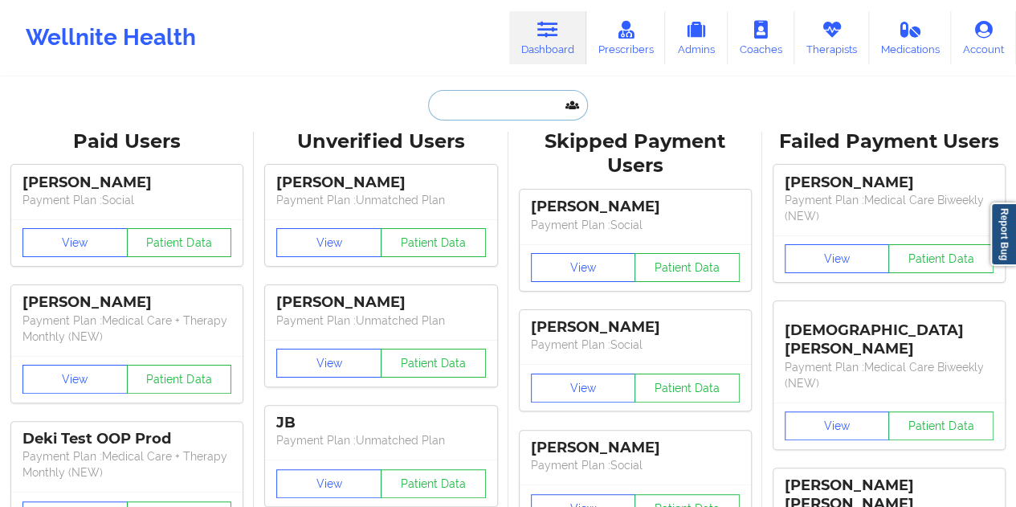
drag, startPoint x: 550, startPoint y: 75, endPoint x: 515, endPoint y: 102, distance: 44.0
click at [515, 102] on input "text" at bounding box center [507, 105] width 159 height 31
paste input "[EMAIL_ADDRESS][DOMAIN_NAME]"
type input "[EMAIL_ADDRESS][DOMAIN_NAME]"
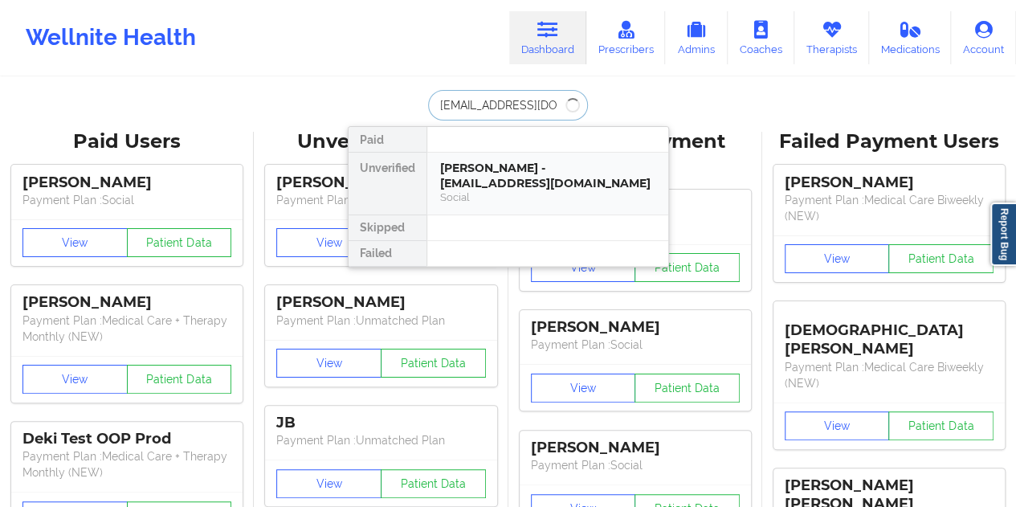
click at [496, 177] on div "[PERSON_NAME] - [EMAIL_ADDRESS][DOMAIN_NAME]" at bounding box center [547, 176] width 215 height 30
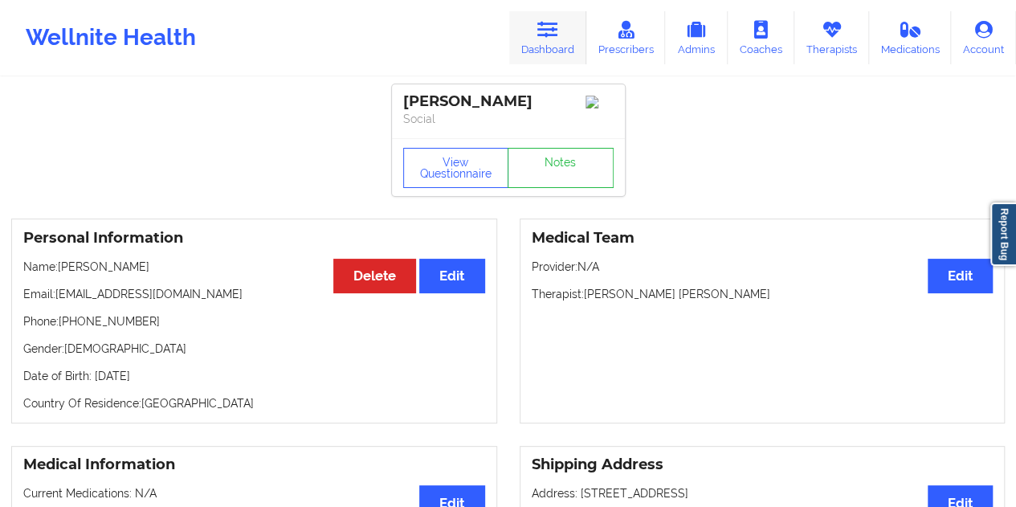
click at [531, 52] on link "Dashboard" at bounding box center [547, 37] width 77 height 53
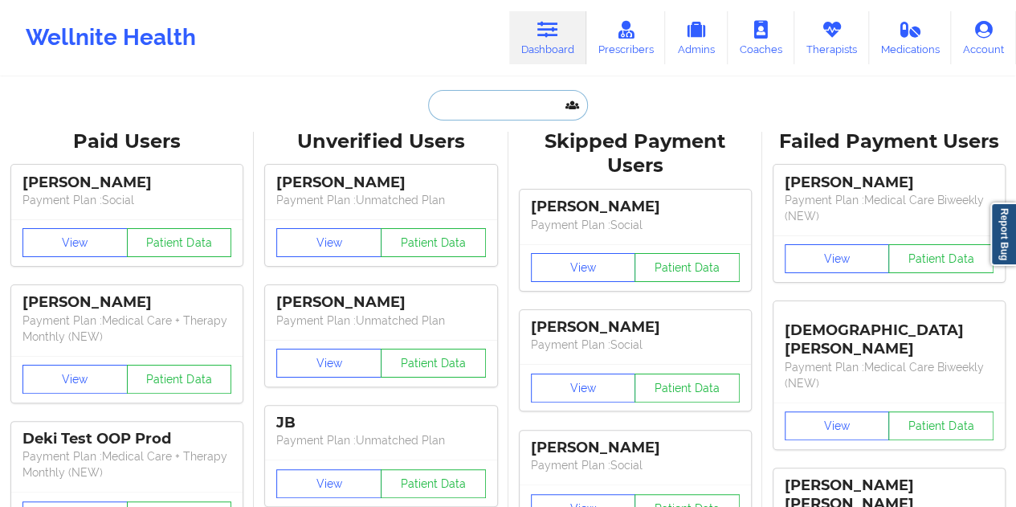
click at [479, 113] on input "text" at bounding box center [507, 105] width 159 height 31
paste input "[EMAIL_ADDRESS][DOMAIN_NAME]"
type input "[EMAIL_ADDRESS][DOMAIN_NAME]"
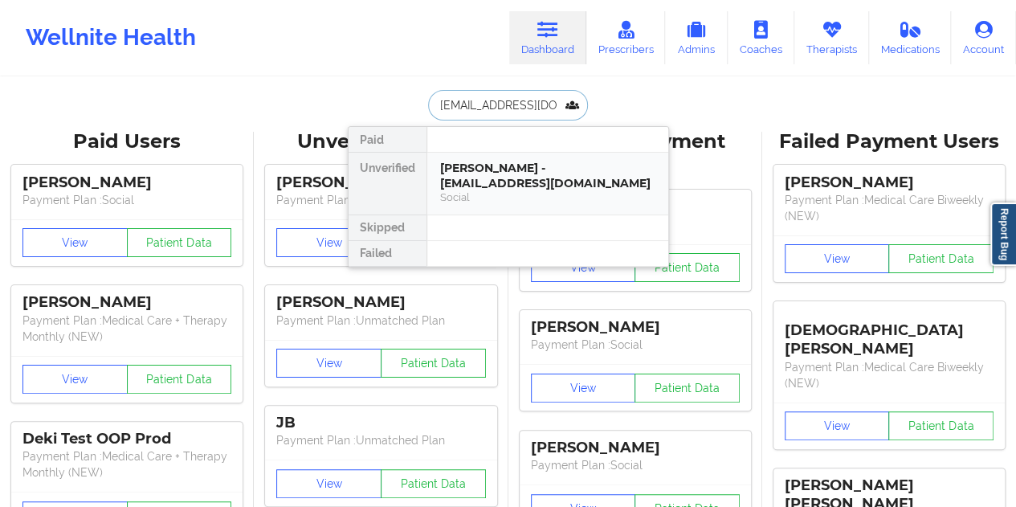
click at [539, 168] on div "[PERSON_NAME] - [EMAIL_ADDRESS][DOMAIN_NAME]" at bounding box center [547, 176] width 215 height 30
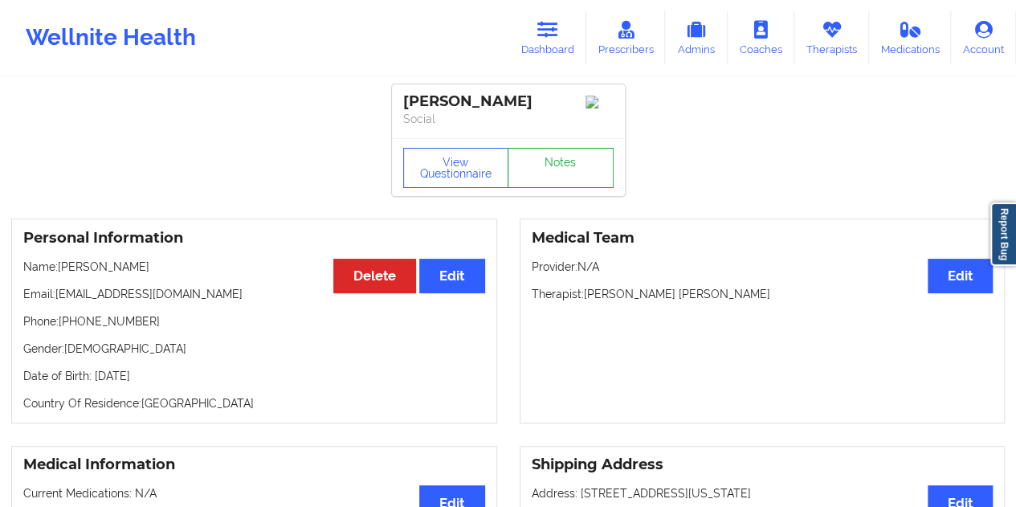
click at [544, 166] on link "Notes" at bounding box center [560, 168] width 106 height 40
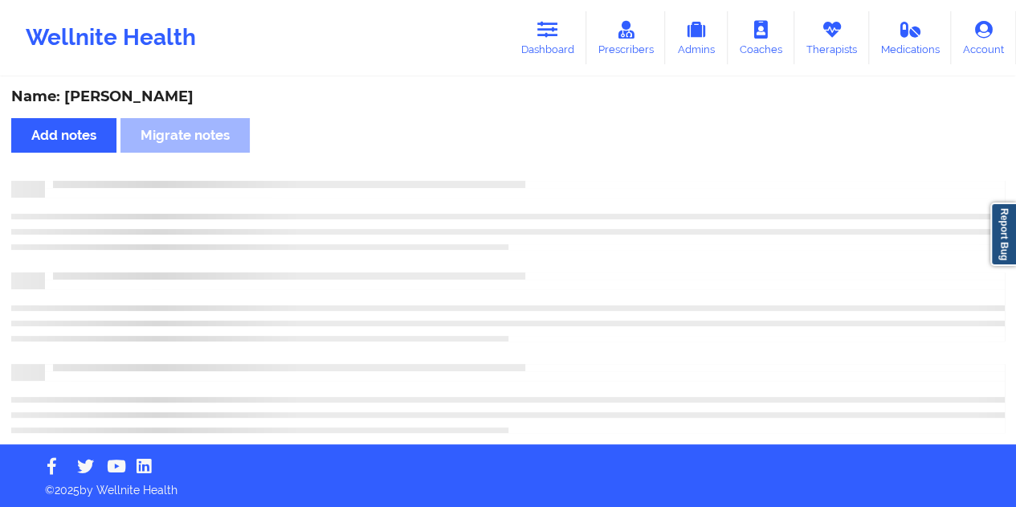
click at [141, 94] on div "Name: [PERSON_NAME]" at bounding box center [507, 97] width 993 height 18
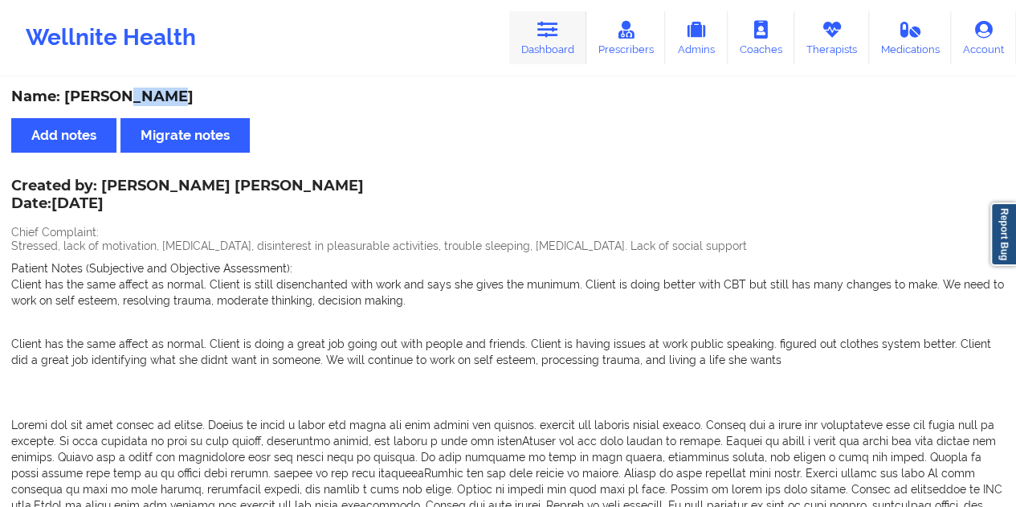
click at [544, 31] on icon at bounding box center [547, 30] width 21 height 18
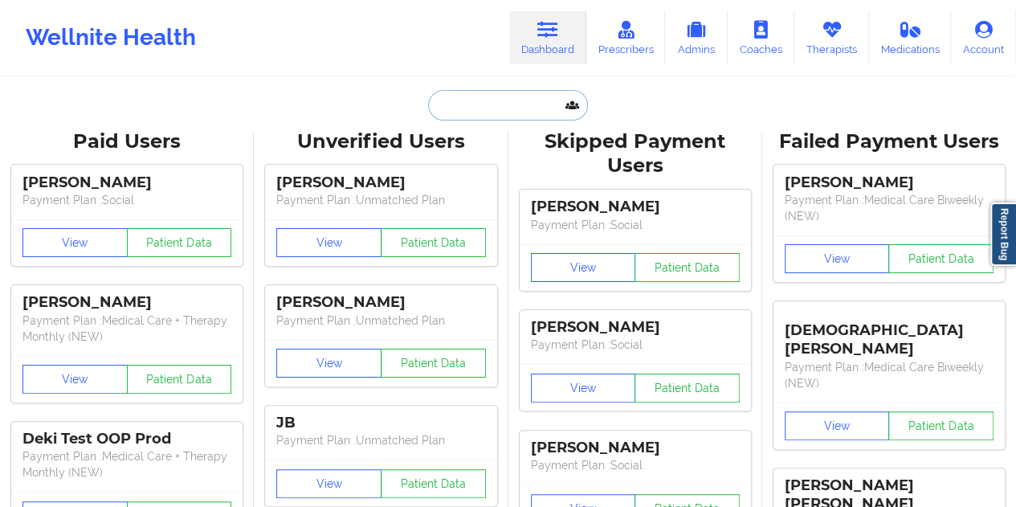
click at [506, 96] on input "text" at bounding box center [507, 105] width 159 height 31
paste input "[EMAIL_ADDRESS][DOMAIN_NAME]"
type input "[EMAIL_ADDRESS][DOMAIN_NAME]"
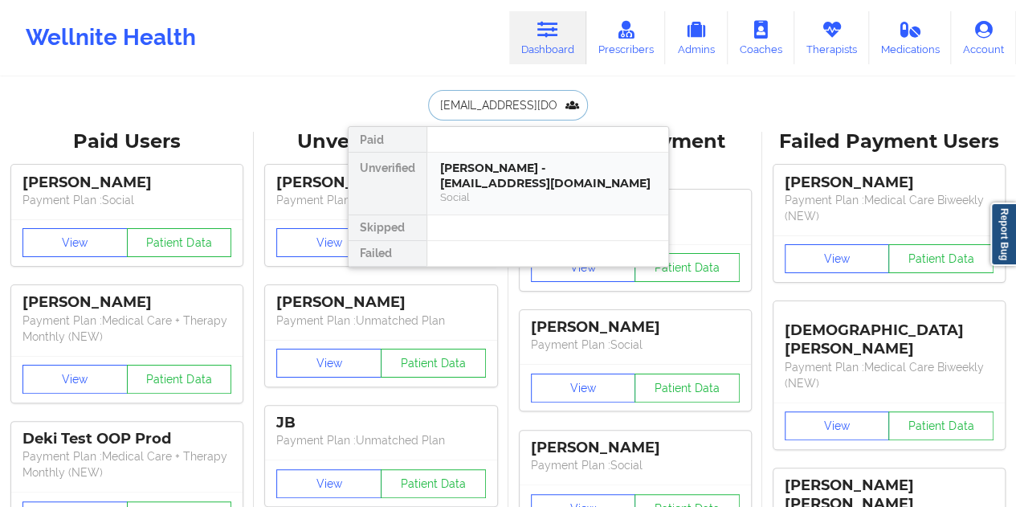
click at [522, 181] on div "[PERSON_NAME] - [EMAIL_ADDRESS][DOMAIN_NAME]" at bounding box center [547, 176] width 215 height 30
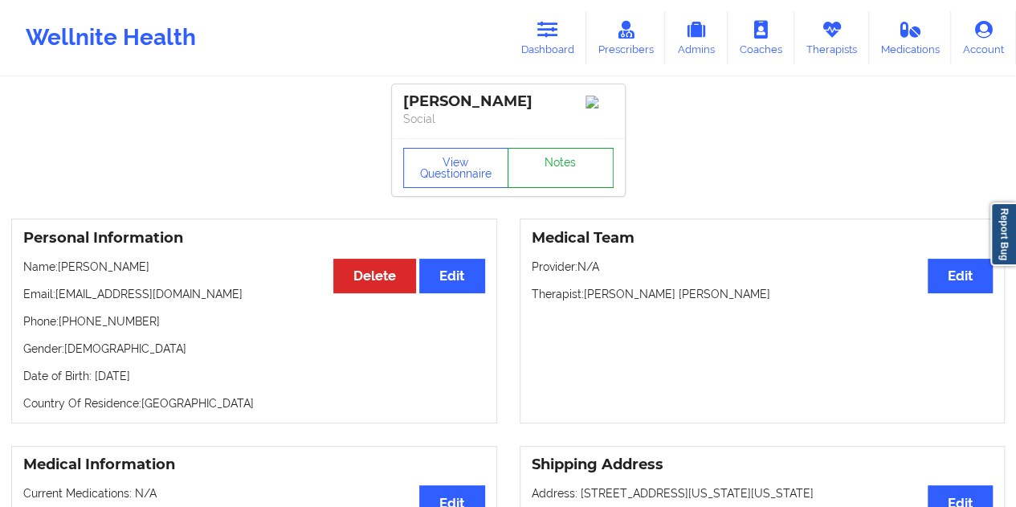
click at [558, 174] on link "Notes" at bounding box center [560, 168] width 106 height 40
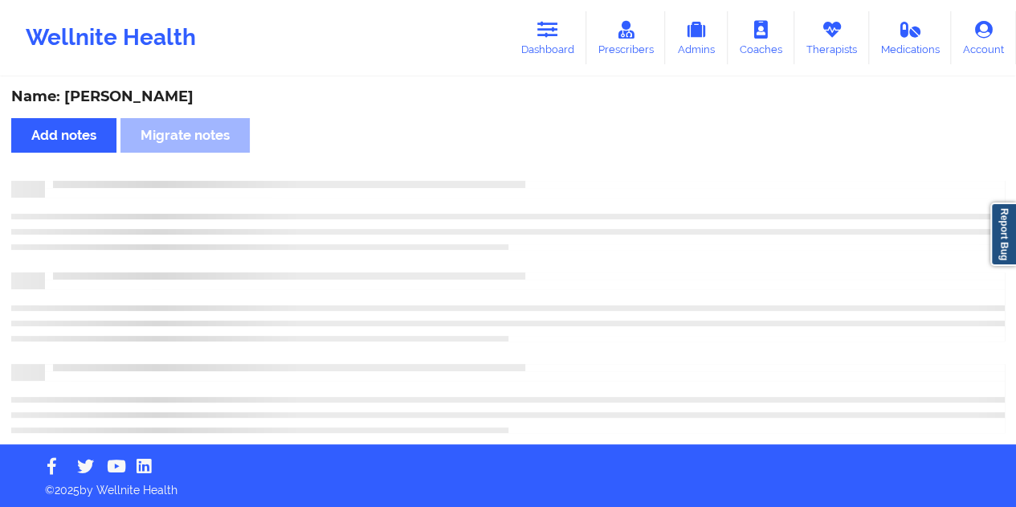
click at [148, 84] on div "Name: [PERSON_NAME] Add notes Migrate notes" at bounding box center [508, 261] width 1016 height 365
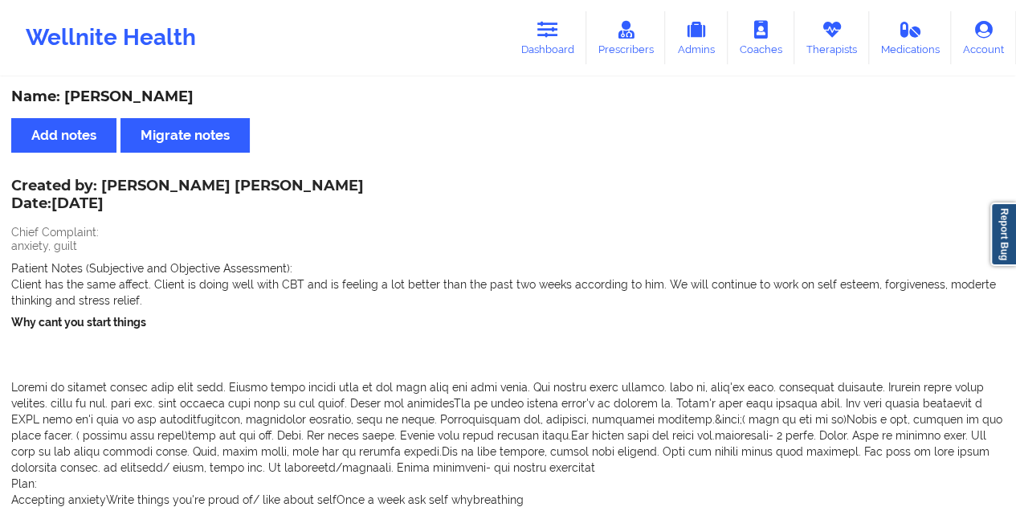
click at [568, 51] on link "Dashboard" at bounding box center [547, 37] width 77 height 53
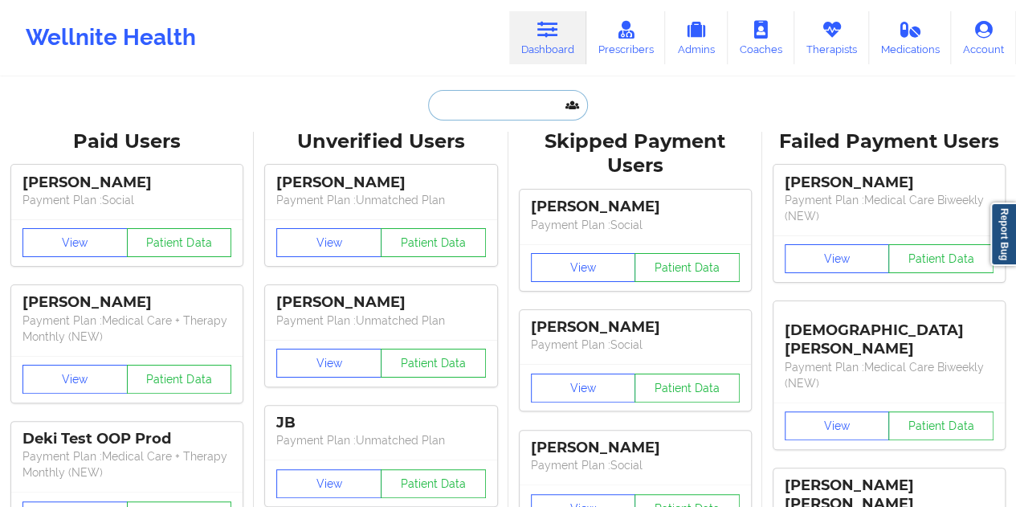
click at [500, 102] on input "text" at bounding box center [507, 105] width 159 height 31
paste input "[EMAIL_ADDRESS][DOMAIN_NAME]"
type input "[EMAIL_ADDRESS][DOMAIN_NAME]"
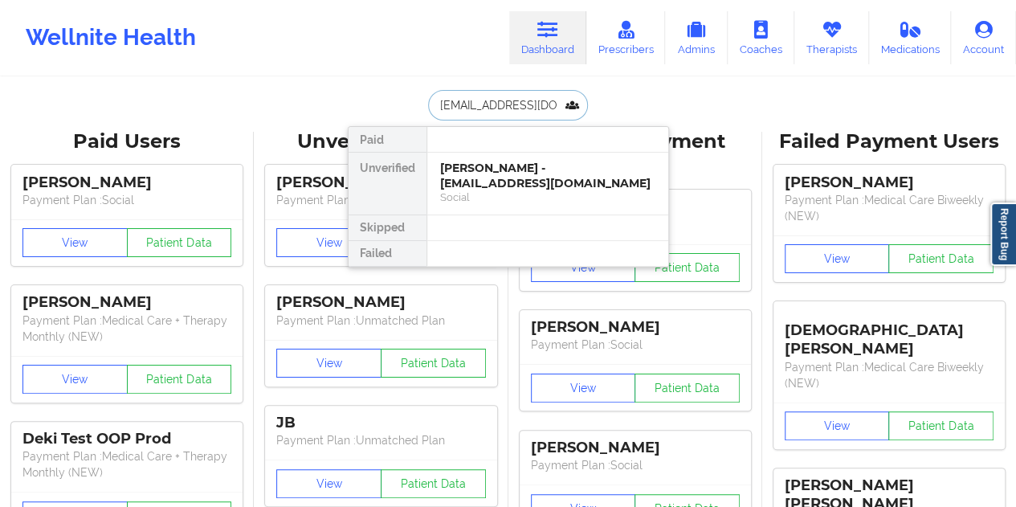
scroll to position [0, 17]
click at [497, 187] on div "[PERSON_NAME] - [EMAIL_ADDRESS][DOMAIN_NAME]" at bounding box center [547, 176] width 215 height 30
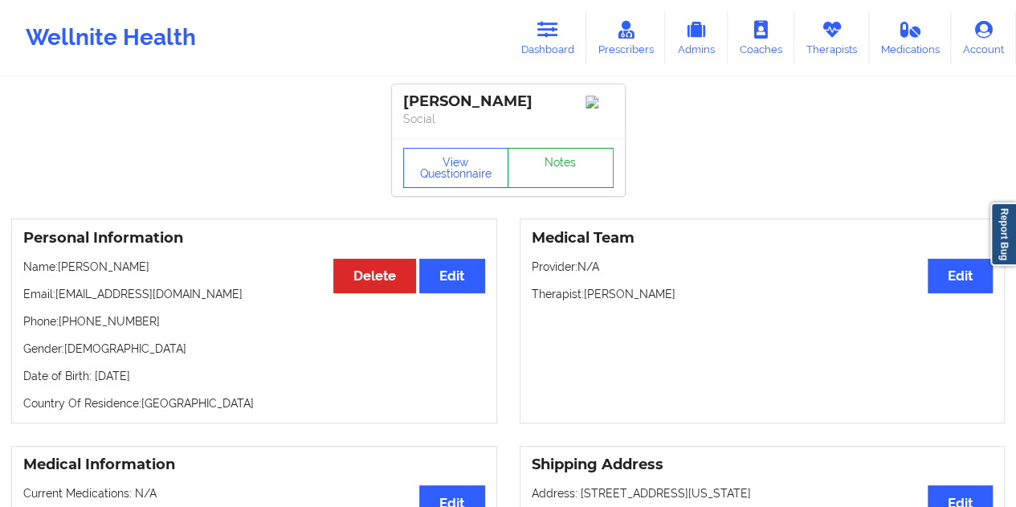
click at [555, 168] on link "Notes" at bounding box center [560, 168] width 106 height 40
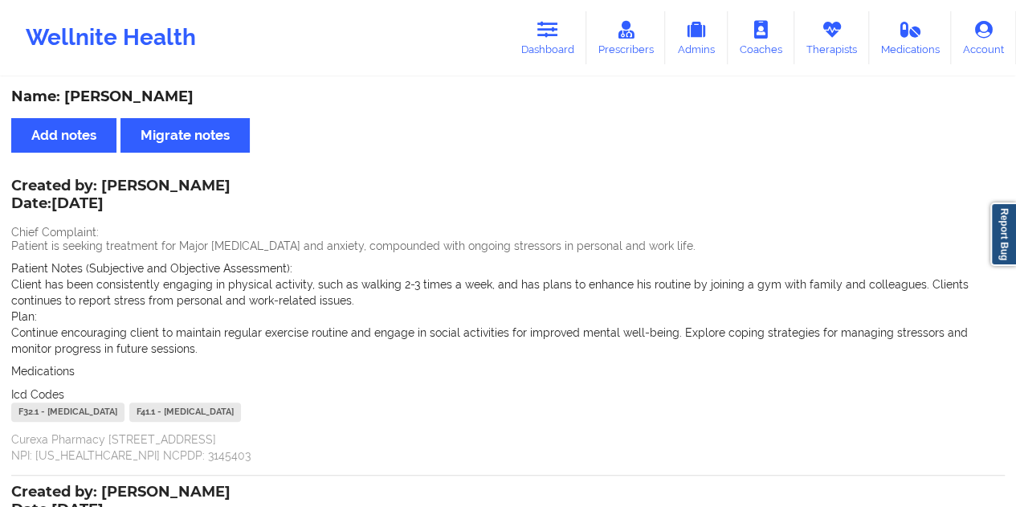
click at [124, 90] on div "Name: [PERSON_NAME]" at bounding box center [507, 97] width 993 height 18
click at [125, 90] on div "Name: [PERSON_NAME]" at bounding box center [507, 97] width 993 height 18
click at [562, 50] on link "Dashboard" at bounding box center [547, 37] width 77 height 53
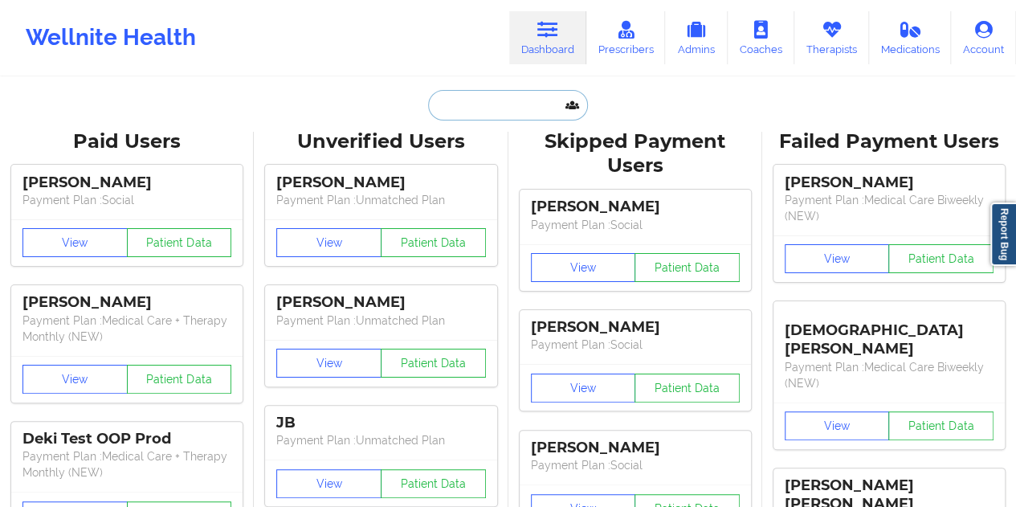
click at [502, 105] on input "text" at bounding box center [507, 105] width 159 height 31
paste input "[EMAIL_ADDRESS][DOMAIN_NAME]"
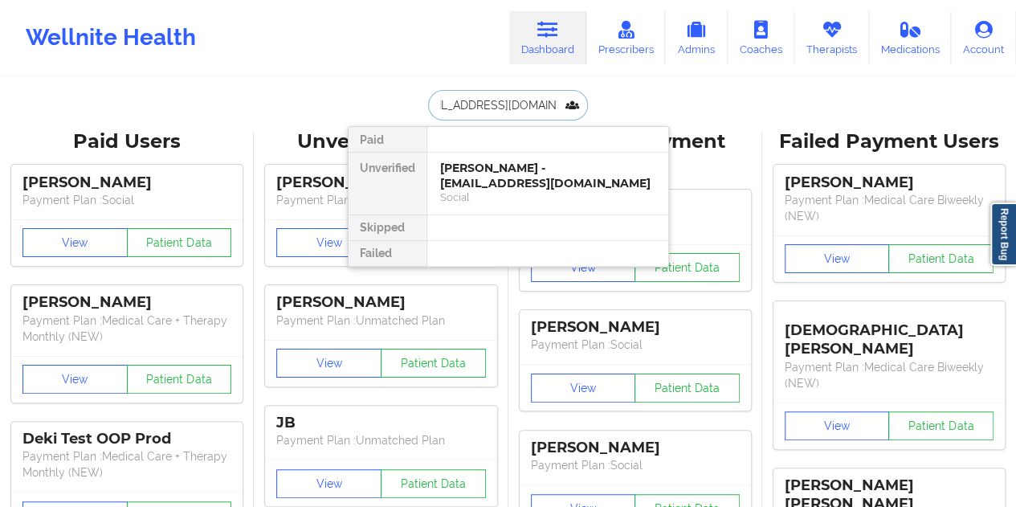
type input "[EMAIL_ADDRESS][DOMAIN_NAME]"
click at [536, 193] on div "Social" at bounding box center [547, 197] width 215 height 14
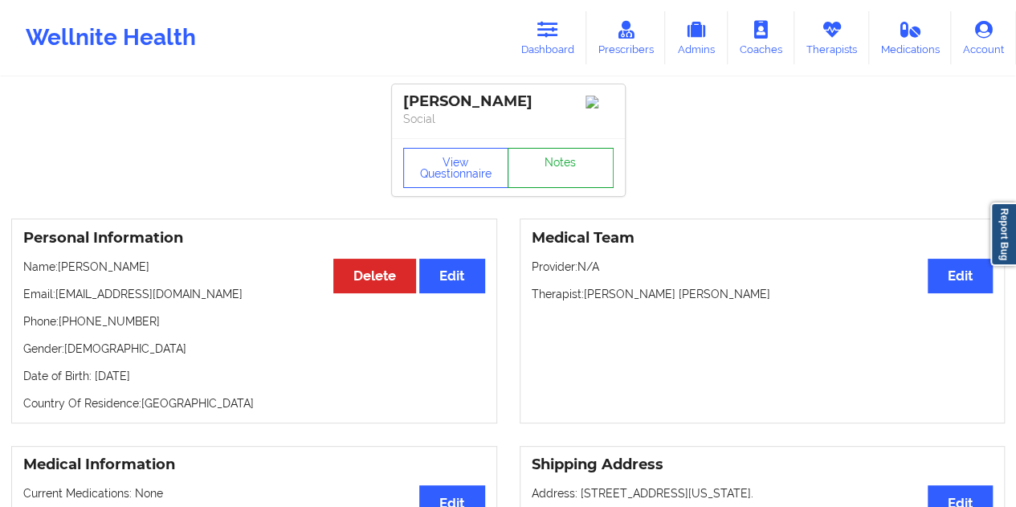
click at [556, 165] on link "Notes" at bounding box center [560, 168] width 106 height 40
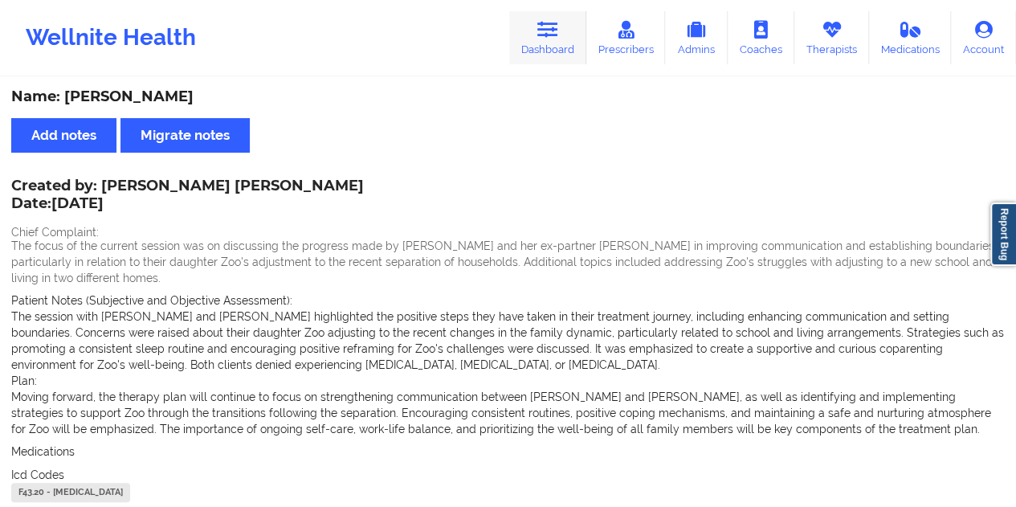
click at [550, 41] on link "Dashboard" at bounding box center [547, 37] width 77 height 53
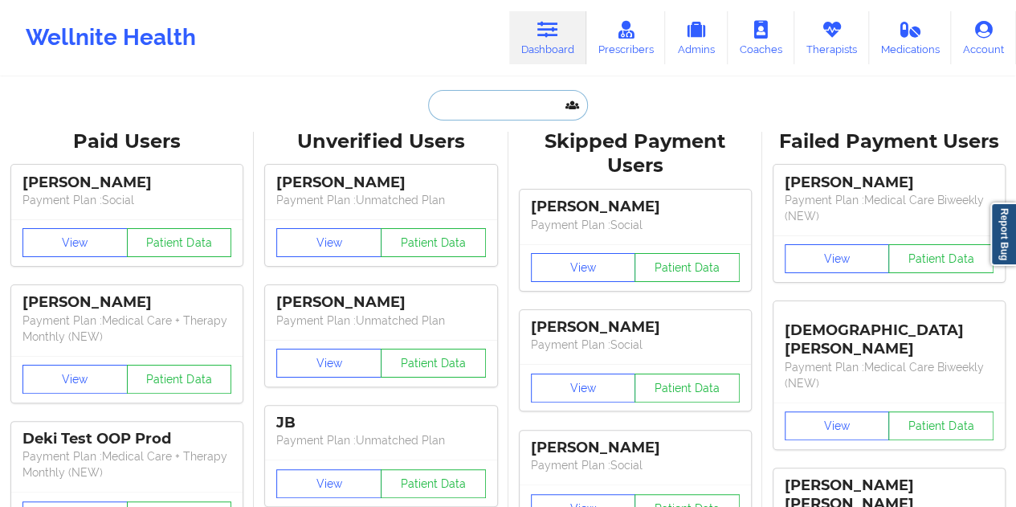
click at [495, 102] on input "text" at bounding box center [507, 105] width 159 height 31
paste input "[EMAIL_ADDRESS][DOMAIN_NAME]"
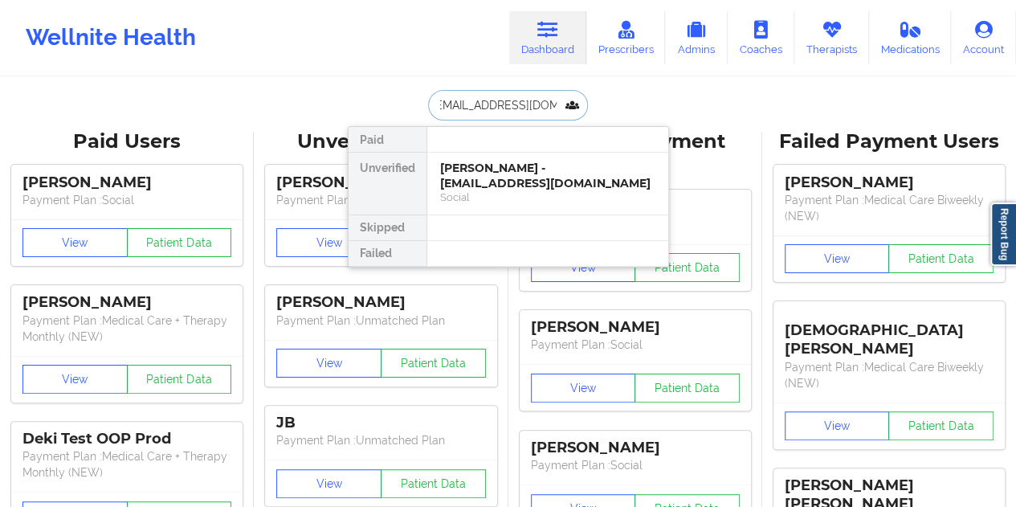
type input "[EMAIL_ADDRESS][DOMAIN_NAME]"
click at [490, 185] on div "[PERSON_NAME] - [PERSON_NAME][EMAIL_ADDRESS][DOMAIN_NAME]" at bounding box center [547, 176] width 215 height 30
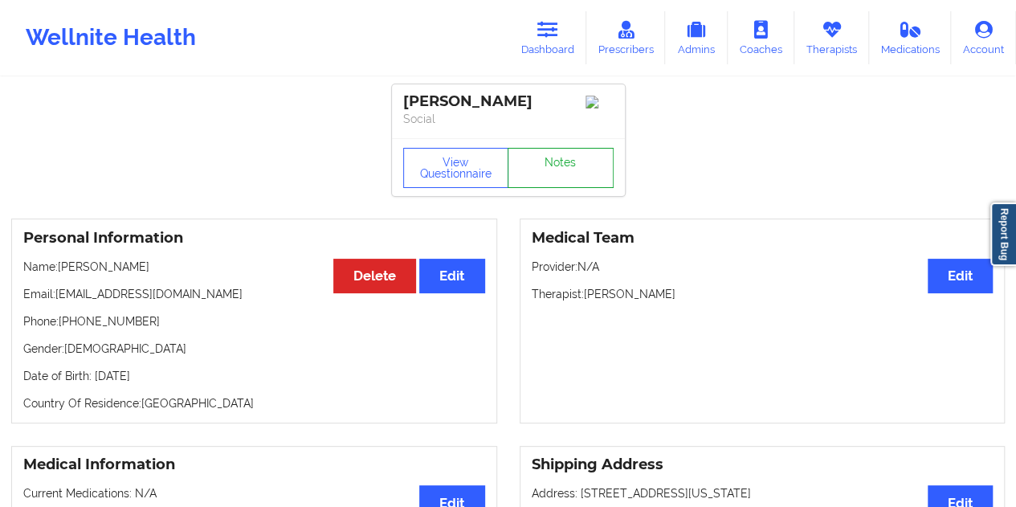
click at [546, 168] on link "Notes" at bounding box center [560, 168] width 106 height 40
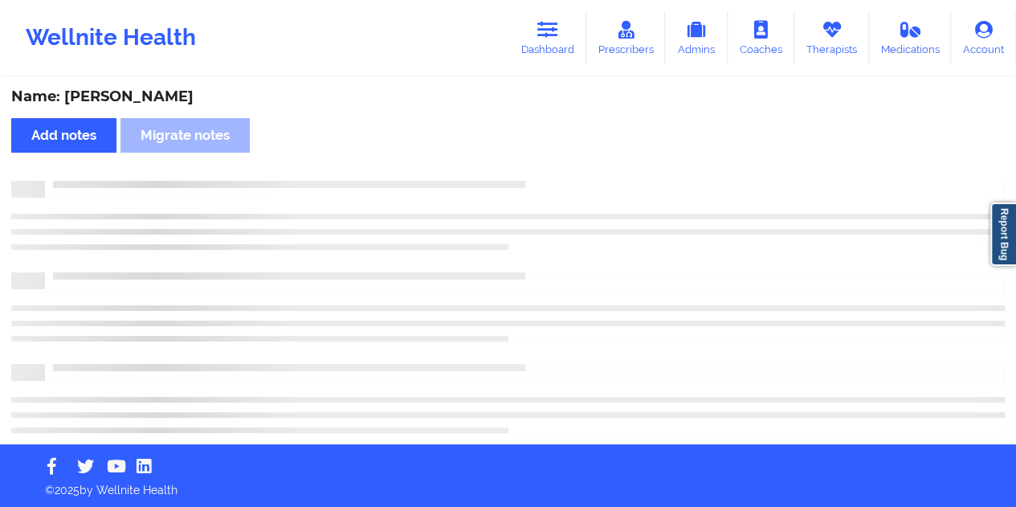
click at [143, 99] on div "Name: [PERSON_NAME]" at bounding box center [507, 97] width 993 height 18
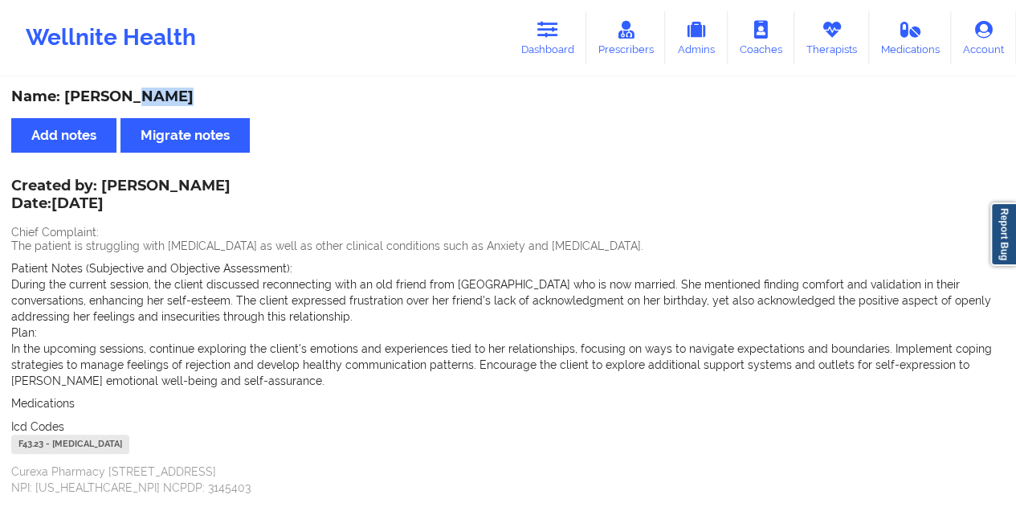
drag, startPoint x: 538, startPoint y: 43, endPoint x: 539, endPoint y: 75, distance: 32.2
click at [538, 43] on link "Dashboard" at bounding box center [547, 37] width 77 height 53
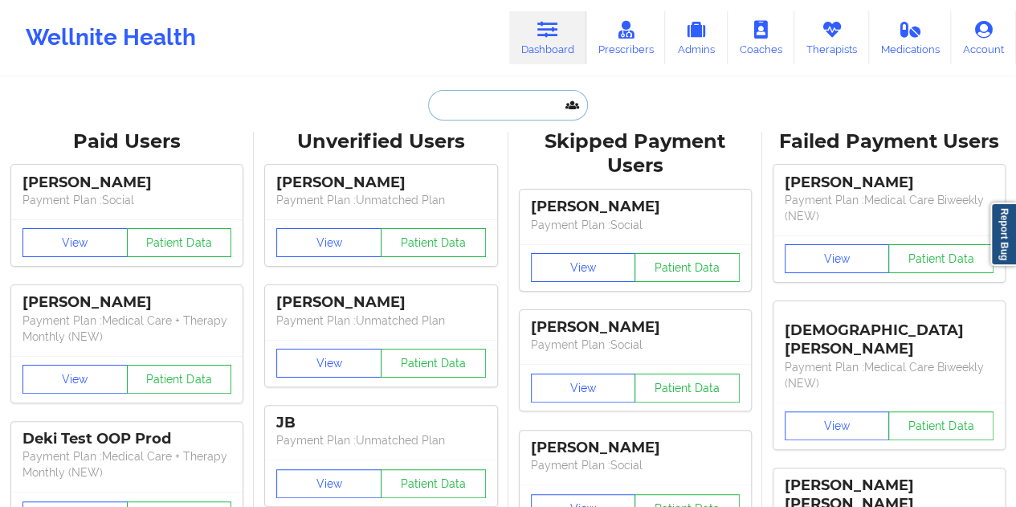
click at [499, 118] on input "text" at bounding box center [507, 105] width 159 height 31
paste input "[EMAIL_ADDRESS][DOMAIN_NAME]"
type input "[EMAIL_ADDRESS][DOMAIN_NAME]"
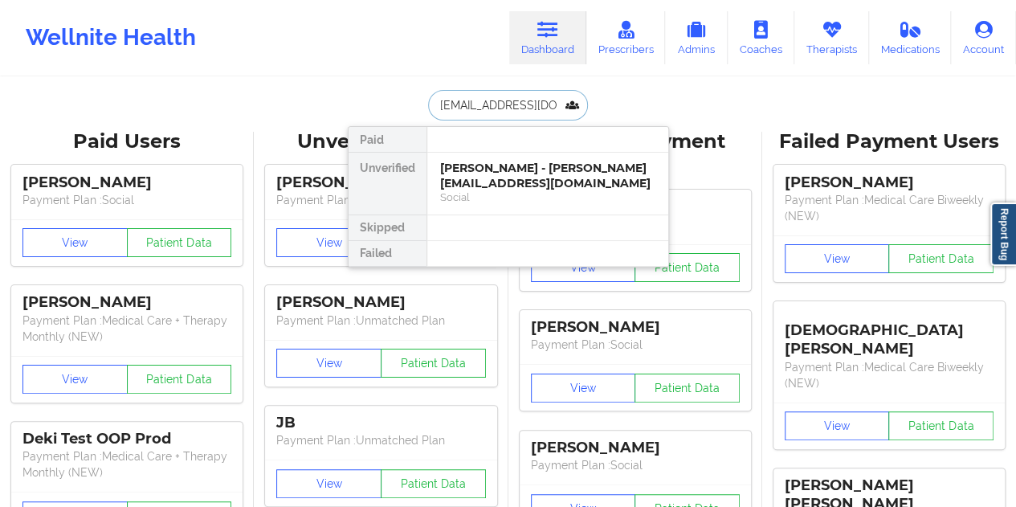
scroll to position [0, 26]
click at [502, 174] on div "[PERSON_NAME] - [EMAIL_ADDRESS][DOMAIN_NAME]" at bounding box center [547, 176] width 215 height 30
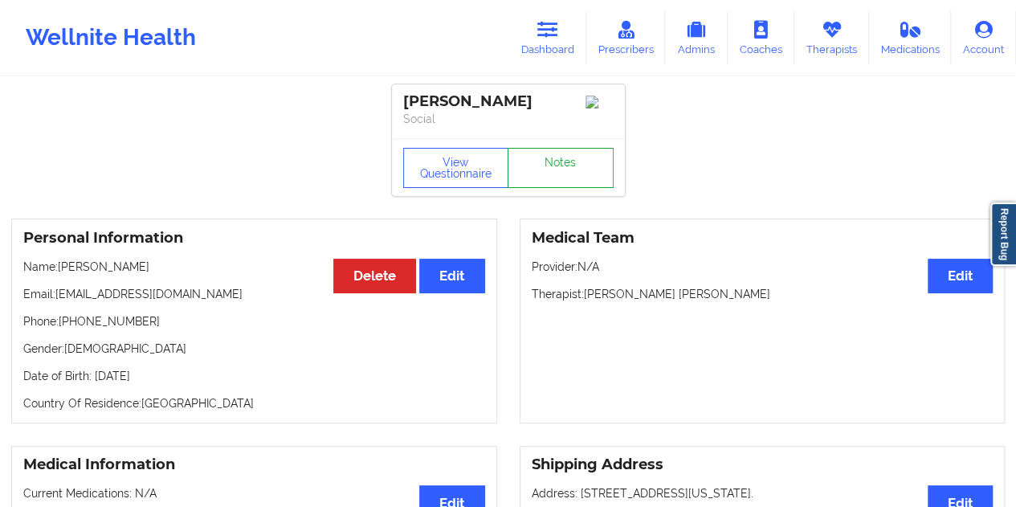
click at [541, 171] on link "Notes" at bounding box center [560, 168] width 106 height 40
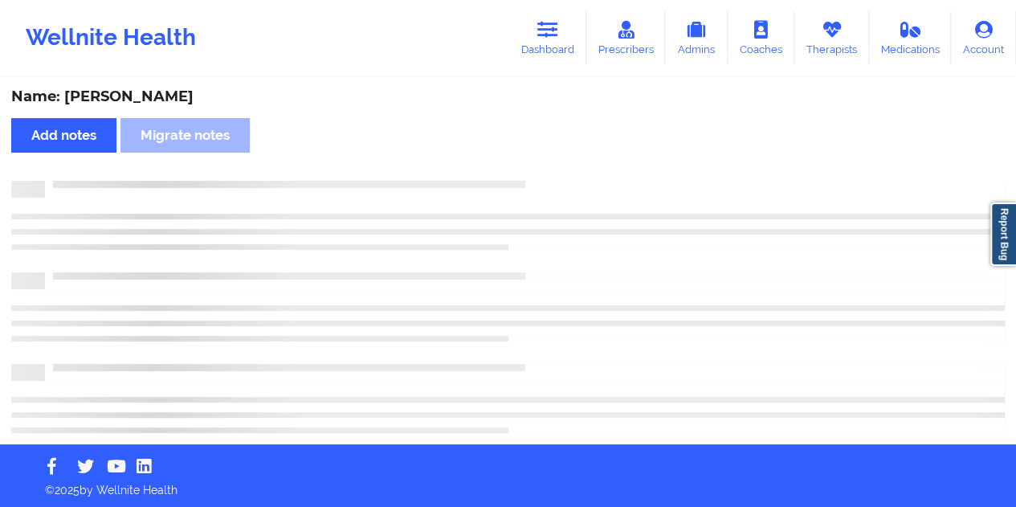
click at [141, 94] on div "Name: [PERSON_NAME]" at bounding box center [507, 97] width 993 height 18
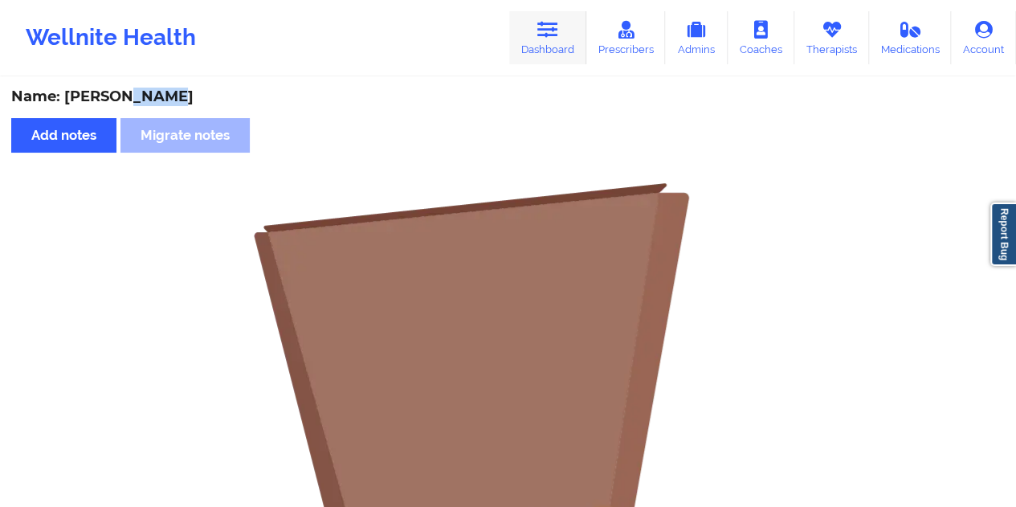
drag, startPoint x: 541, startPoint y: 35, endPoint x: 538, endPoint y: 49, distance: 14.0
click at [541, 35] on icon at bounding box center [547, 30] width 21 height 18
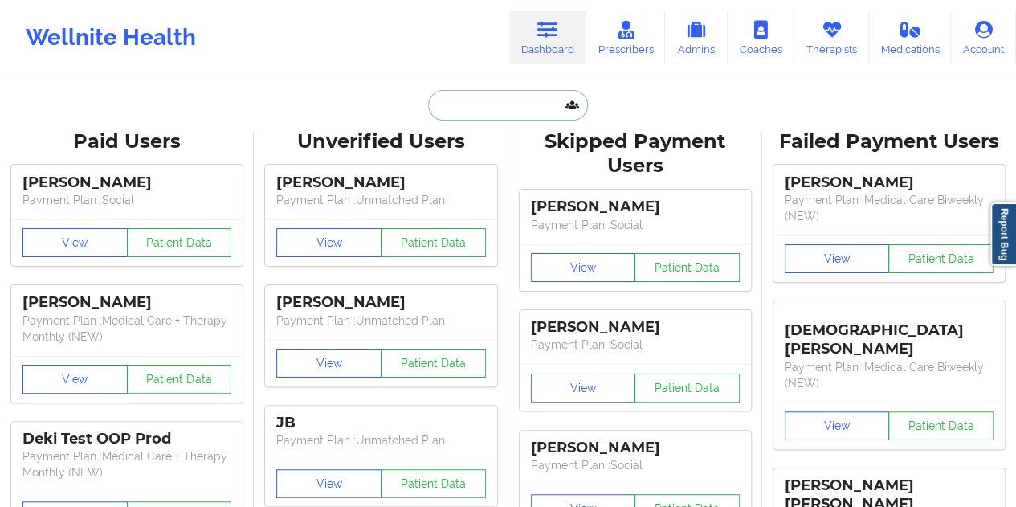
click at [485, 108] on input "text" at bounding box center [507, 105] width 159 height 31
paste input "[EMAIL_ADDRESS][DOMAIN_NAME]"
type input "[EMAIL_ADDRESS][DOMAIN_NAME]"
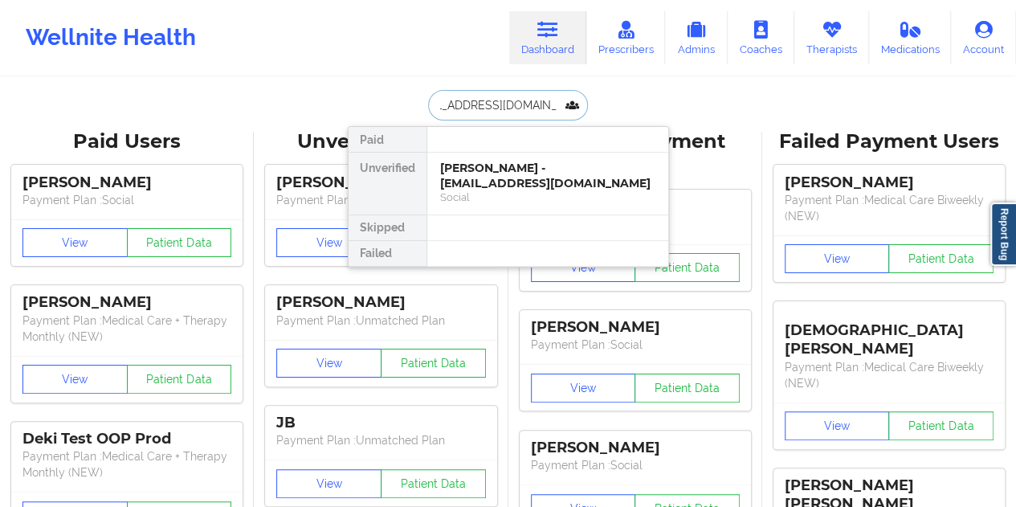
click at [530, 191] on div "Social" at bounding box center [547, 197] width 215 height 14
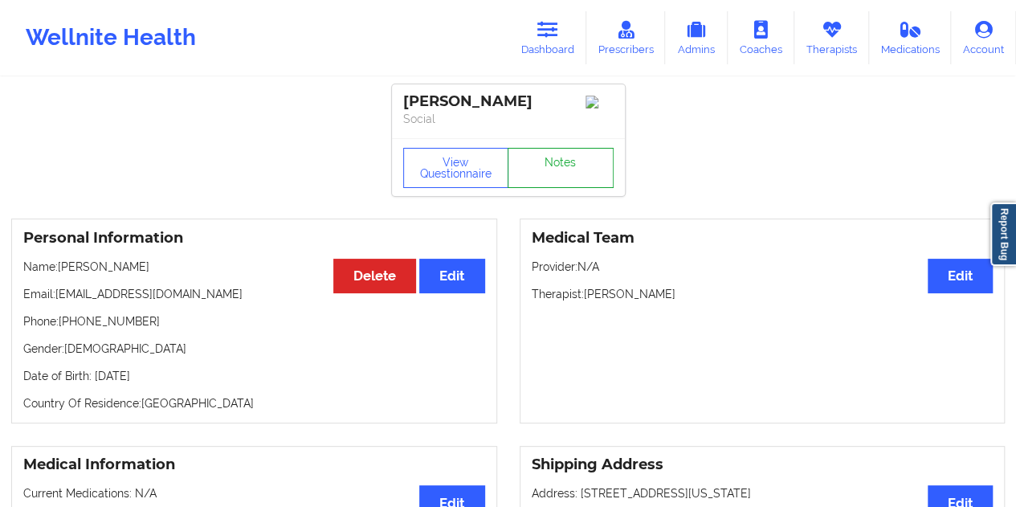
click at [557, 165] on link "Notes" at bounding box center [560, 168] width 106 height 40
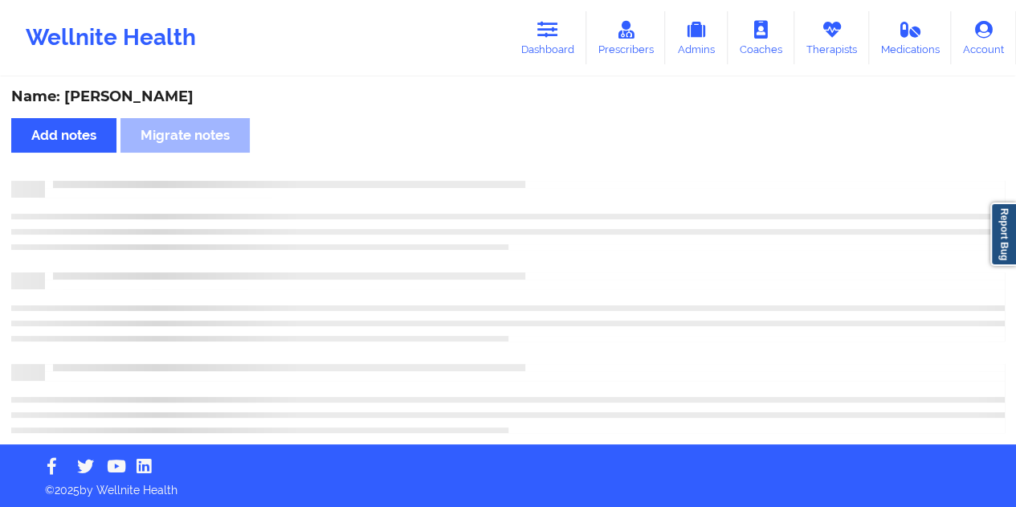
click at [173, 94] on div "Name: [PERSON_NAME]" at bounding box center [507, 97] width 993 height 18
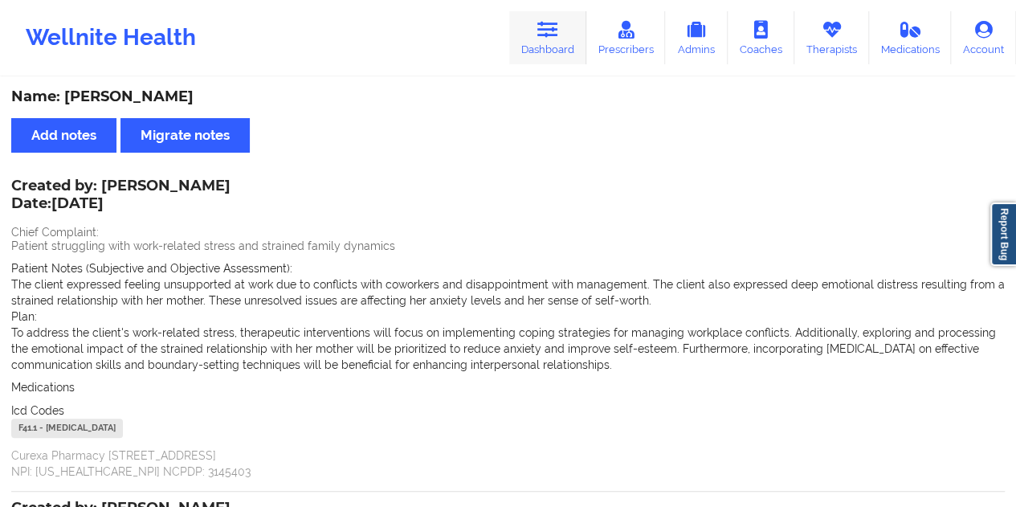
click at [544, 38] on icon at bounding box center [547, 30] width 21 height 18
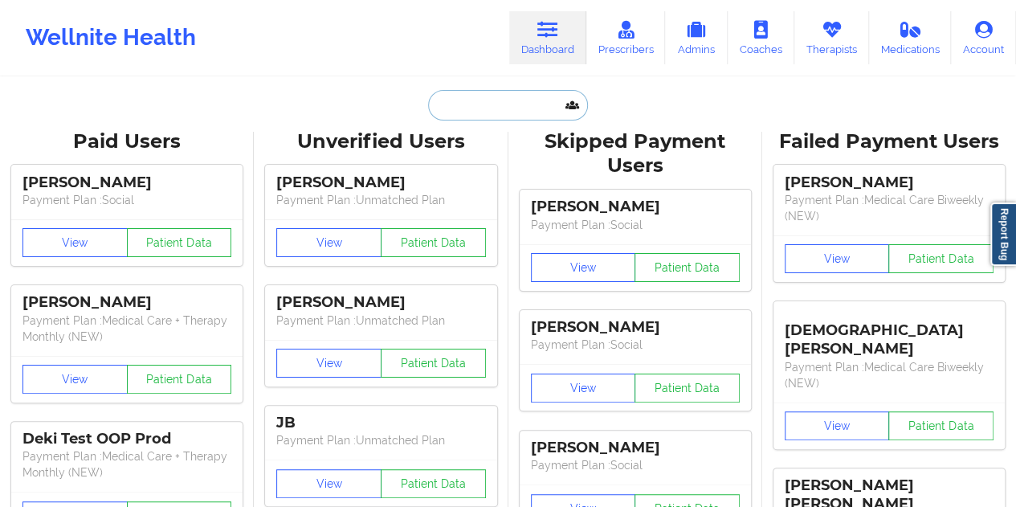
click at [488, 105] on input "text" at bounding box center [507, 105] width 159 height 31
paste input "[EMAIL_ADDRESS][DOMAIN_NAME]"
type input "[EMAIL_ADDRESS][DOMAIN_NAME]"
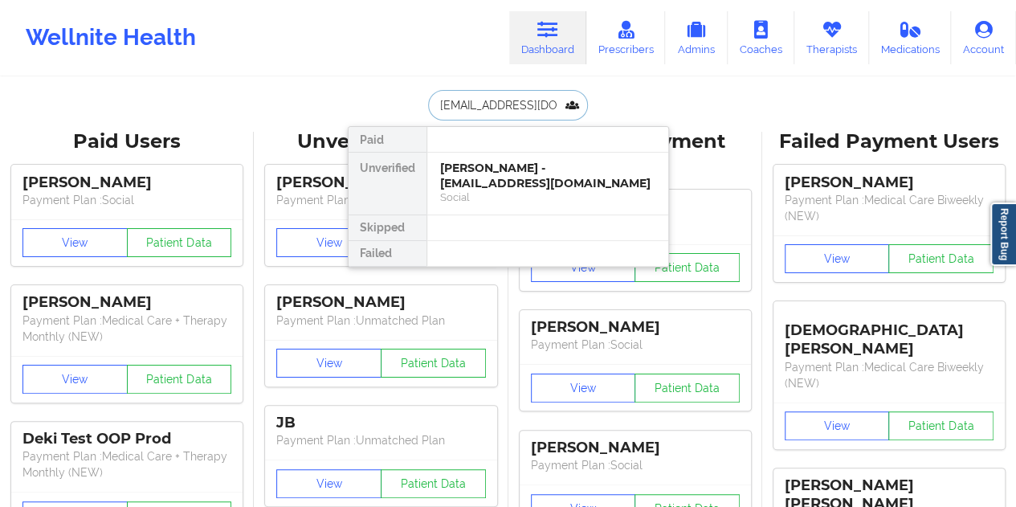
click at [504, 190] on div "Social" at bounding box center [547, 197] width 215 height 14
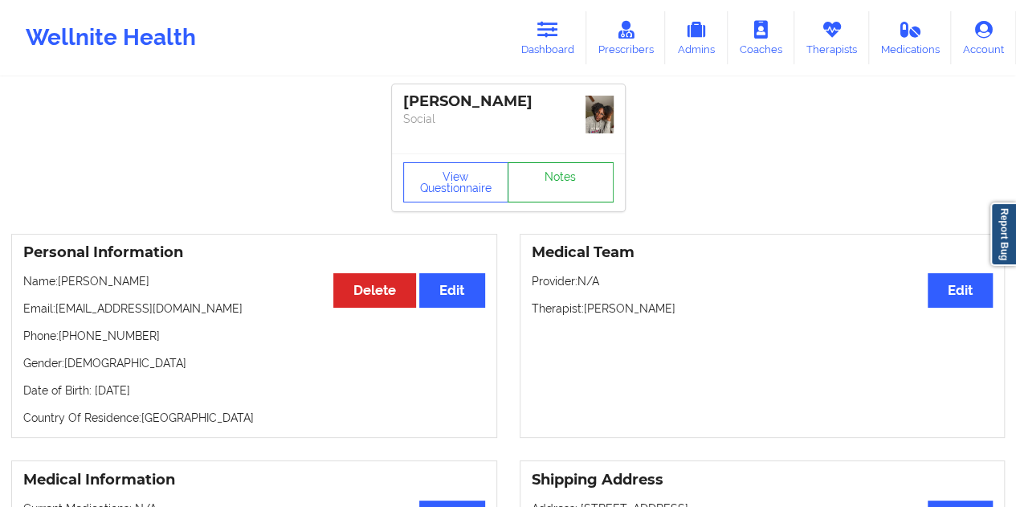
click at [556, 166] on link "Notes" at bounding box center [560, 182] width 106 height 40
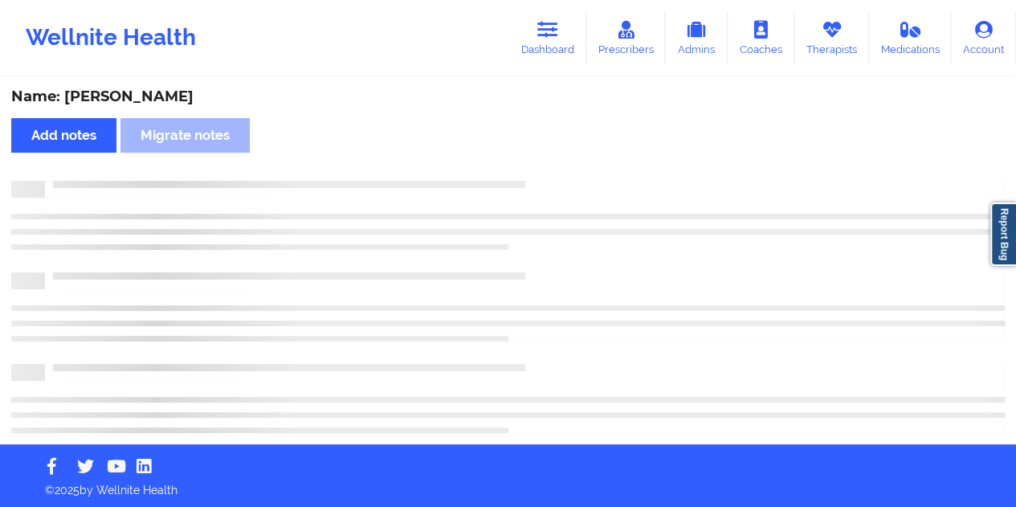
click at [147, 99] on div "Name: [PERSON_NAME]" at bounding box center [507, 97] width 993 height 18
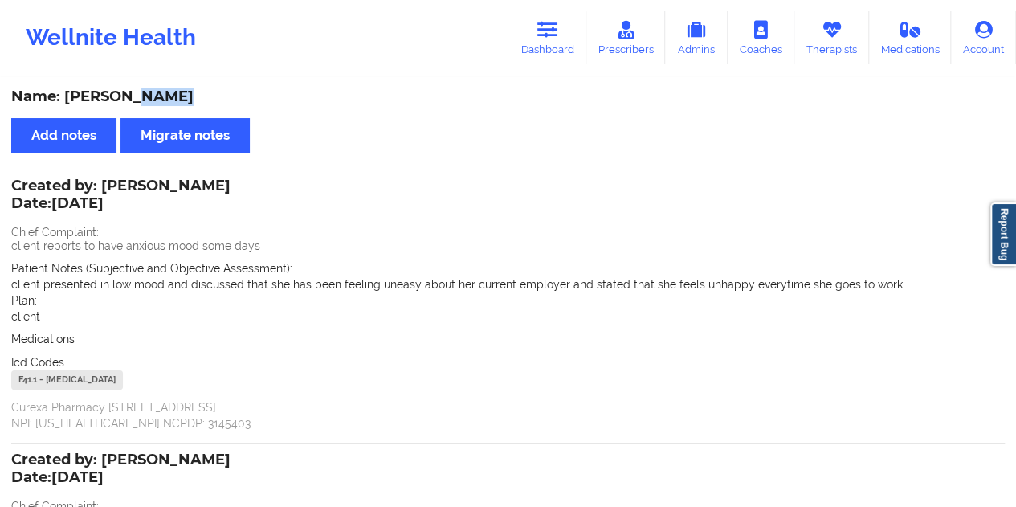
drag, startPoint x: 539, startPoint y: 54, endPoint x: 527, endPoint y: 75, distance: 24.5
click at [539, 54] on link "Dashboard" at bounding box center [547, 37] width 77 height 53
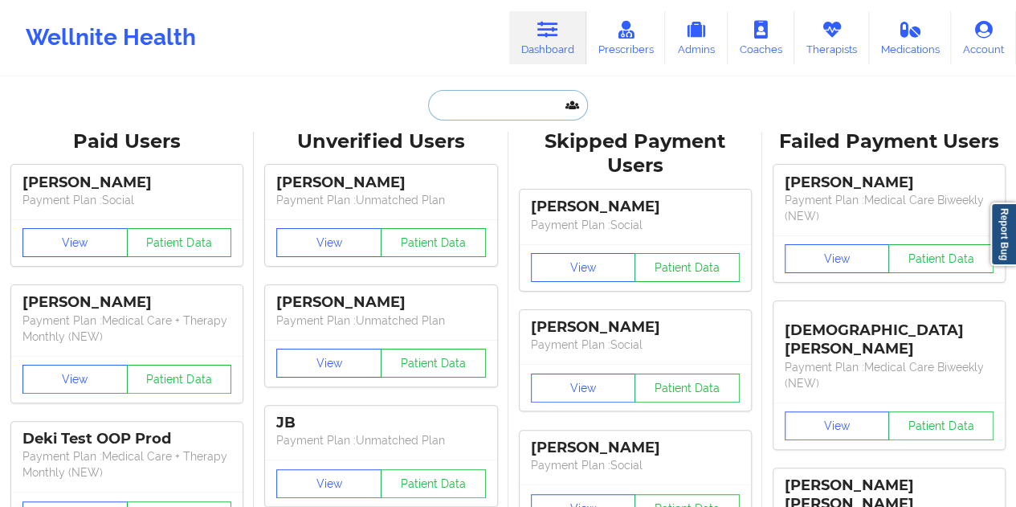
click at [483, 100] on input "text" at bounding box center [507, 105] width 159 height 31
paste input "[PERSON_NAME][EMAIL_ADDRESS][DOMAIN_NAME]"
type input "[PERSON_NAME][EMAIL_ADDRESS][DOMAIN_NAME]"
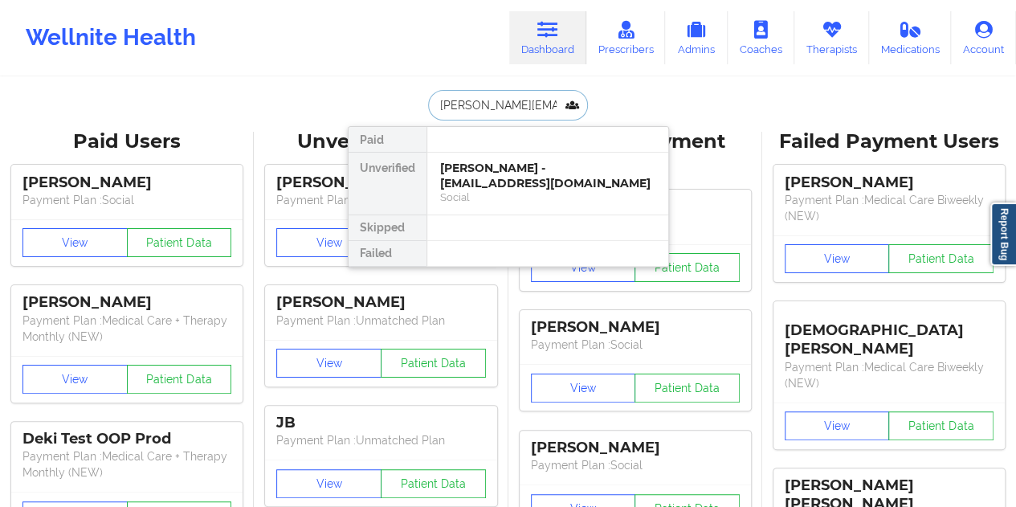
scroll to position [0, 27]
click at [549, 185] on div "Jaime Izaguirre - [EMAIL_ADDRESS][DOMAIN_NAME]" at bounding box center [547, 176] width 215 height 30
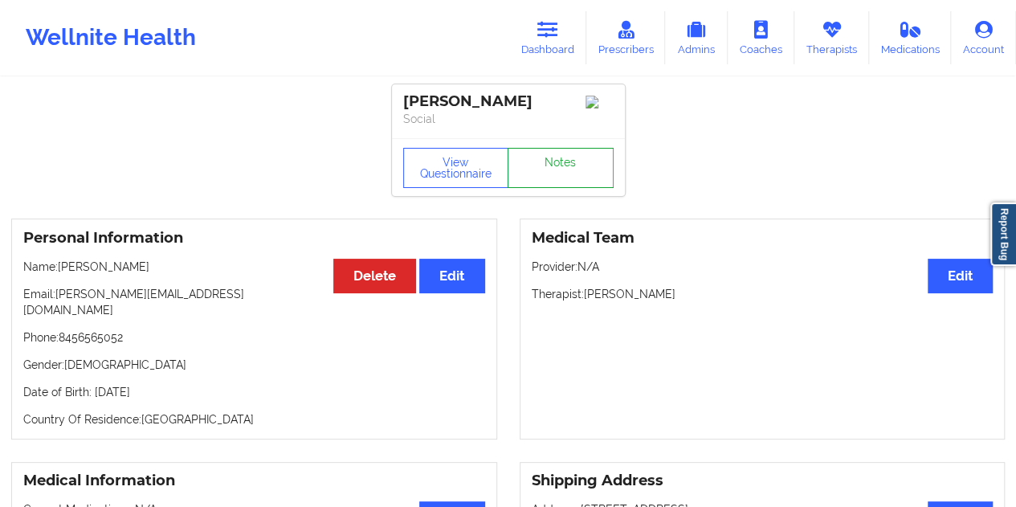
click at [556, 176] on link "Notes" at bounding box center [560, 168] width 106 height 40
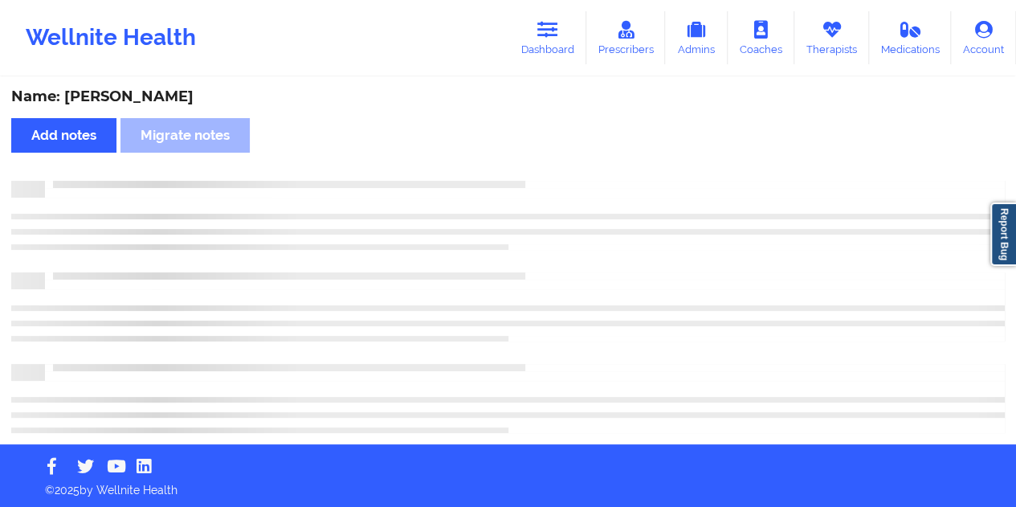
click at [157, 102] on div "Name: [PERSON_NAME]" at bounding box center [507, 97] width 993 height 18
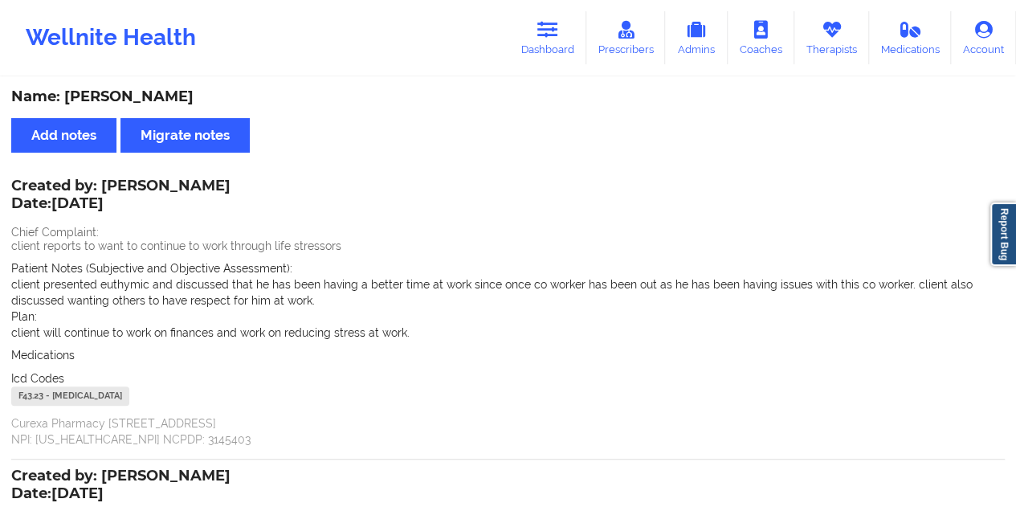
click at [157, 102] on div "Name: [PERSON_NAME]" at bounding box center [507, 97] width 993 height 18
click at [555, 43] on link "Dashboard" at bounding box center [547, 37] width 77 height 53
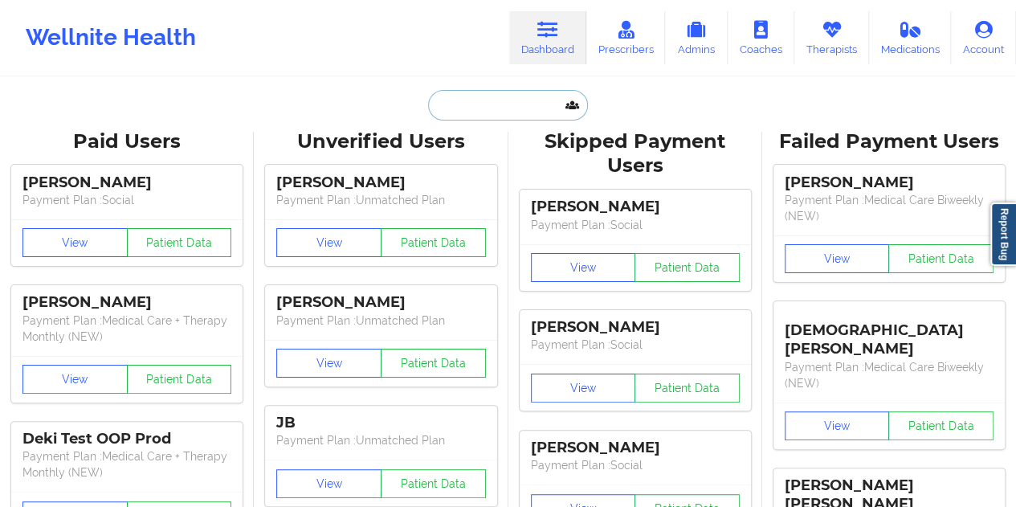
click at [507, 102] on input "text" at bounding box center [507, 105] width 159 height 31
paste input "[EMAIL_ADDRESS][DOMAIN_NAME]"
type input "[EMAIL_ADDRESS][DOMAIN_NAME]"
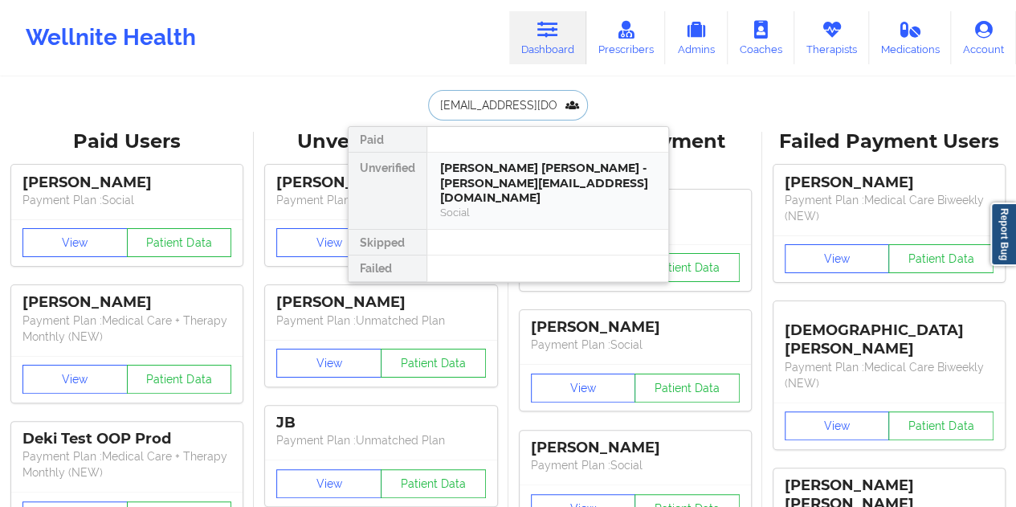
click at [483, 206] on div "Social" at bounding box center [547, 213] width 215 height 14
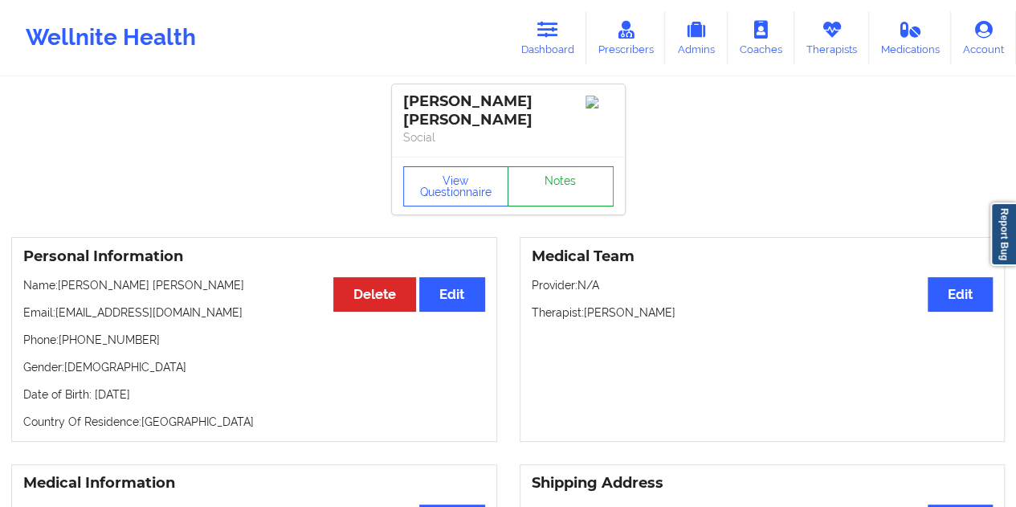
click at [550, 169] on link "Notes" at bounding box center [560, 186] width 106 height 40
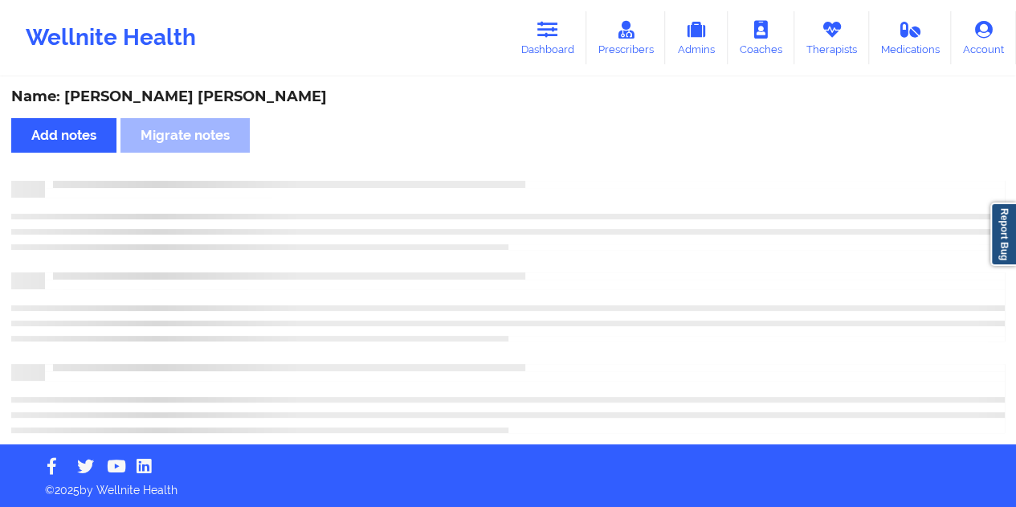
click at [188, 92] on div "Name: [PERSON_NAME] [PERSON_NAME]" at bounding box center [507, 97] width 993 height 18
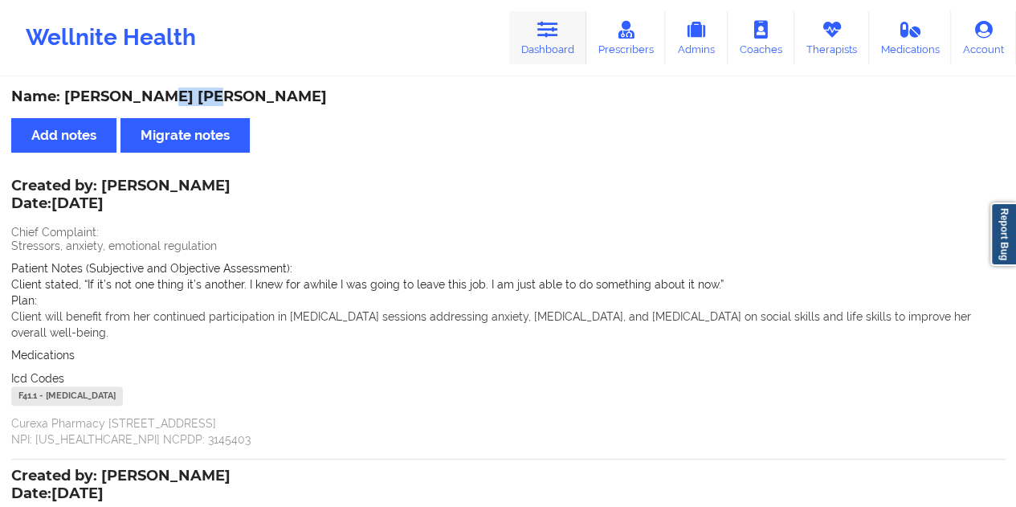
click at [564, 60] on link "Dashboard" at bounding box center [547, 37] width 77 height 53
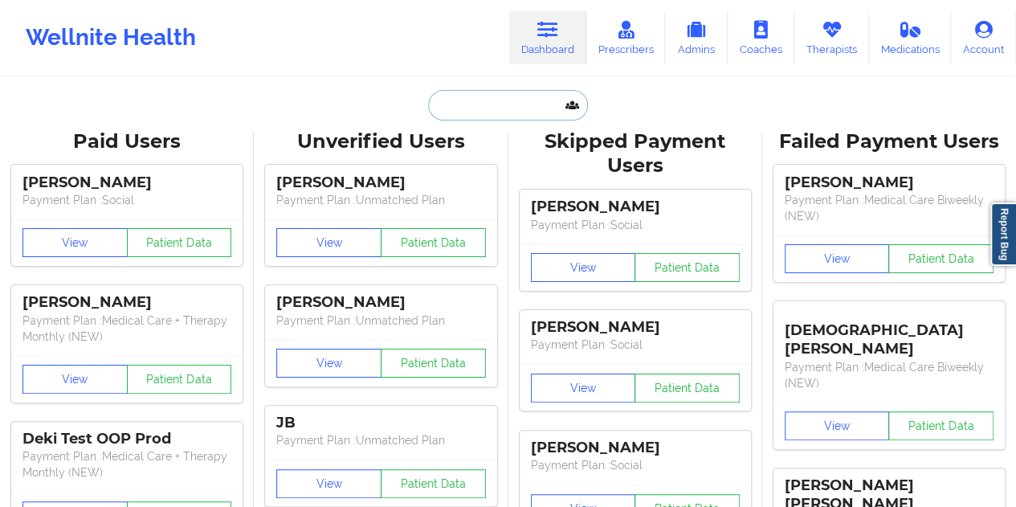
click at [493, 96] on input "text" at bounding box center [507, 105] width 159 height 31
paste input "[PERSON_NAME][EMAIL_ADDRESS][DOMAIN_NAME]"
type input "[PERSON_NAME][EMAIL_ADDRESS][DOMAIN_NAME]"
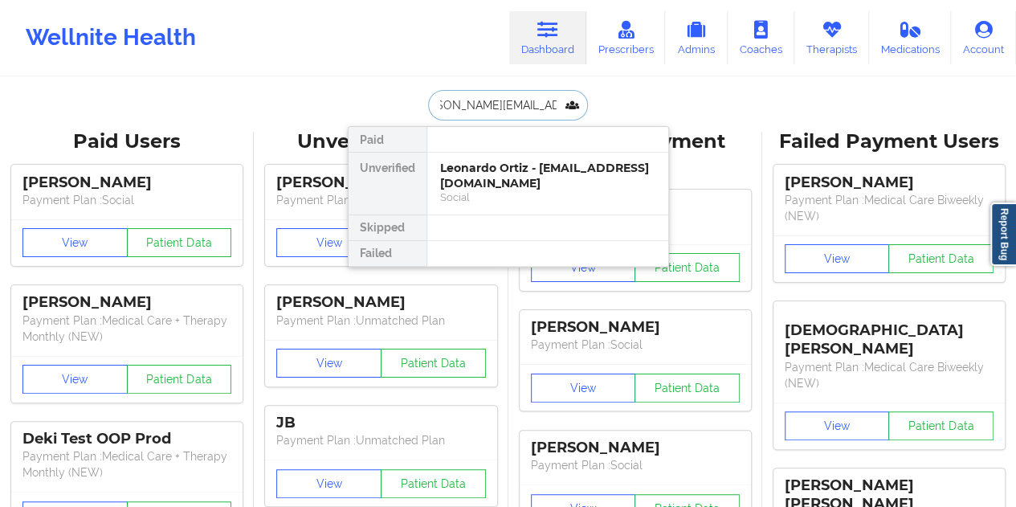
click at [519, 180] on div "Leonardo Ortiz - [EMAIL_ADDRESS][DOMAIN_NAME]" at bounding box center [547, 176] width 215 height 30
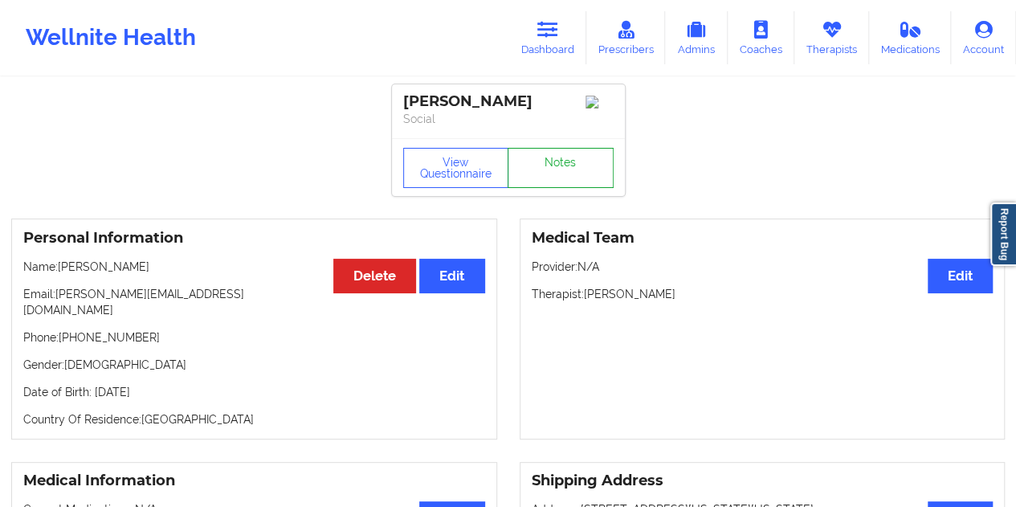
click at [548, 160] on link "Notes" at bounding box center [560, 168] width 106 height 40
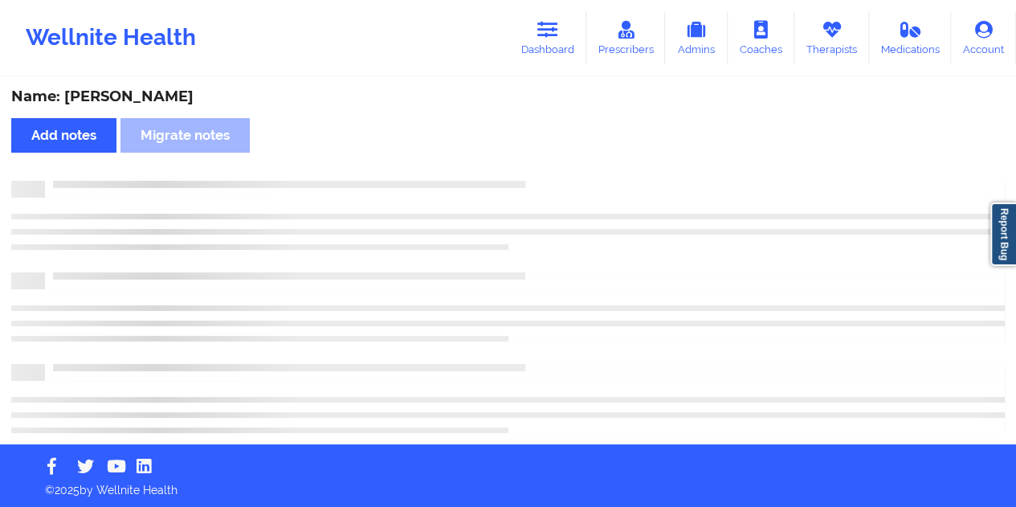
click at [149, 99] on div "Name: [PERSON_NAME]" at bounding box center [507, 97] width 993 height 18
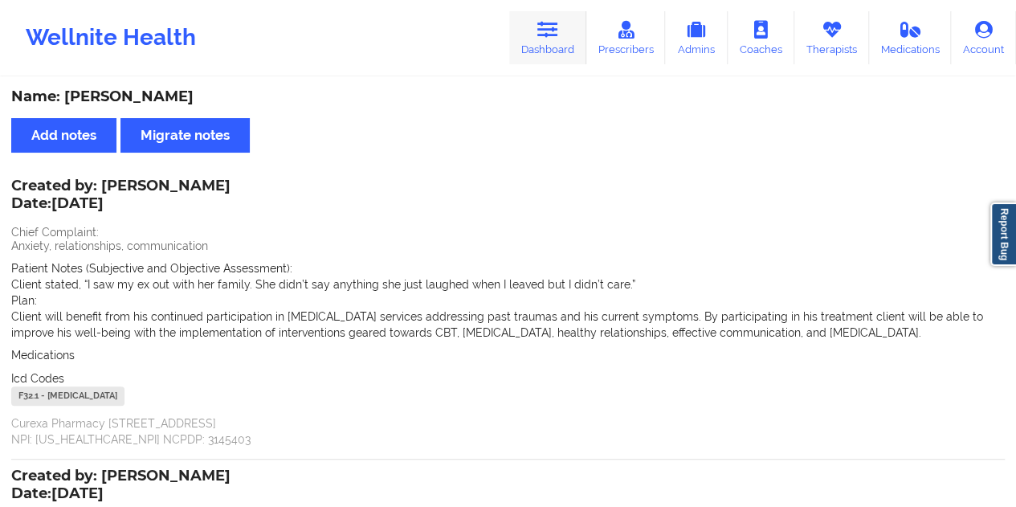
click at [552, 51] on link "Dashboard" at bounding box center [547, 37] width 77 height 53
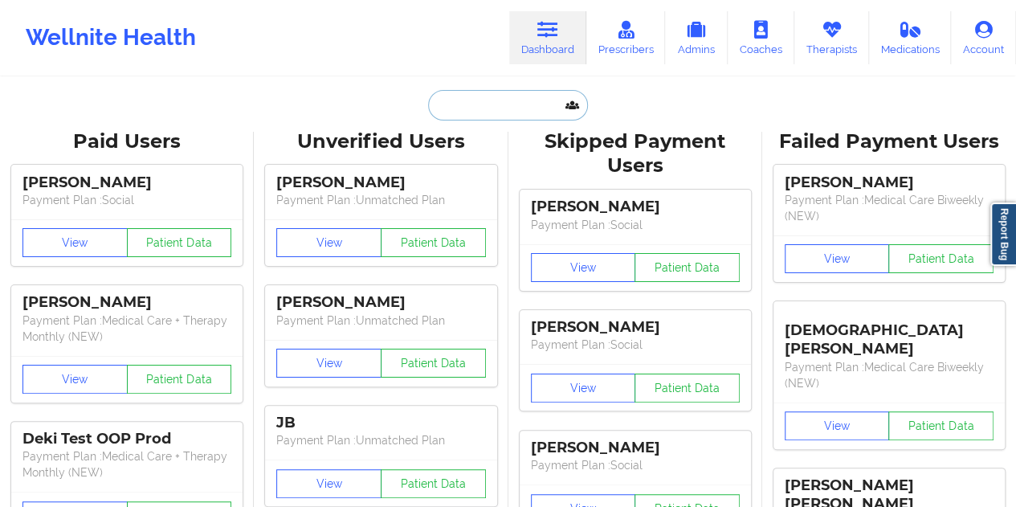
click at [500, 117] on input "text" at bounding box center [507, 105] width 159 height 31
paste input "[EMAIL_ADDRESS][DOMAIN_NAME]"
type input "[EMAIL_ADDRESS][DOMAIN_NAME]"
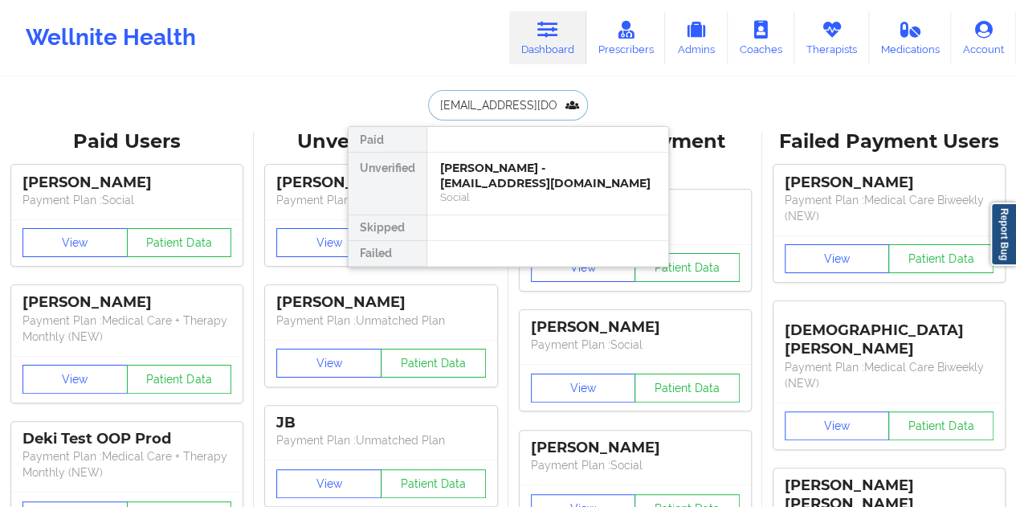
click at [481, 185] on div "[PERSON_NAME] - [EMAIL_ADDRESS][DOMAIN_NAME]" at bounding box center [547, 176] width 215 height 30
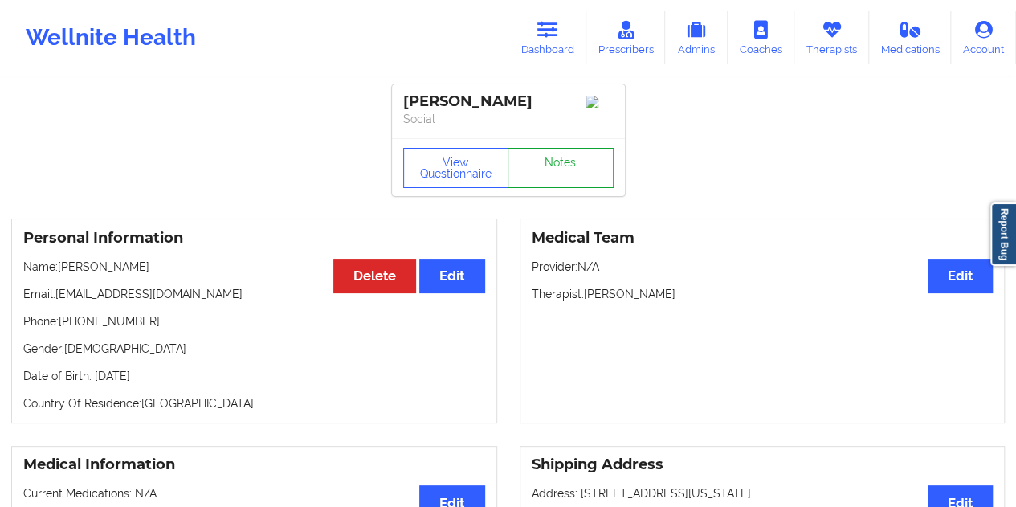
click at [542, 174] on link "Notes" at bounding box center [560, 168] width 106 height 40
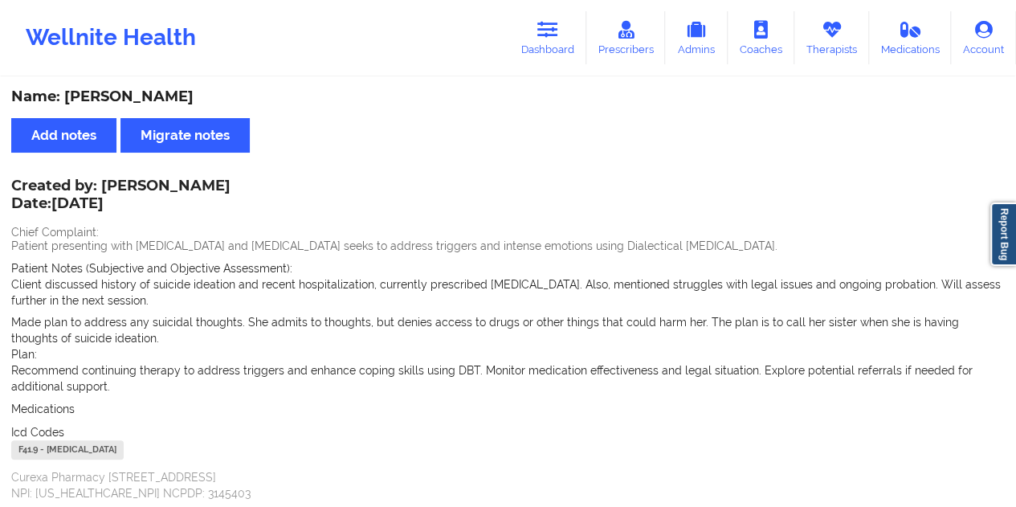
click at [202, 101] on div "Name: [PERSON_NAME]" at bounding box center [507, 97] width 993 height 18
drag, startPoint x: 103, startPoint y: 183, endPoint x: 254, endPoint y: 185, distance: 151.8
click at [230, 185] on div "Created by: [PERSON_NAME] Date: [DATE]" at bounding box center [120, 195] width 219 height 37
